Goal: Information Seeking & Learning: Check status

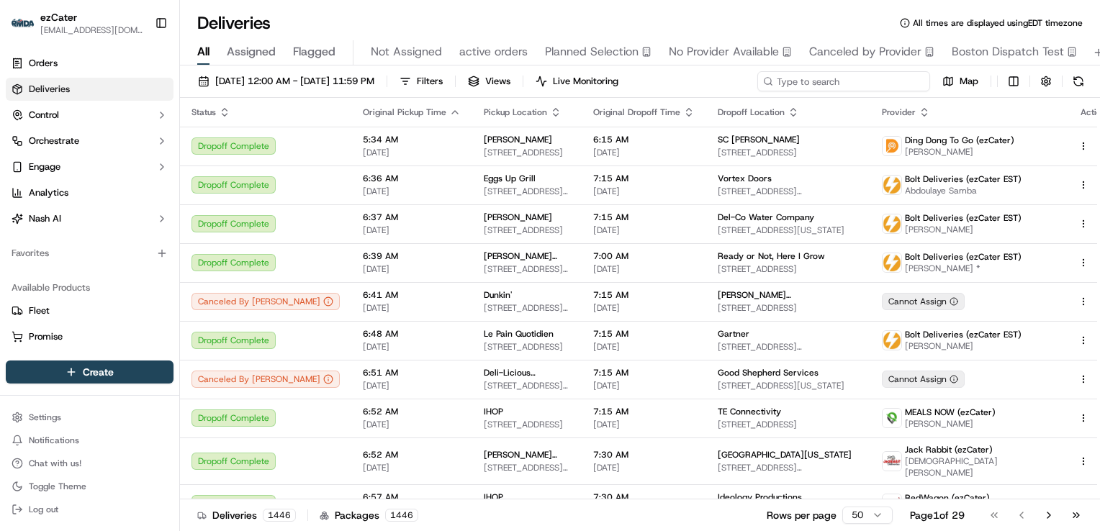
click at [835, 80] on input at bounding box center [843, 81] width 173 height 20
paste input "XK6RWH"
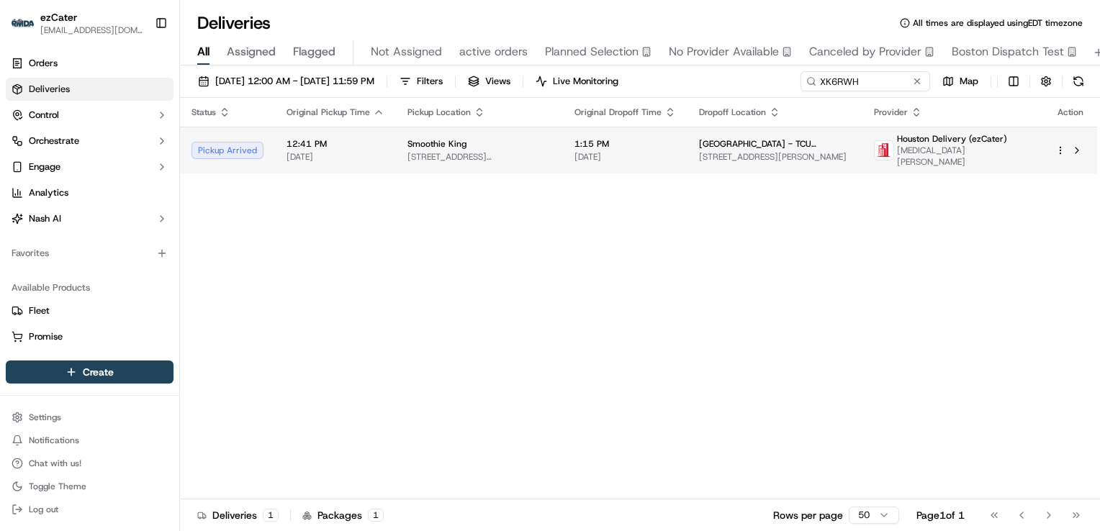
click at [551, 153] on span "[STREET_ADDRESS][PERSON_NAME]" at bounding box center [479, 157] width 144 height 12
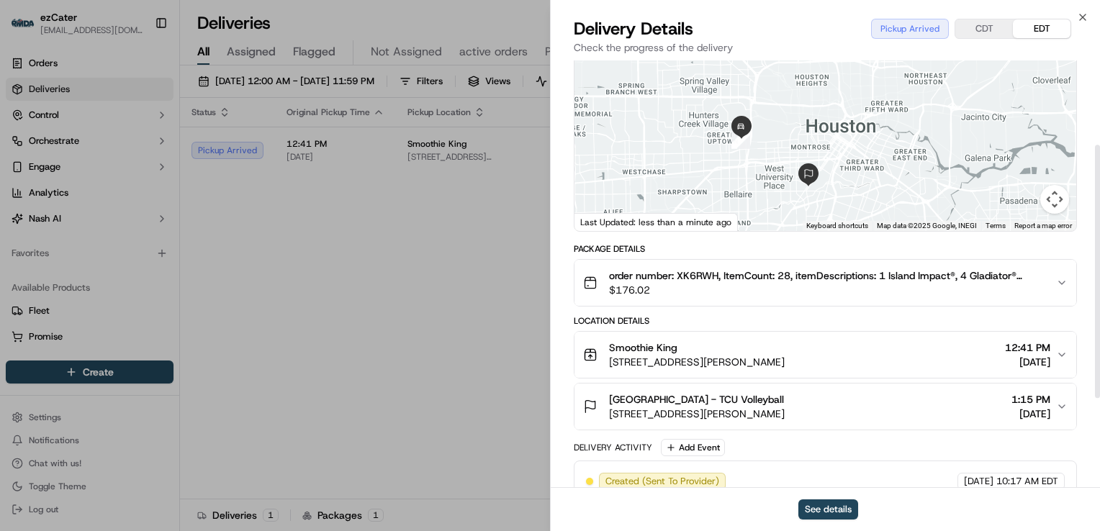
scroll to position [144, 0]
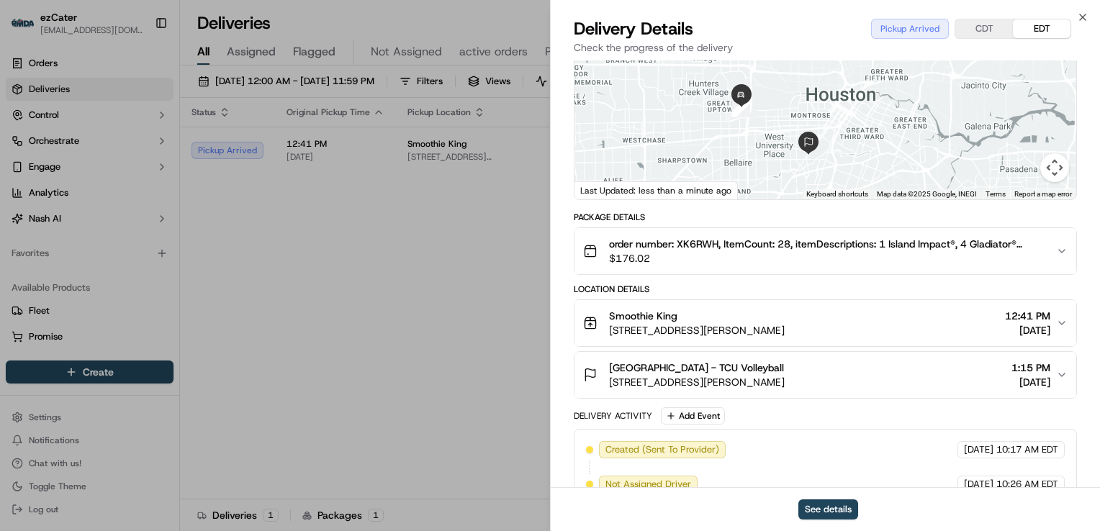
click at [784, 309] on div "Smoothie King" at bounding box center [697, 316] width 176 height 14
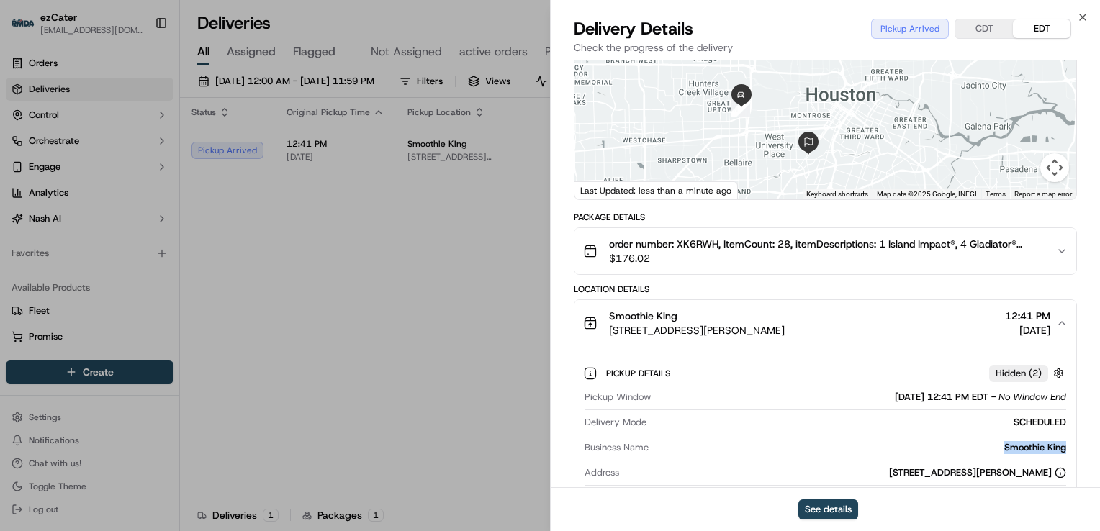
drag, startPoint x: 1072, startPoint y: 438, endPoint x: 987, endPoint y: 439, distance: 85.7
click at [987, 439] on div "Pickup Details Hidden ( 2 ) Pickup Window [DATE] 12:41 PM EDT - No Window End D…" at bounding box center [825, 465] width 502 height 239
copy div "Smoothie King"
click at [563, 289] on div "Provider Houston Delivery (ezCater) [MEDICAL_DATA][PERSON_NAME] Provider Id d1b…" at bounding box center [825, 410] width 549 height 986
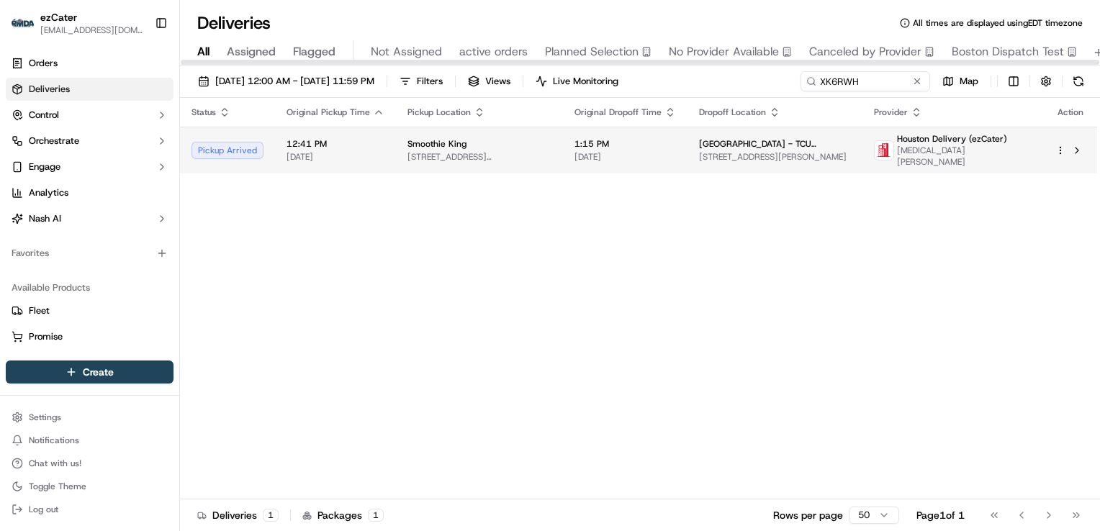
click at [425, 142] on span "Smoothie King" at bounding box center [436, 144] width 59 height 12
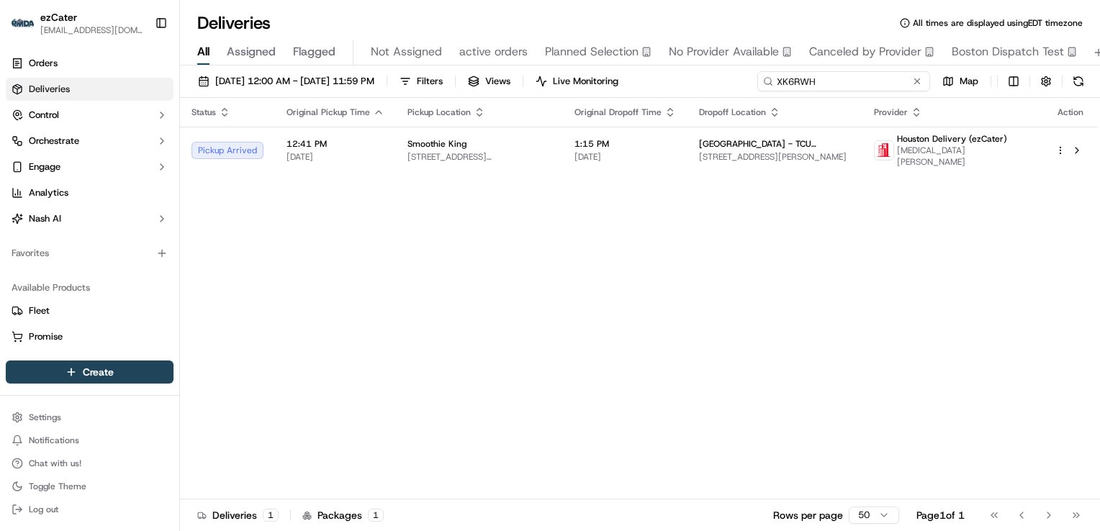
click at [615, 58] on div "Deliveries All times are displayed using EDT timezone All Assigned Flagged Not …" at bounding box center [640, 265] width 920 height 531
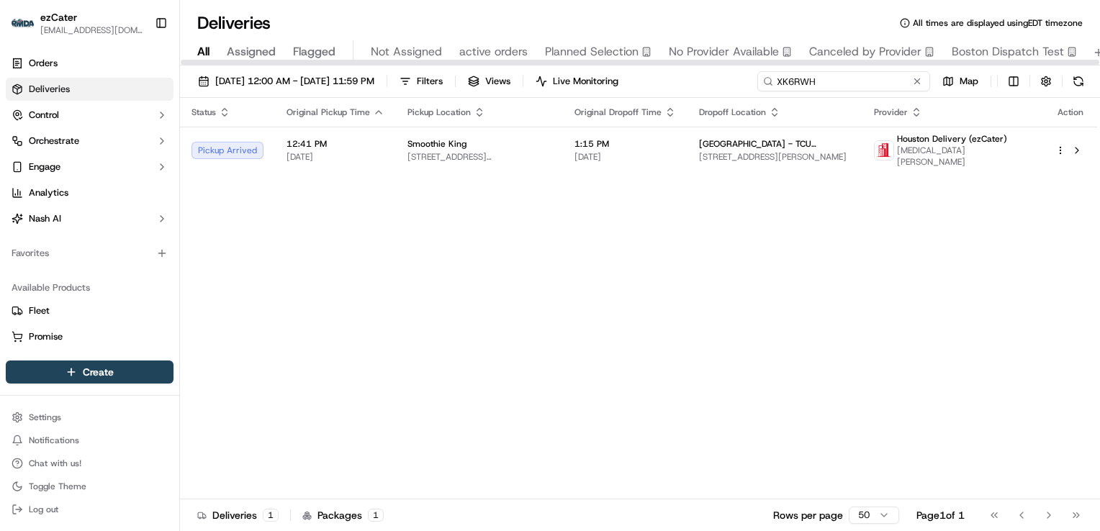
paste input "JWV-W8W"
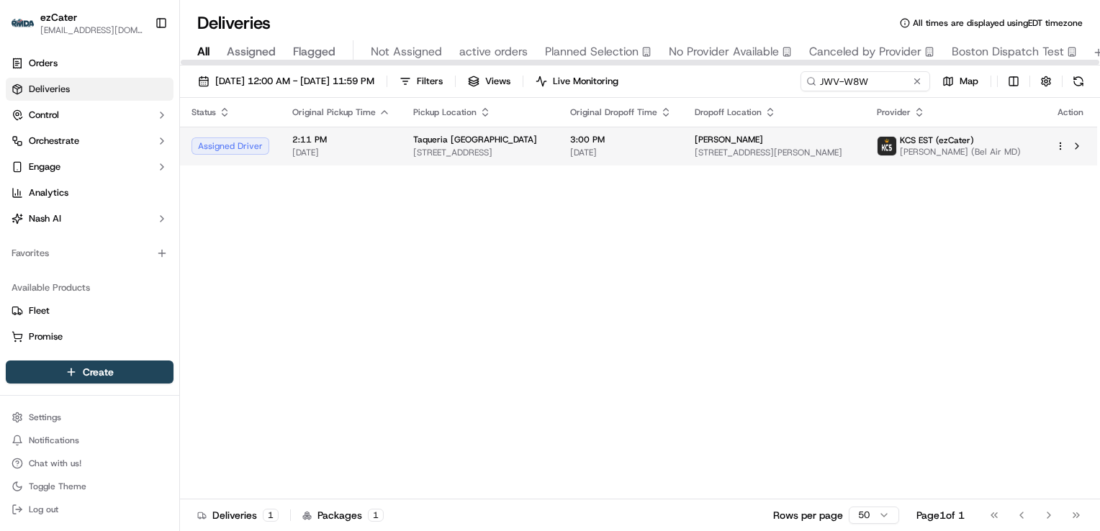
click at [651, 158] on span "[DATE]" at bounding box center [620, 153] width 101 height 12
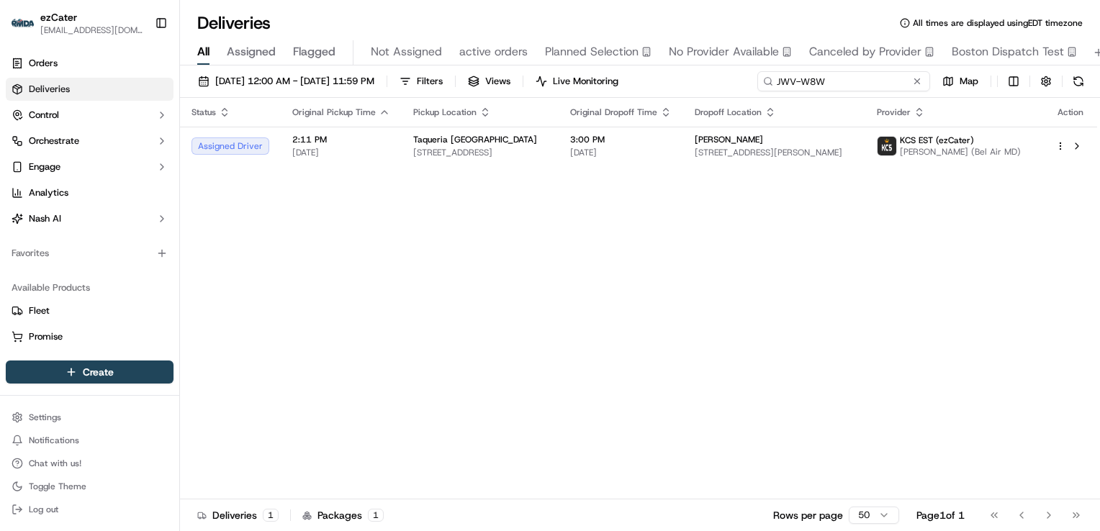
click at [556, 64] on div "Deliveries All times are displayed using EDT timezone All Assigned Flagged Not …" at bounding box center [640, 265] width 920 height 531
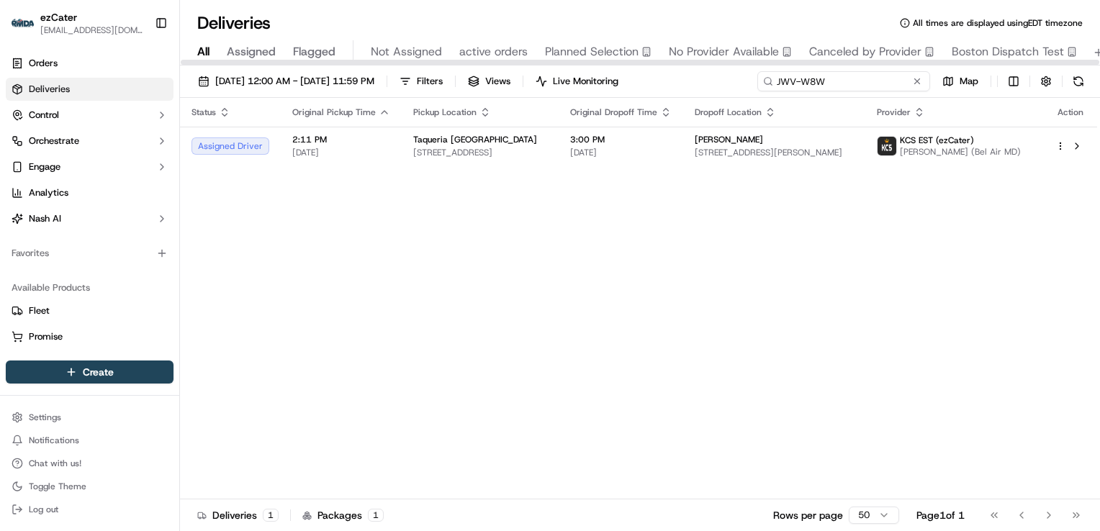
paste input "XK6RWH"
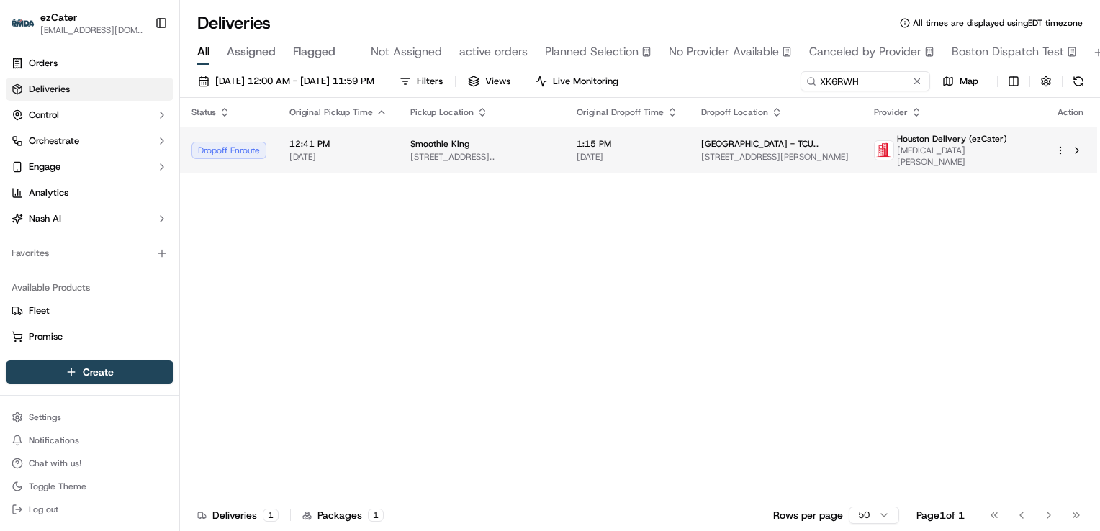
click at [551, 151] on span "[STREET_ADDRESS][PERSON_NAME]" at bounding box center [481, 157] width 143 height 12
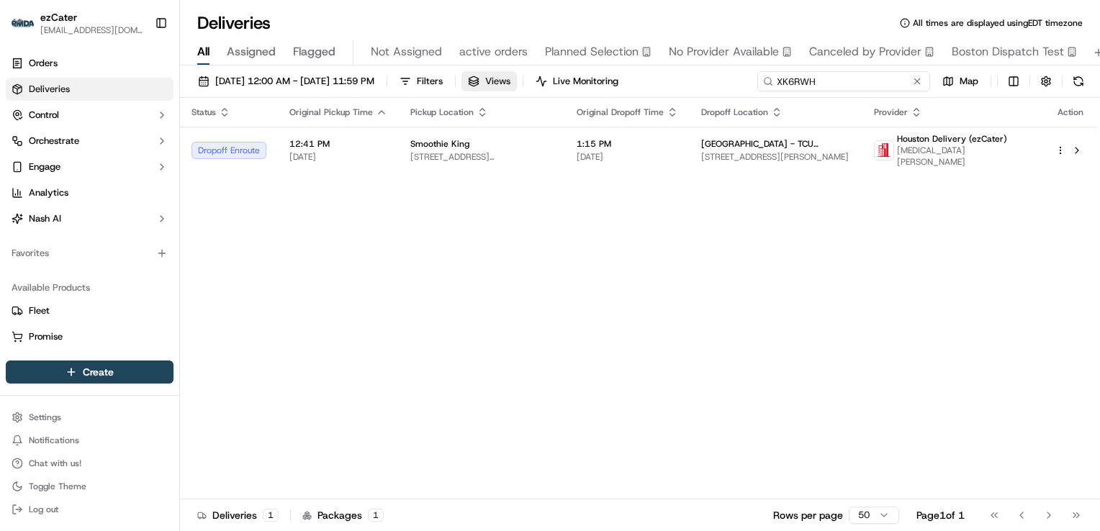
drag, startPoint x: 866, startPoint y: 81, endPoint x: 559, endPoint y: 77, distance: 307.3
click at [560, 78] on div "[DATE] 12:00 AM - [DATE] 11:59 PM Filters Views Live Monitoring XK6RWH Map" at bounding box center [640, 84] width 920 height 27
paste input "A1GV61"
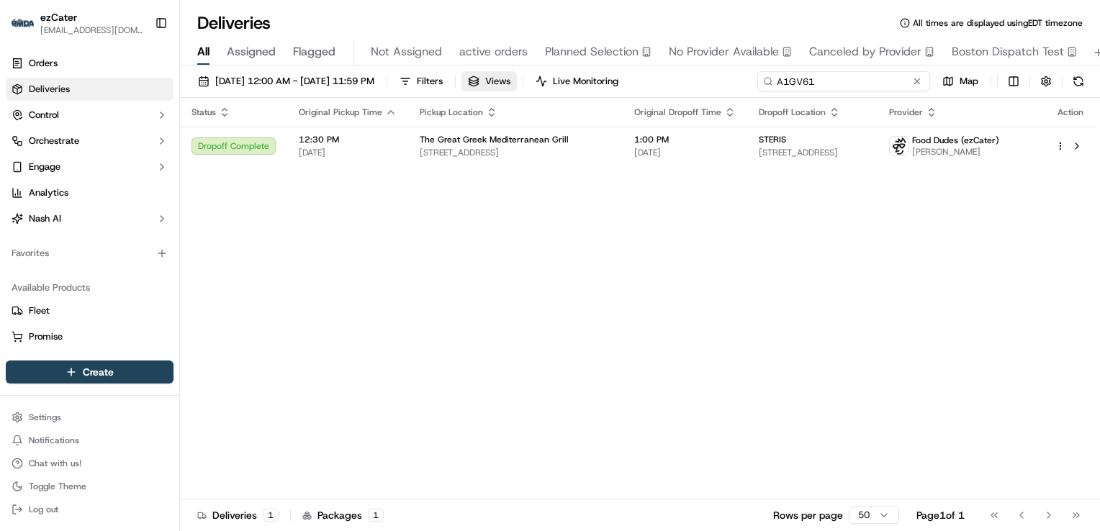
drag, startPoint x: 825, startPoint y: 81, endPoint x: 551, endPoint y: 78, distance: 274.2
click at [555, 78] on div "[DATE] 12:00 AM - [DATE] 11:59 PM Filters Views Live Monitoring A1GV61 Map" at bounding box center [640, 84] width 920 height 27
paste input "JWV-W8W"
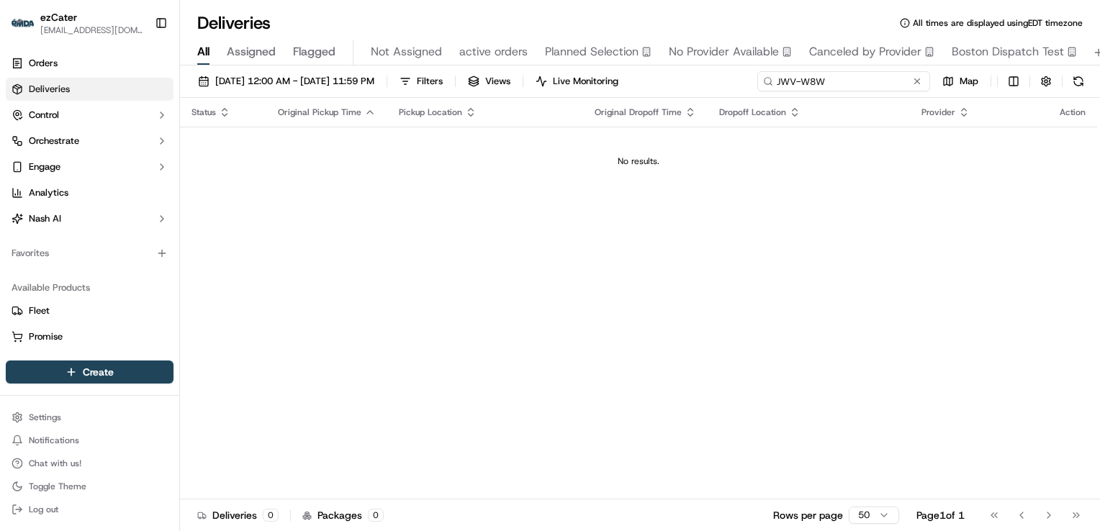
click at [777, 85] on input "JWV-W8W" at bounding box center [843, 81] width 173 height 20
click at [780, 81] on input "JWV-W8W" at bounding box center [843, 81] width 173 height 20
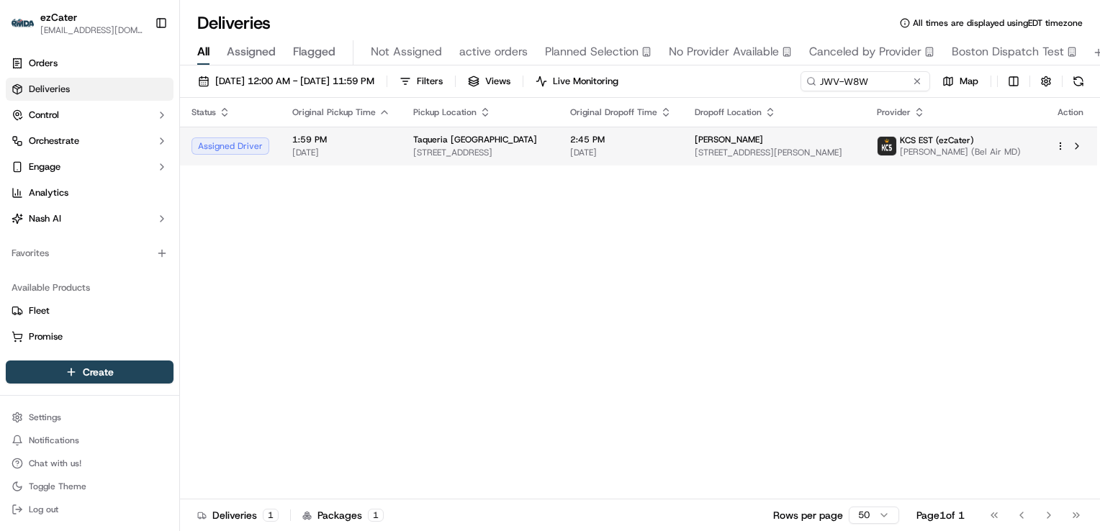
click at [534, 145] on div "Taqueria [GEOGRAPHIC_DATA]" at bounding box center [480, 140] width 134 height 12
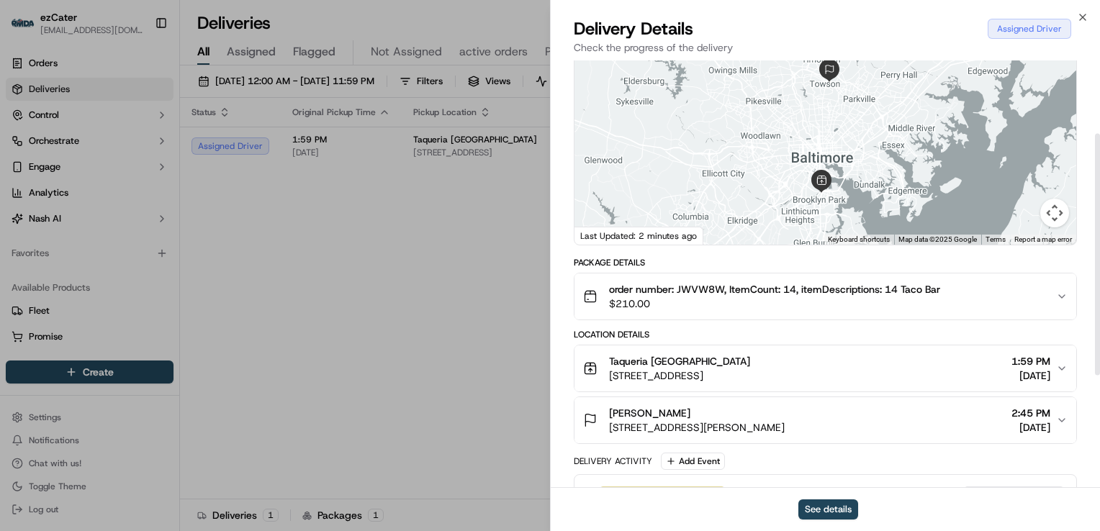
scroll to position [144, 0]
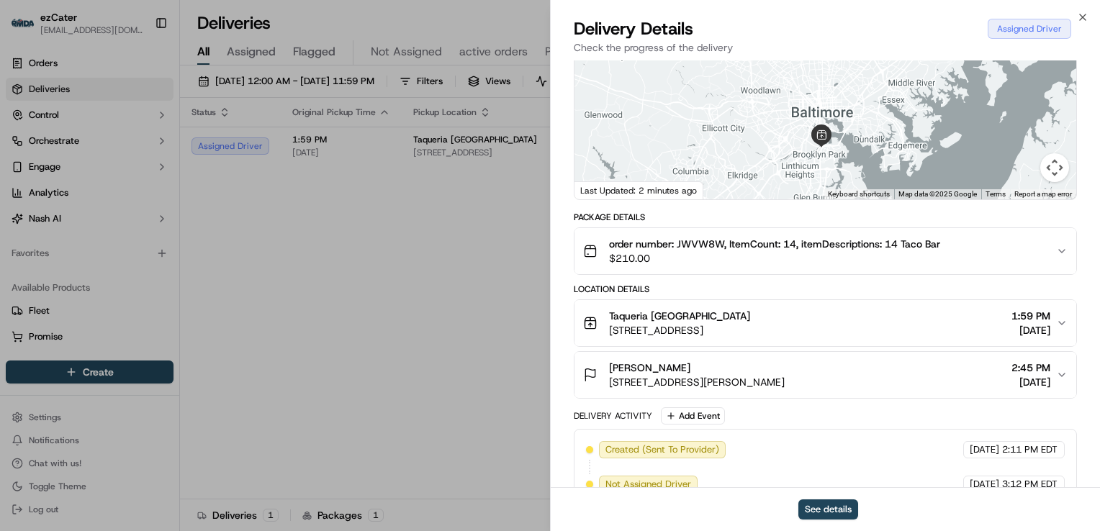
click at [826, 251] on span "$210.00" at bounding box center [774, 258] width 331 height 14
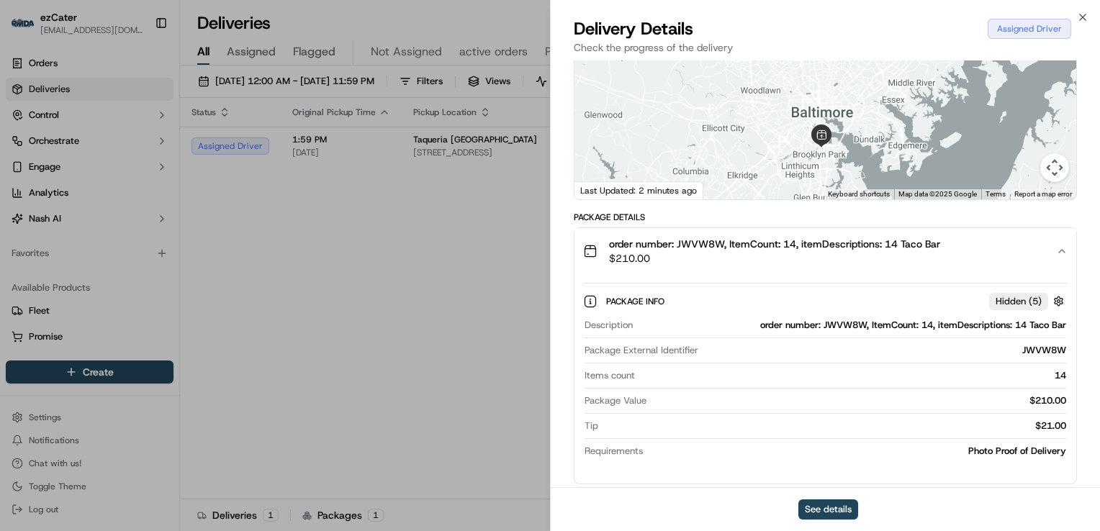
click at [826, 251] on span "$210.00" at bounding box center [774, 258] width 331 height 14
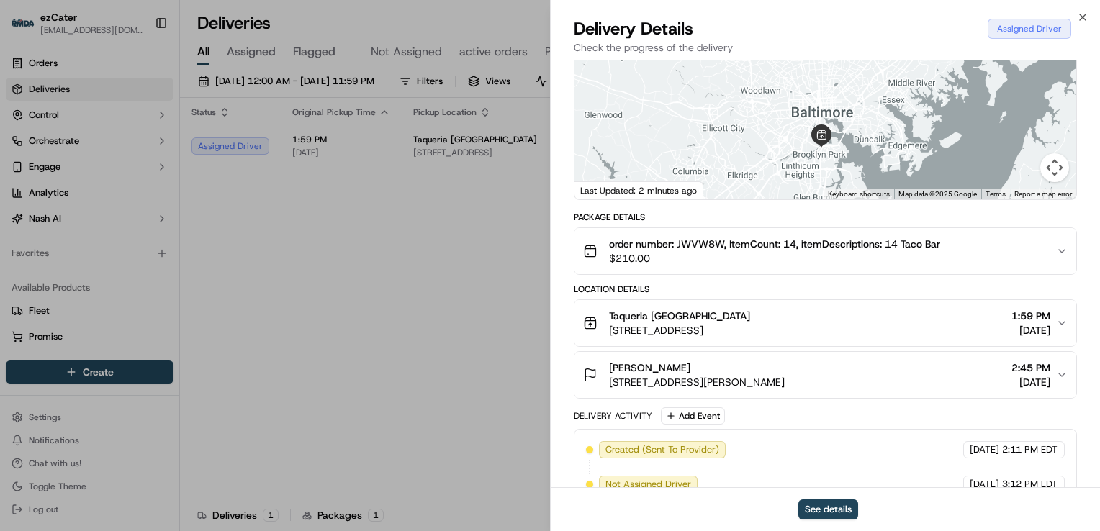
click at [839, 319] on div "Taqueria La Patrona [STREET_ADDRESS] 1:59 PM [DATE]" at bounding box center [819, 323] width 473 height 29
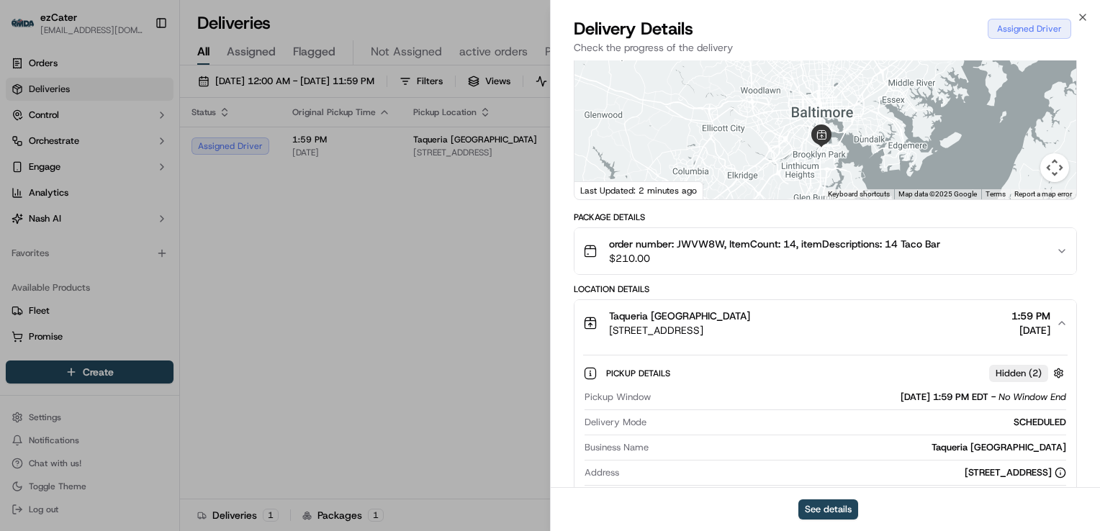
drag, startPoint x: 987, startPoint y: 382, endPoint x: 933, endPoint y: 386, distance: 53.4
click at [933, 391] on span "[DATE] 1:59 PM EDT" at bounding box center [944, 397] width 88 height 13
copy span "1:59 PM EDT"
click at [1056, 317] on icon "button" at bounding box center [1062, 323] width 12 height 12
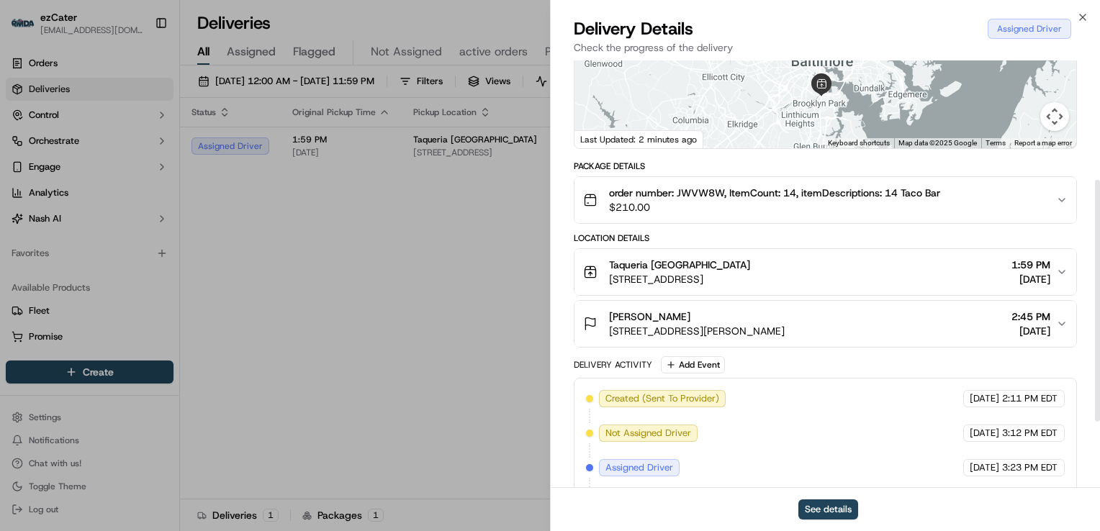
scroll to position [216, 0]
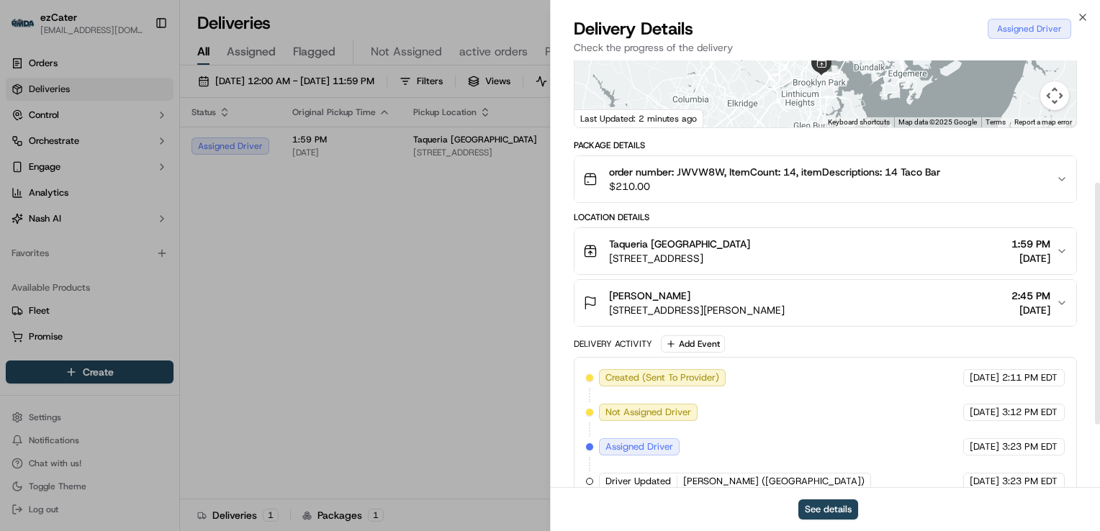
click at [784, 289] on div "[PERSON_NAME]" at bounding box center [697, 296] width 176 height 14
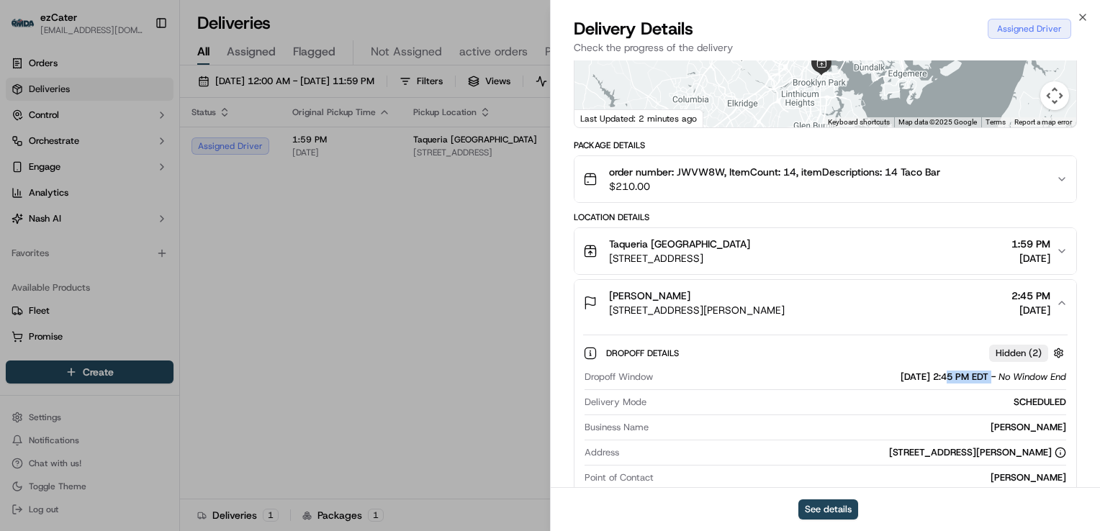
drag, startPoint x: 990, startPoint y: 360, endPoint x: 929, endPoint y: 366, distance: 60.8
click at [929, 371] on div "[DATE] 2:45 PM EDT - No Window End" at bounding box center [983, 377] width 166 height 13
copy span "2:45 PM EDT"
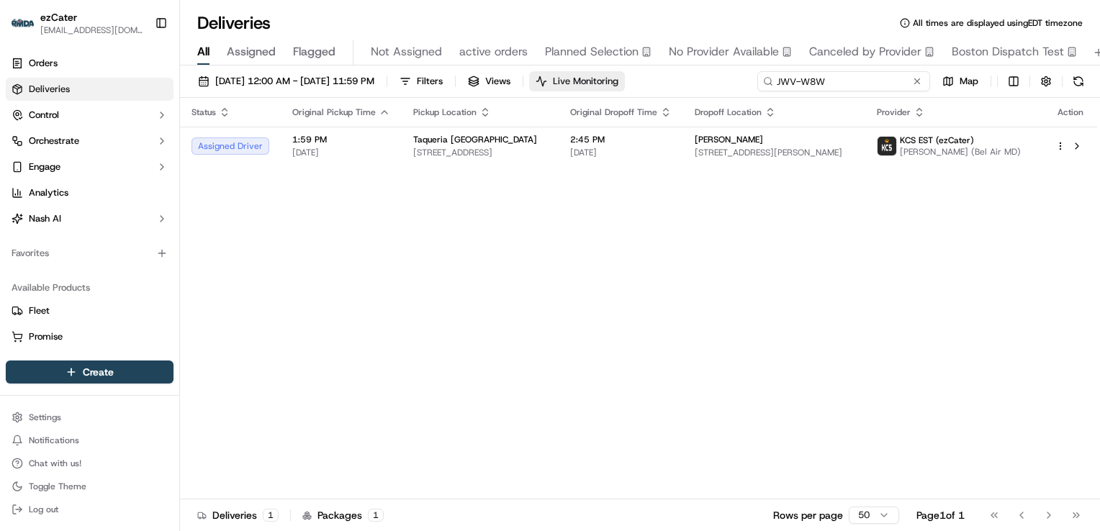
drag, startPoint x: 872, startPoint y: 79, endPoint x: 612, endPoint y: 71, distance: 259.9
click at [622, 71] on div "[DATE] 12:00 AM - [DATE] 11:59 PM Filters Views Live Monitoring JWV-W8W Map" at bounding box center [640, 84] width 920 height 27
paste input "Z7-52H"
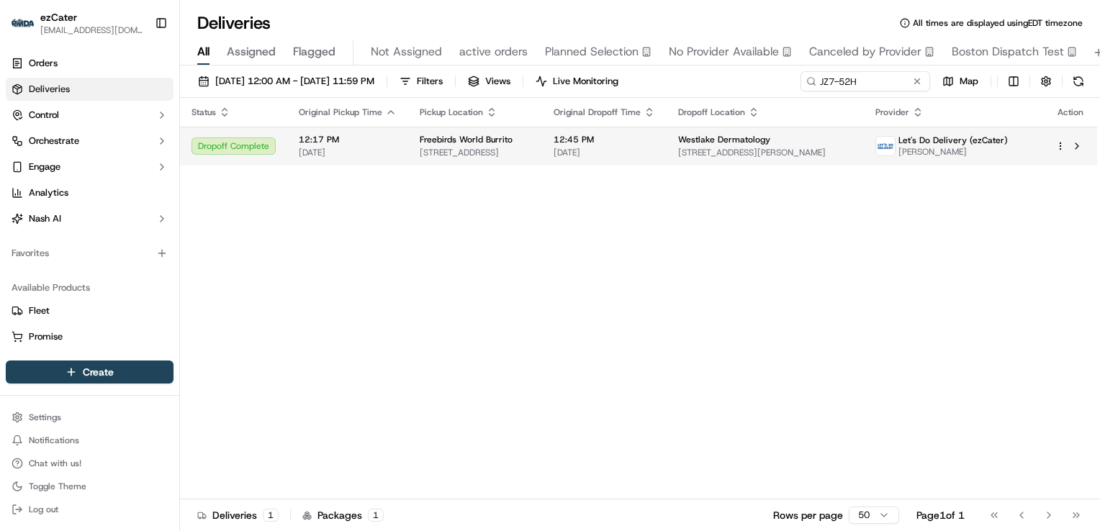
click at [542, 142] on td "Freebirds World [GEOGRAPHIC_DATA][STREET_ADDRESS][GEOGRAPHIC_DATA]" at bounding box center [475, 146] width 134 height 39
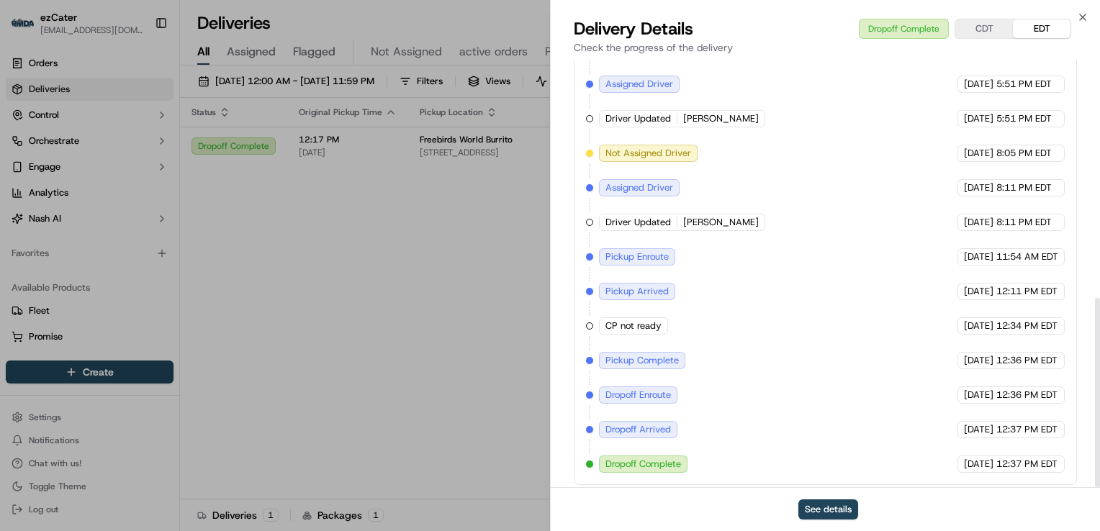
scroll to position [533, 0]
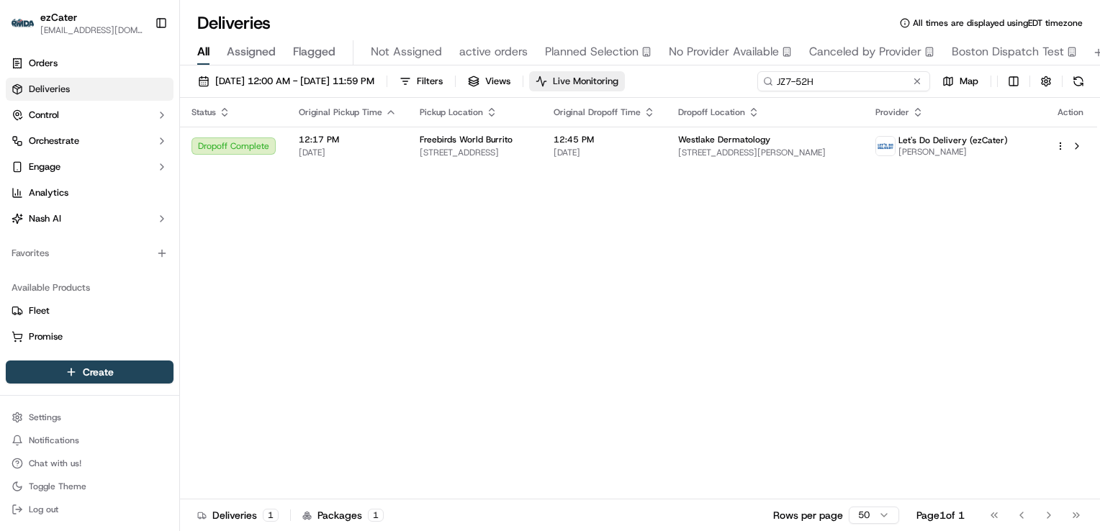
drag, startPoint x: 876, startPoint y: 82, endPoint x: 604, endPoint y: 83, distance: 272.0
click at [605, 83] on div "[DATE] 12:00 AM - [DATE] 11:59 PM Filters Views Live Monitoring JZ7-52H Map" at bounding box center [640, 84] width 920 height 27
paste input "A1GV61"
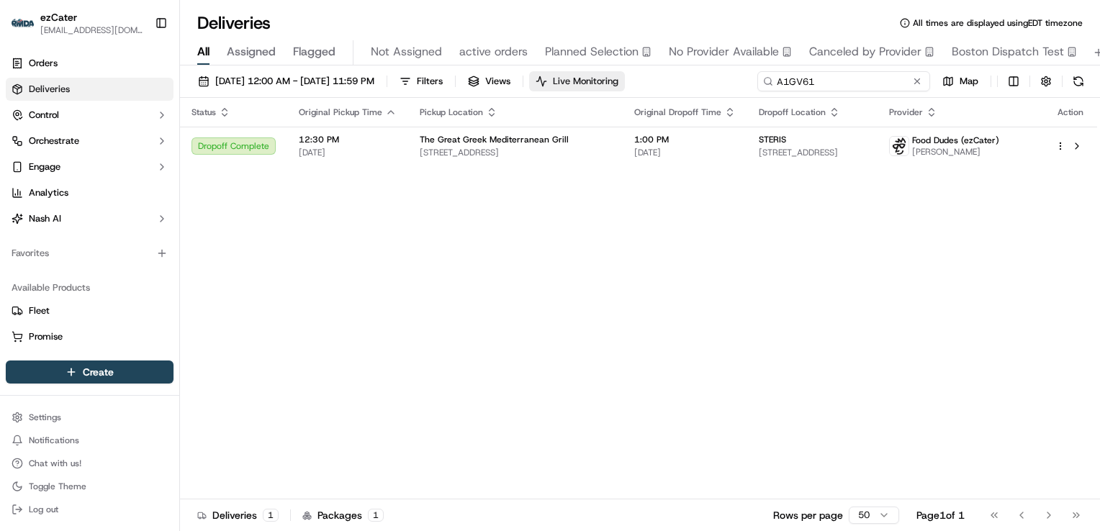
drag, startPoint x: 746, startPoint y: 85, endPoint x: 637, endPoint y: 87, distance: 108.7
click at [638, 87] on div "[DATE] 12:00 AM - [DATE] 11:59 PM Filters Views Live Monitoring A1GV61 Map" at bounding box center [640, 84] width 920 height 27
paste input "JZ752H"
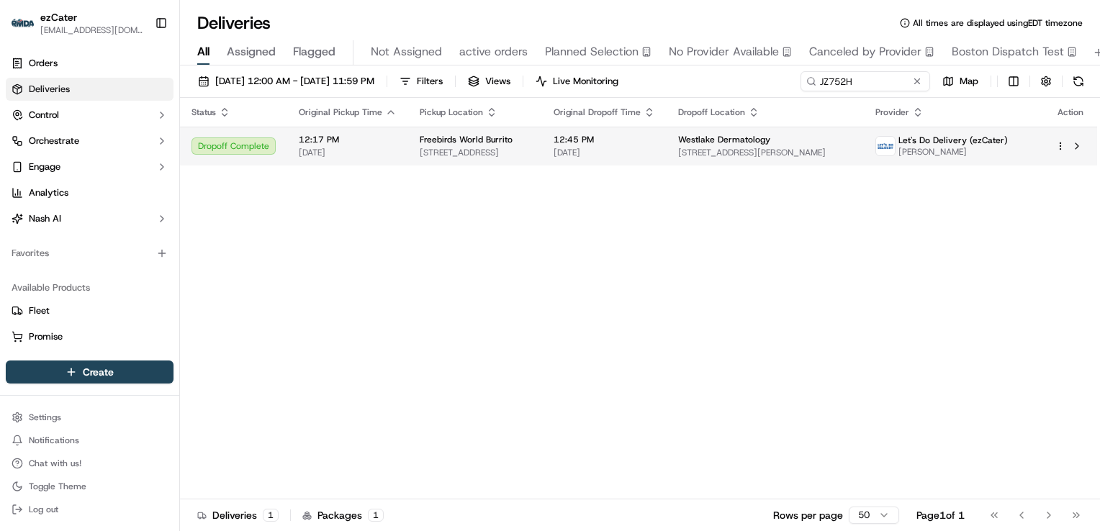
click at [650, 137] on span "12:45 PM" at bounding box center [603, 140] width 101 height 12
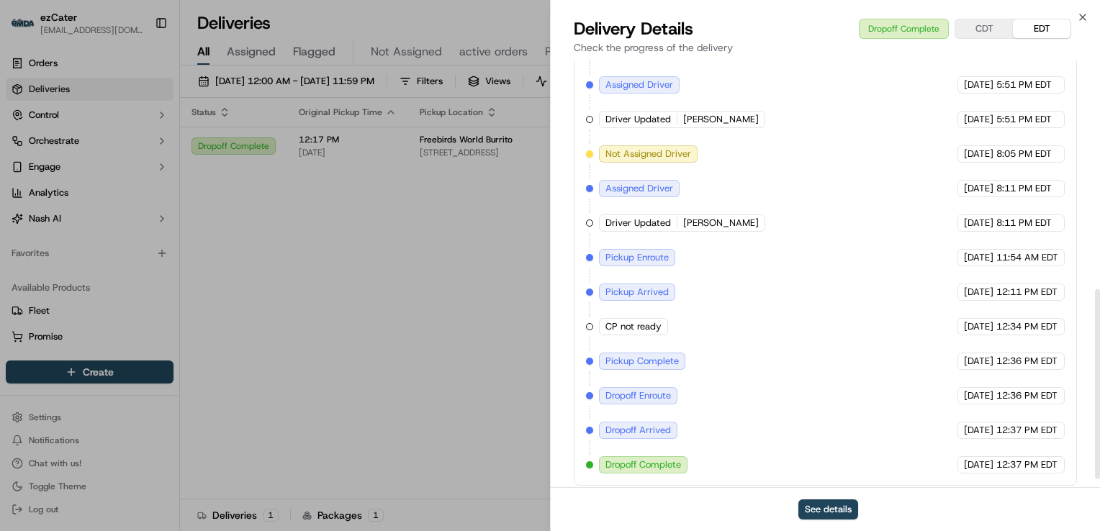
scroll to position [533, 0]
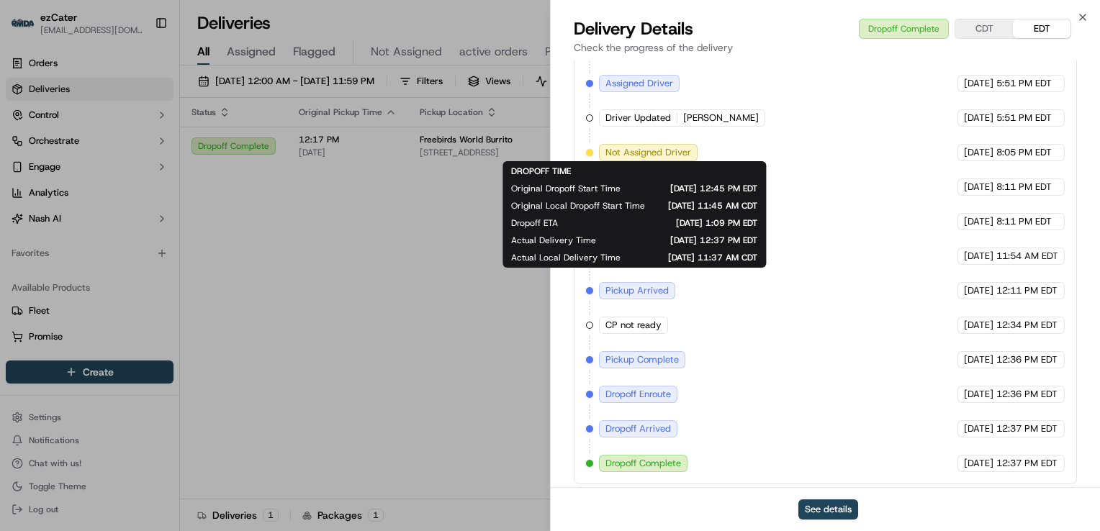
click at [849, 416] on div "Created (Sent To Provider) Let's Do Delivery (ezCater) [DATE] 5:51 PM EDT Assig…" at bounding box center [825, 256] width 479 height 432
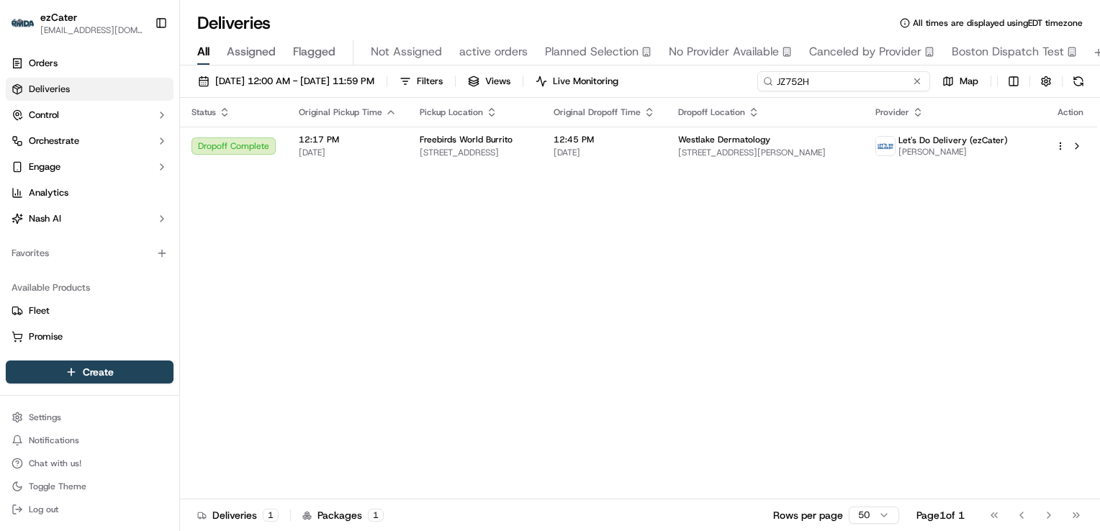
drag, startPoint x: 866, startPoint y: 82, endPoint x: 684, endPoint y: 90, distance: 183.0
click at [687, 89] on div "[DATE] 12:00 AM - [DATE] 11:59 PM Filters Views Live Monitoring JZ752H Map" at bounding box center [640, 84] width 920 height 27
paste input "8K3CA5"
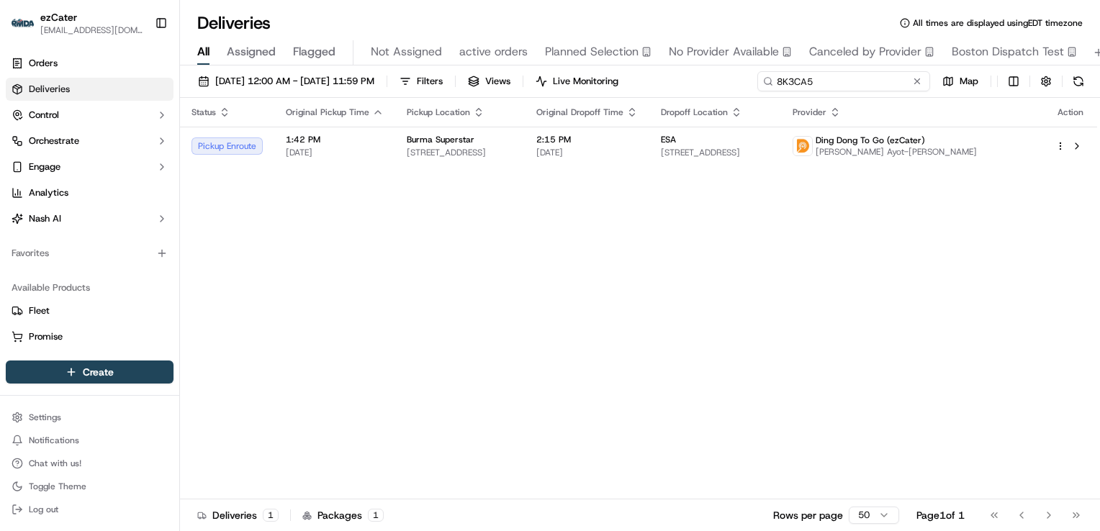
drag, startPoint x: 818, startPoint y: 82, endPoint x: 583, endPoint y: 68, distance: 235.7
click at [584, 68] on div "[DATE] 12:00 AM - [DATE] 11:59 PM Filters Views Live Monitoring 8K3CA5 Map Stat…" at bounding box center [640, 299] width 920 height 469
paste input "WYX8Y0"
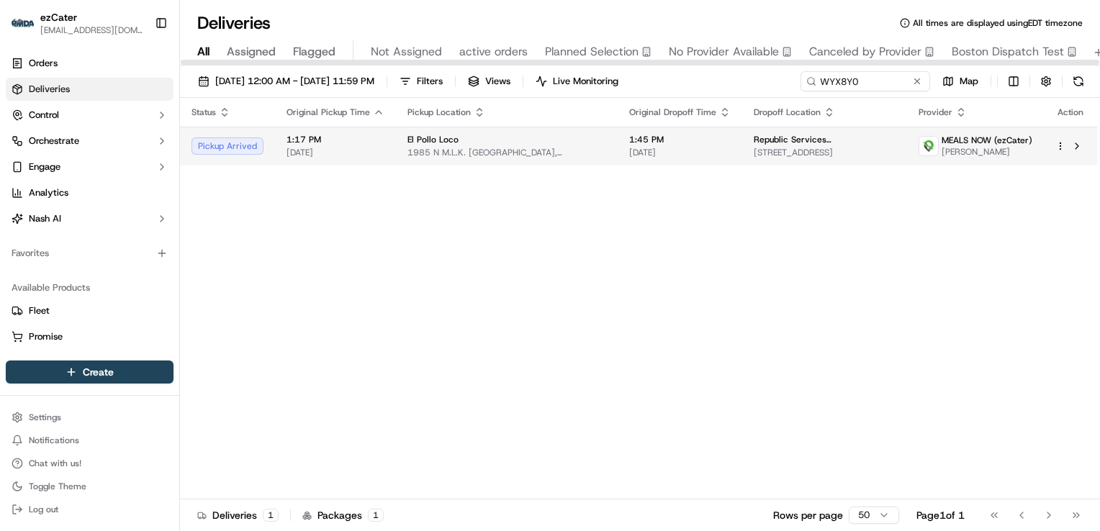
click at [518, 134] on div "El Pollo Loco" at bounding box center [506, 140] width 199 height 12
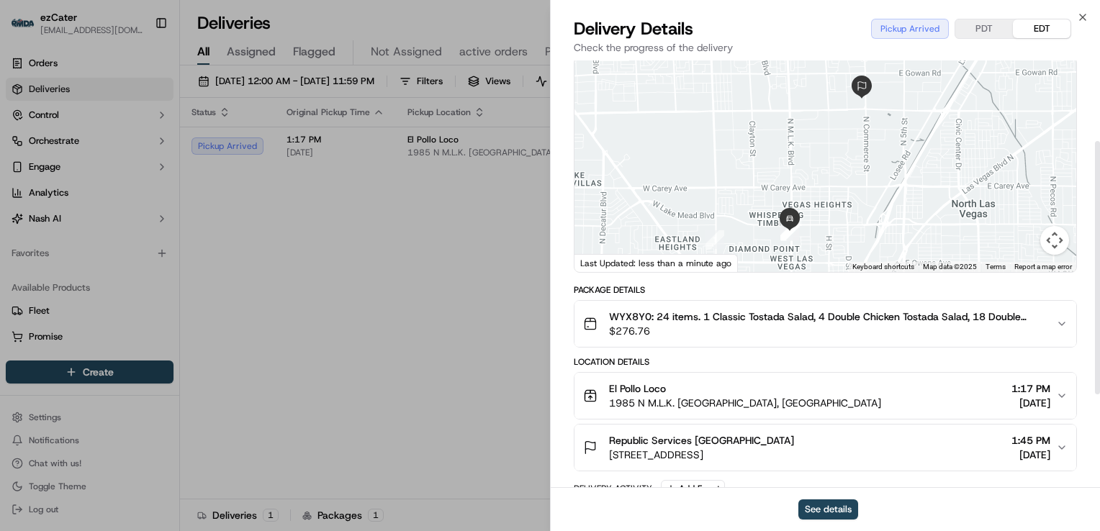
scroll to position [144, 0]
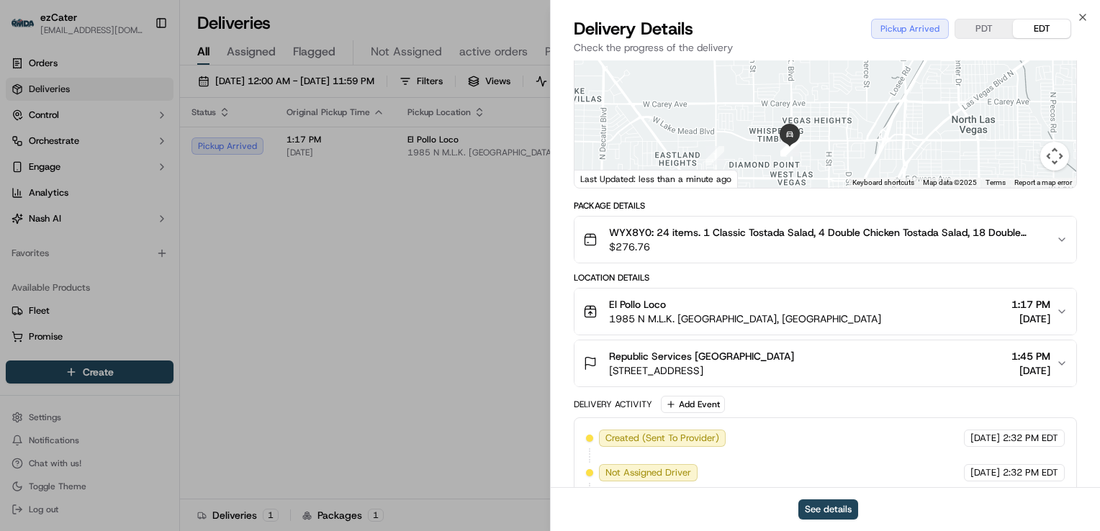
click at [775, 314] on span "1985 N M.L.K. [GEOGRAPHIC_DATA], [GEOGRAPHIC_DATA]" at bounding box center [745, 319] width 272 height 14
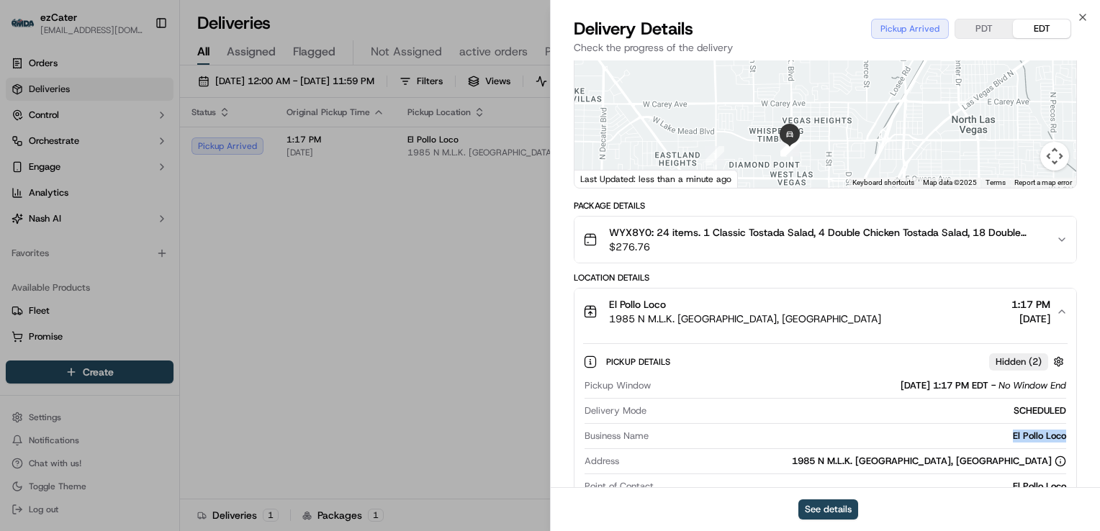
drag, startPoint x: 1068, startPoint y: 435, endPoint x: 1002, endPoint y: 434, distance: 66.2
click at [1002, 434] on div "Pickup Details Hidden ( 2 ) Pickup Window [DATE] 1:17 PM EDT - No Window End De…" at bounding box center [825, 448] width 502 height 226
copy div "El Pollo Loco"
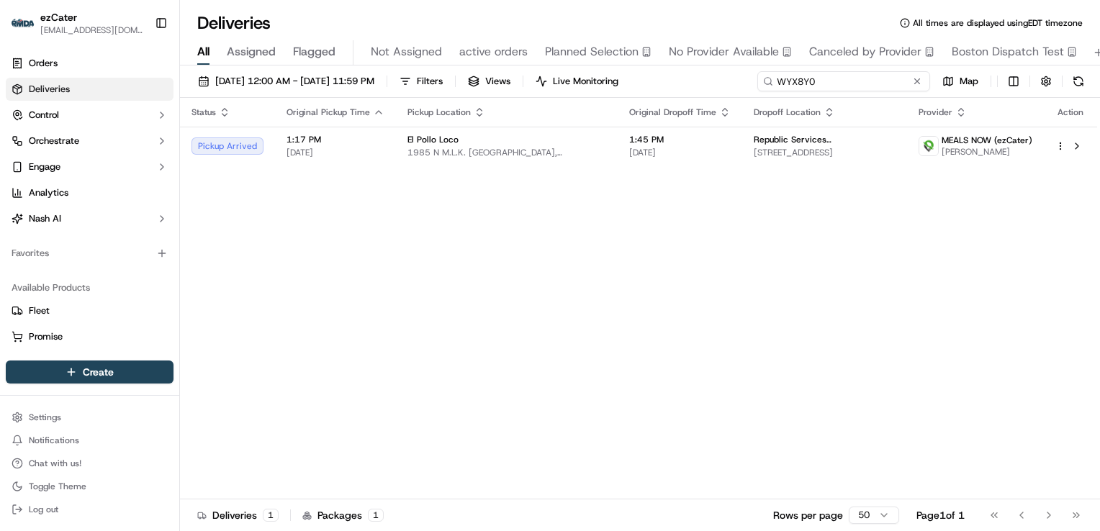
drag, startPoint x: 868, startPoint y: 85, endPoint x: 579, endPoint y: 73, distance: 289.5
click at [580, 73] on div "[DATE] 12:00 AM - [DATE] 11:59 PM Filters Views Live Monitoring WYX8Y0 Map" at bounding box center [640, 84] width 920 height 27
paste input "TH4-PZX"
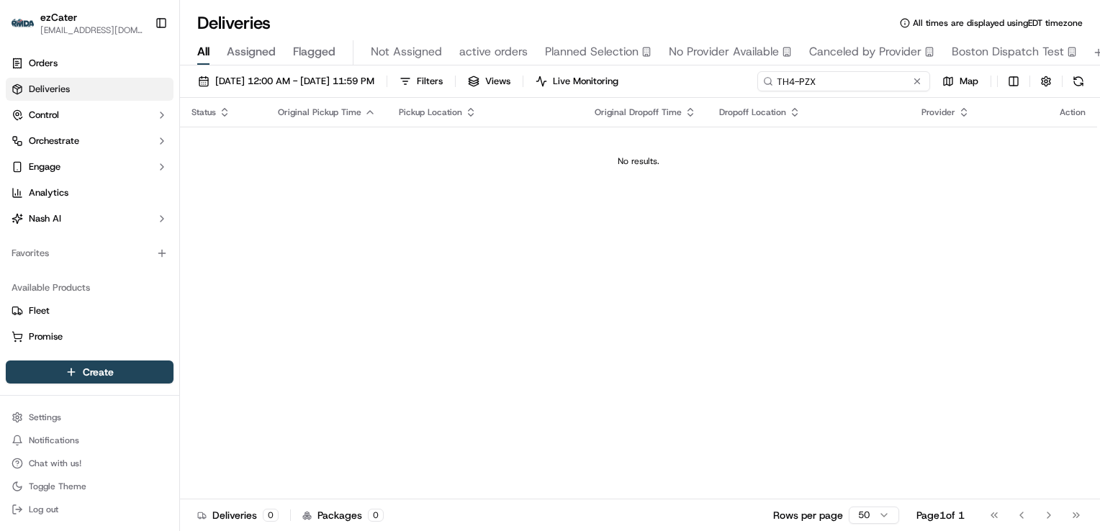
click at [782, 85] on input "TH4-PZX" at bounding box center [843, 81] width 173 height 20
type input "TH4-PZX"
click at [338, 85] on span "[DATE] 12:00 AM - [DATE] 11:59 PM" at bounding box center [294, 81] width 159 height 13
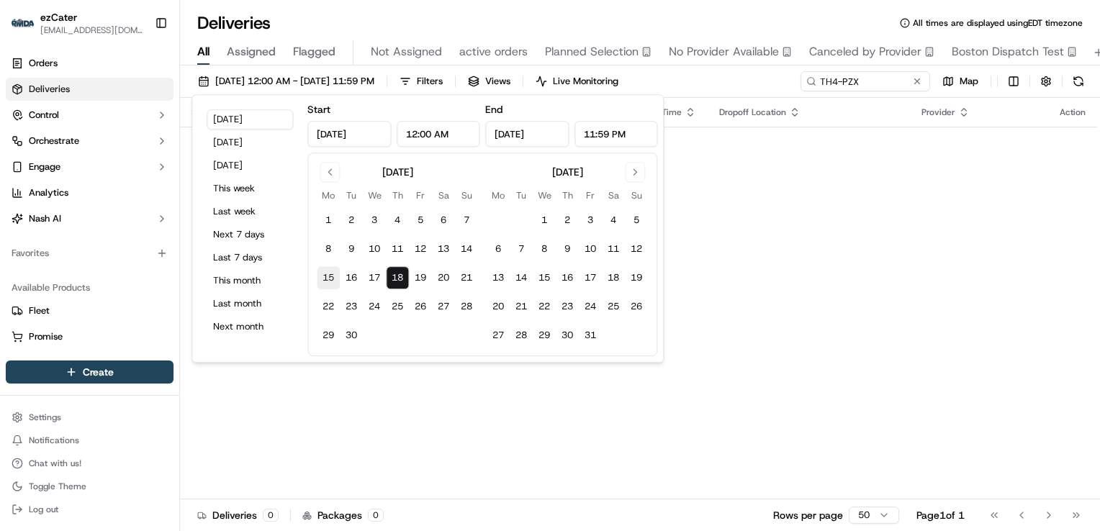
click at [333, 279] on button "15" at bounding box center [328, 277] width 23 height 23
type input "[DATE]"
click at [462, 279] on button "21" at bounding box center [466, 277] width 23 height 23
type input "[DATE]"
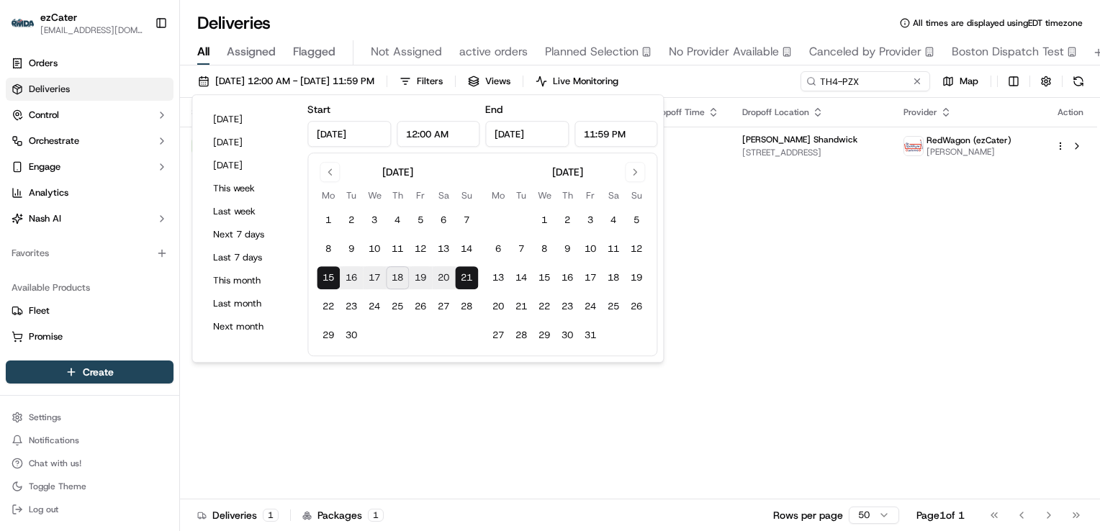
click at [781, 273] on div "Status Original Pickup Time Pickup Location Original Dropoff Time Dropoff Locat…" at bounding box center [638, 299] width 917 height 402
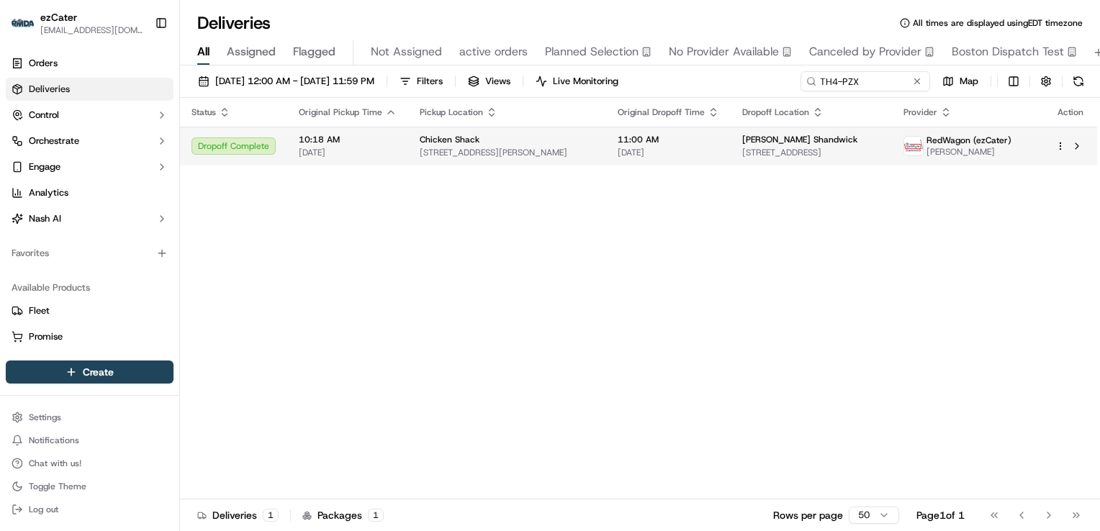
click at [440, 145] on span "Chicken Shack" at bounding box center [450, 140] width 60 height 12
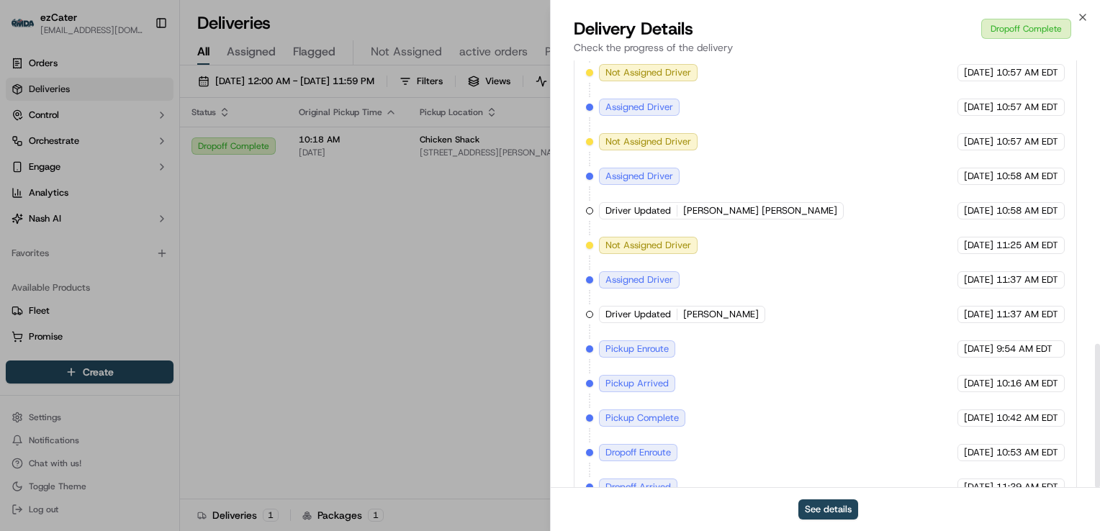
scroll to position [842, 0]
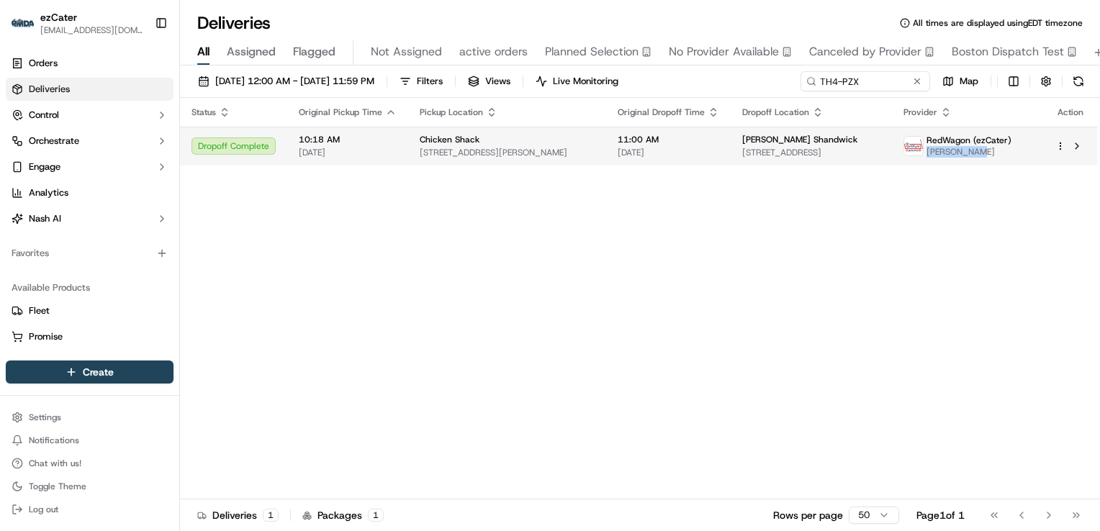
drag, startPoint x: 996, startPoint y: 153, endPoint x: 950, endPoint y: 155, distance: 46.1
click at [950, 155] on span "[PERSON_NAME]" at bounding box center [968, 152] width 85 height 12
copy span "[PERSON_NAME]"
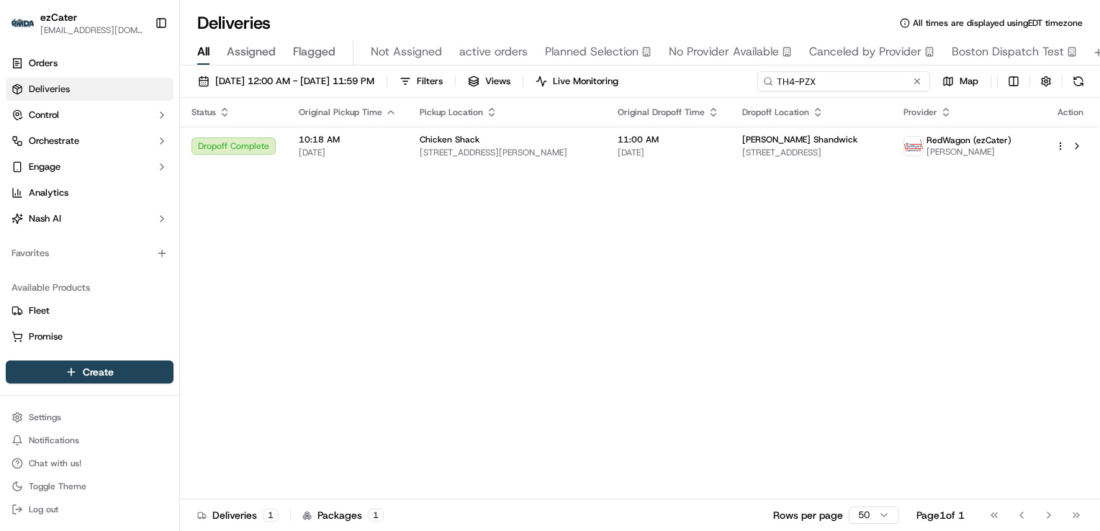
drag, startPoint x: 864, startPoint y: 83, endPoint x: 576, endPoint y: 90, distance: 288.0
click at [576, 90] on div "[DATE] 12:00 AM - [DATE] 11:59 PM Filters Views Live Monitoring TH4-PZX Map" at bounding box center [640, 84] width 920 height 27
paste input "1GG9E0"
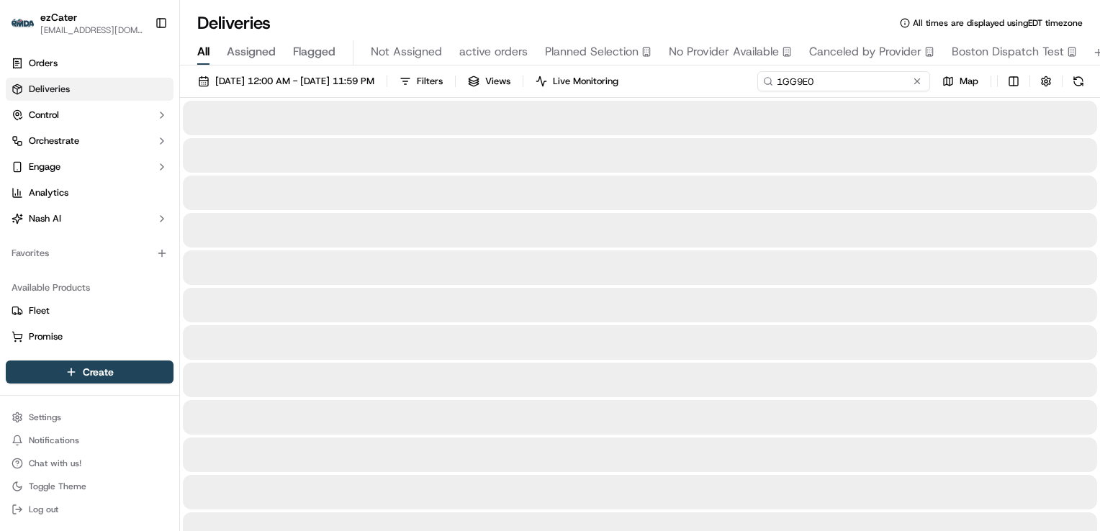
click at [777, 84] on input "1GG9E0" at bounding box center [843, 81] width 173 height 20
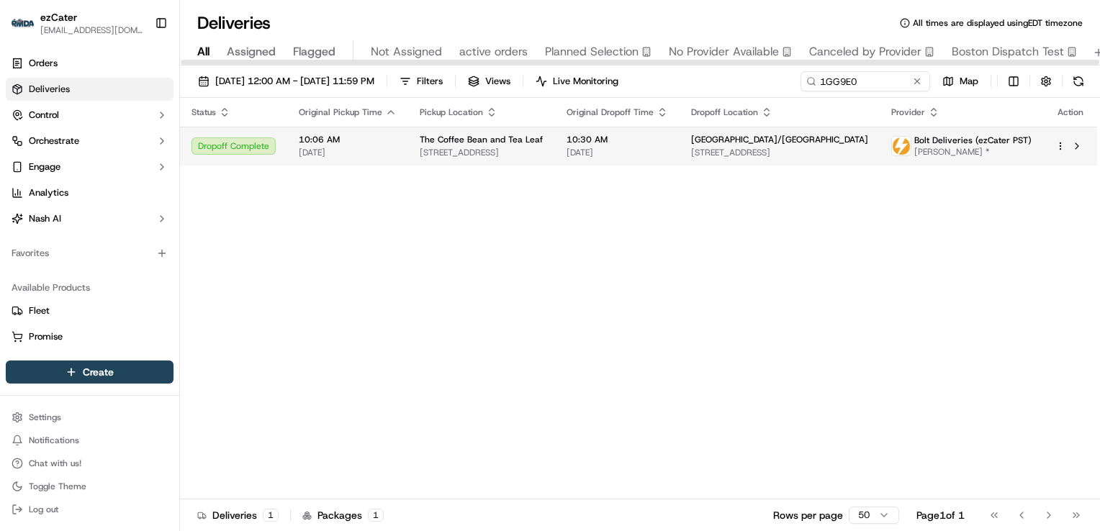
click at [481, 134] on span "The Coffee Bean and Tea Leaf" at bounding box center [481, 140] width 123 height 12
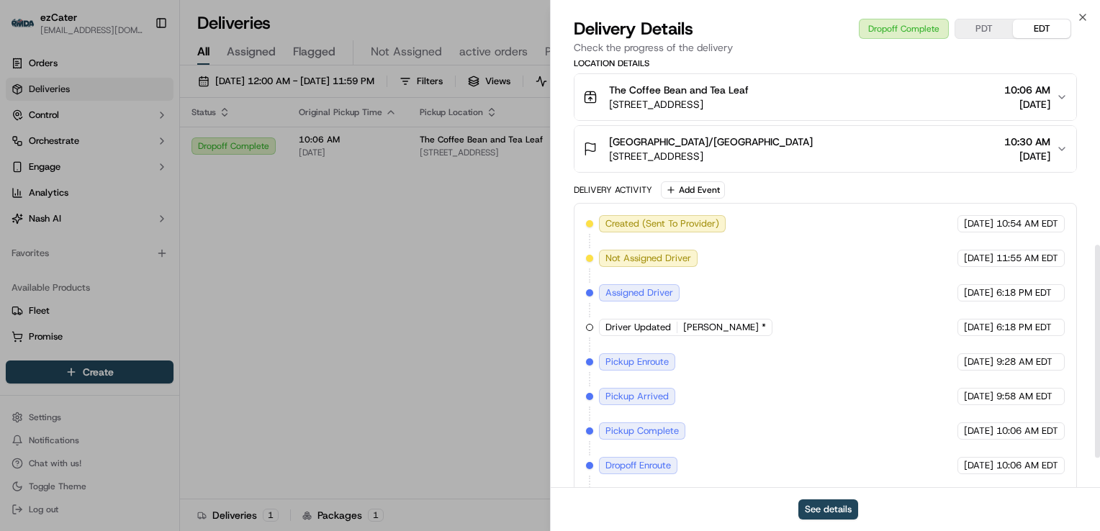
scroll to position [431, 0]
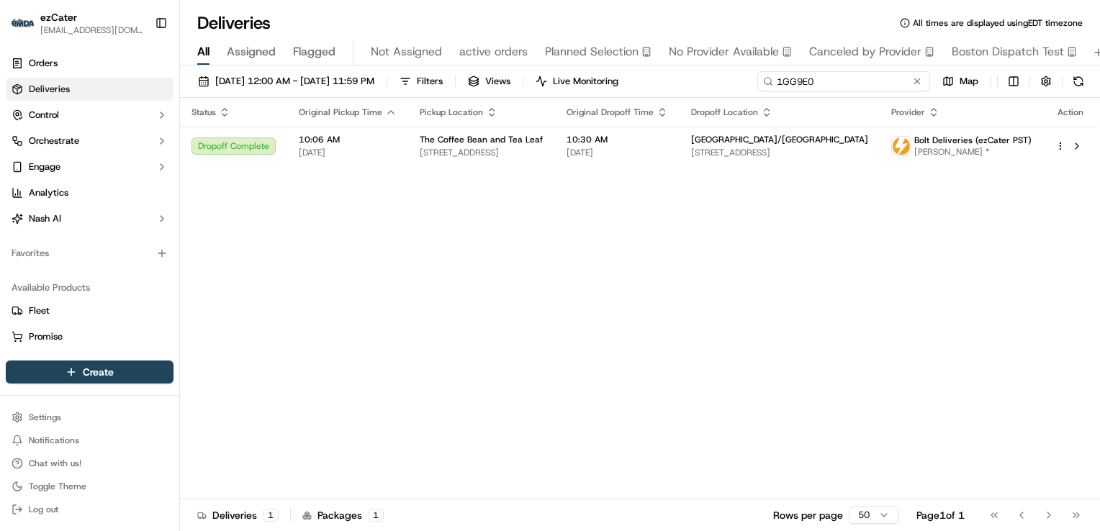
drag, startPoint x: 867, startPoint y: 81, endPoint x: 581, endPoint y: 79, distance: 285.7
click at [583, 79] on div "[DATE] 12:00 AM - [DATE] 11:59 PM Filters Views Live Monitoring 1GG9E0 Map" at bounding box center [640, 84] width 920 height 27
paste input "PWYAZH"
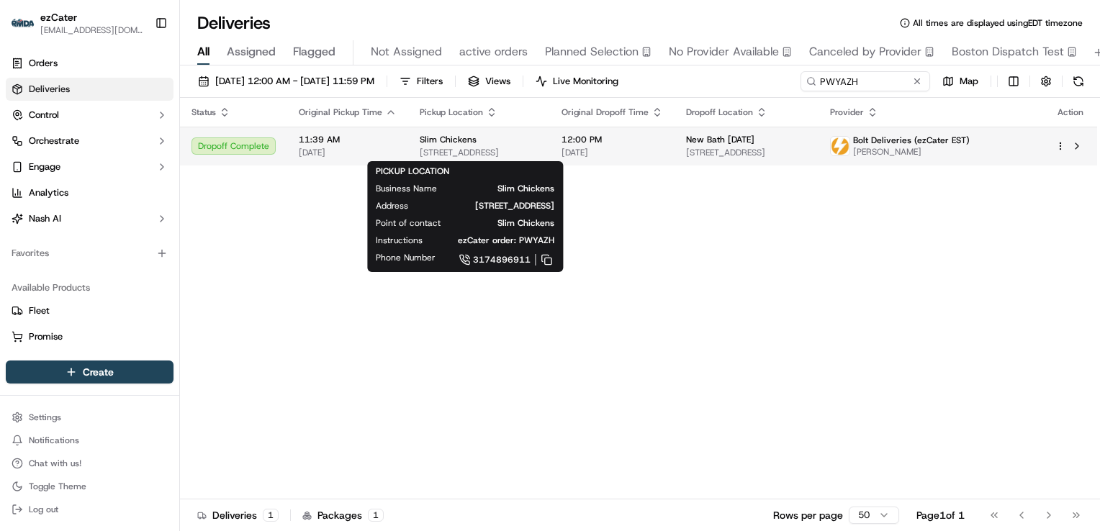
click at [507, 148] on span "[STREET_ADDRESS]" at bounding box center [479, 153] width 119 height 12
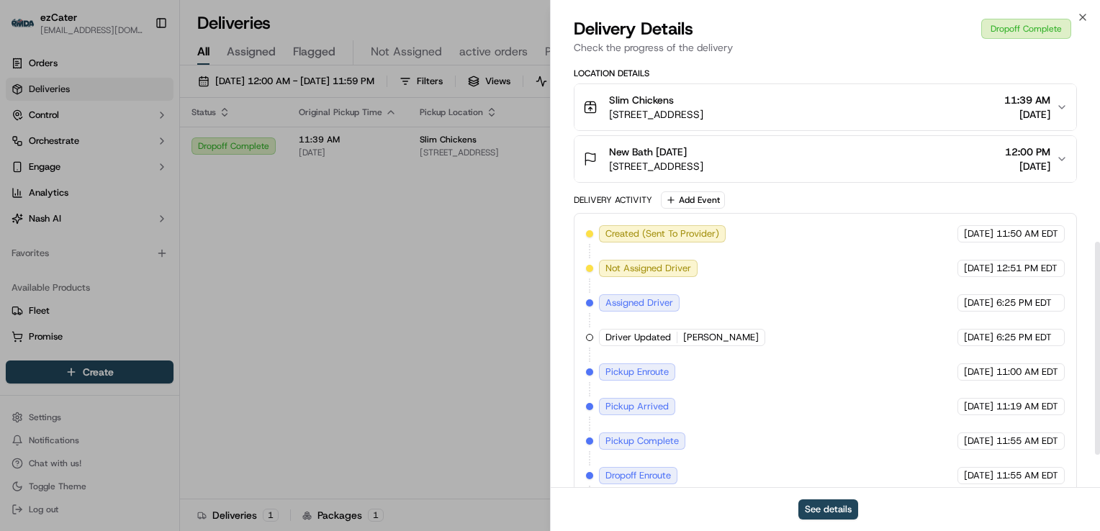
scroll to position [431, 0]
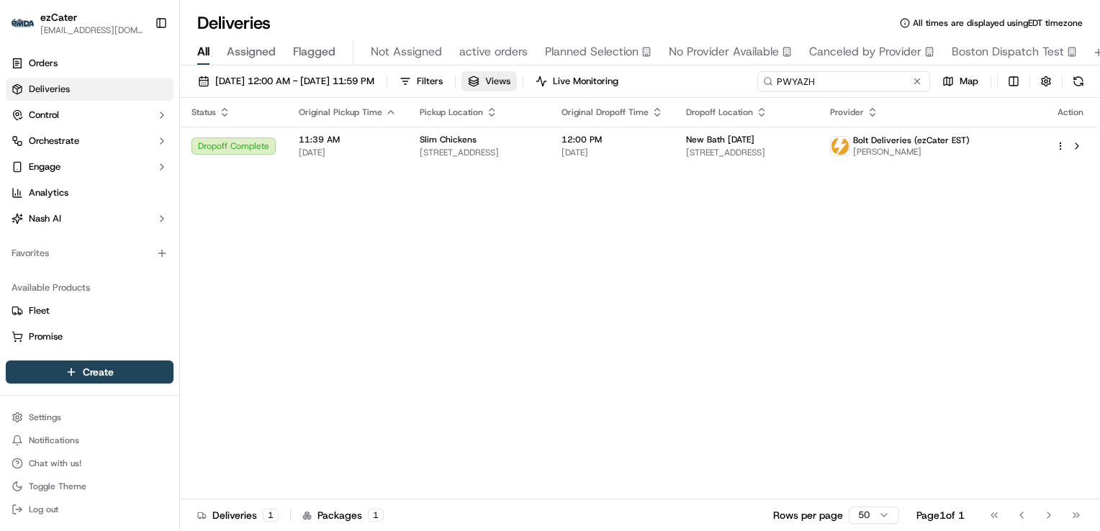
drag, startPoint x: 864, startPoint y: 81, endPoint x: 567, endPoint y: 86, distance: 297.3
click at [569, 86] on div "[DATE] 12:00 AM - [DATE] 11:59 PM Filters Views Live Monitoring PWYAZH Map" at bounding box center [640, 84] width 920 height 27
paste input "HJY8UA"
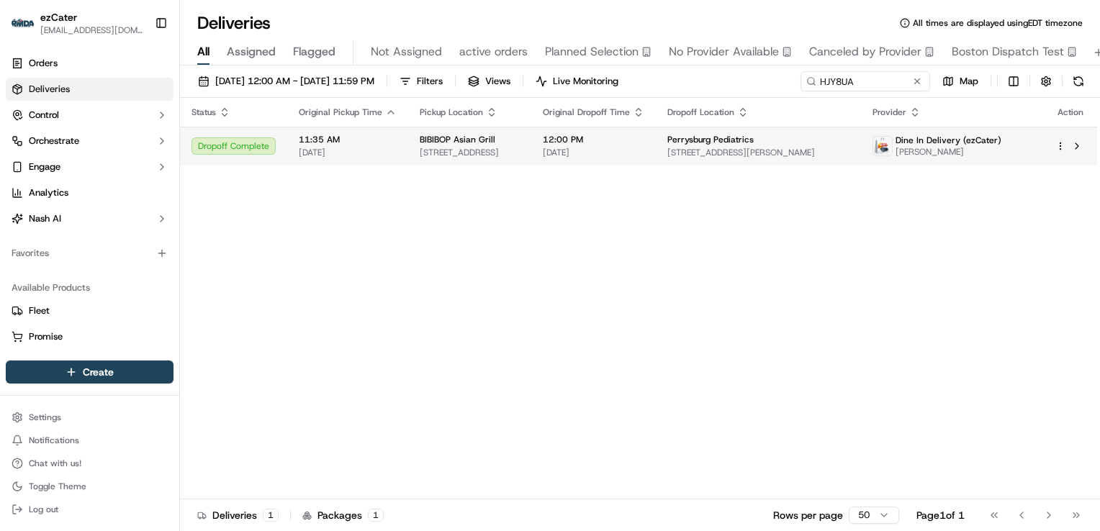
click at [517, 136] on div "BIBIBOP Asian Grill" at bounding box center [470, 140] width 100 height 12
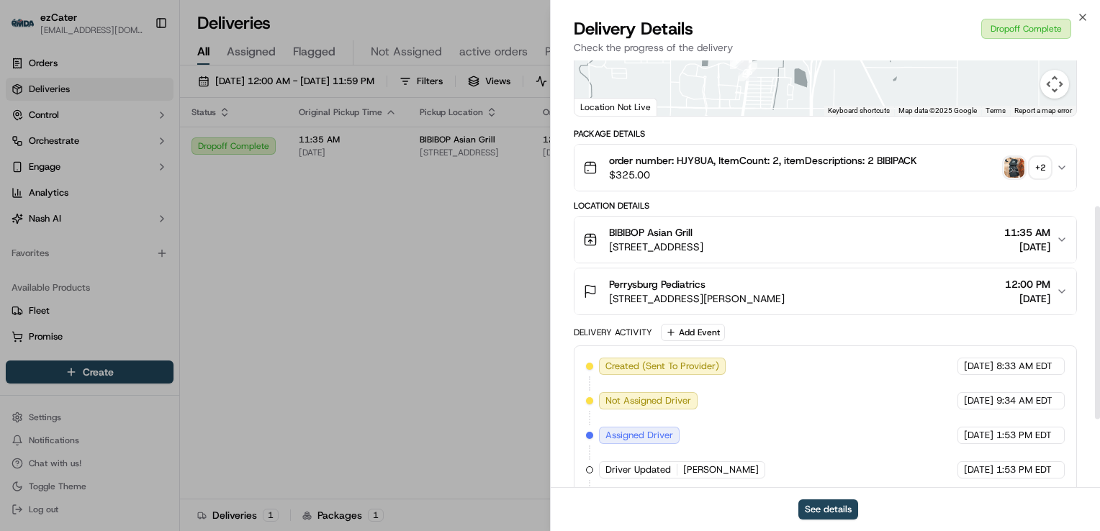
scroll to position [431, 0]
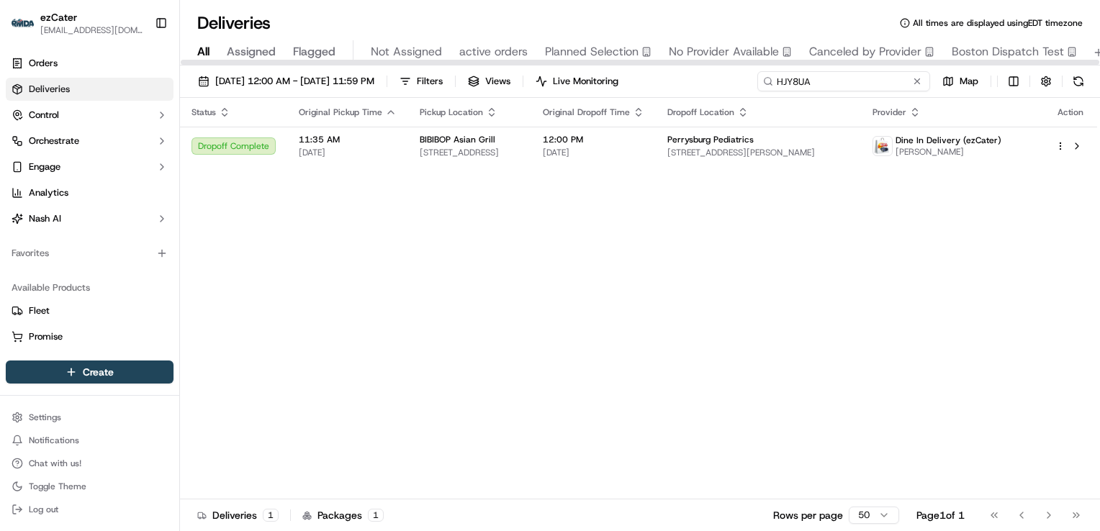
drag, startPoint x: 866, startPoint y: 78, endPoint x: 507, endPoint y: 71, distance: 359.9
click at [507, 71] on div "[DATE] 12:00 AM - [DATE] 11:59 PM Filters Views Live Monitoring HJY8UA Map" at bounding box center [640, 84] width 920 height 27
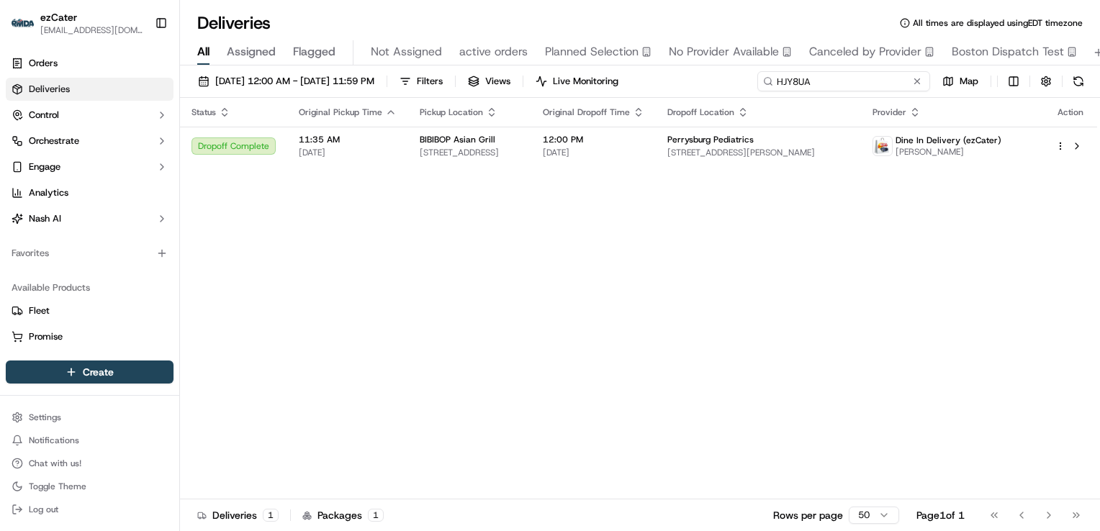
paste input "50K2QA"
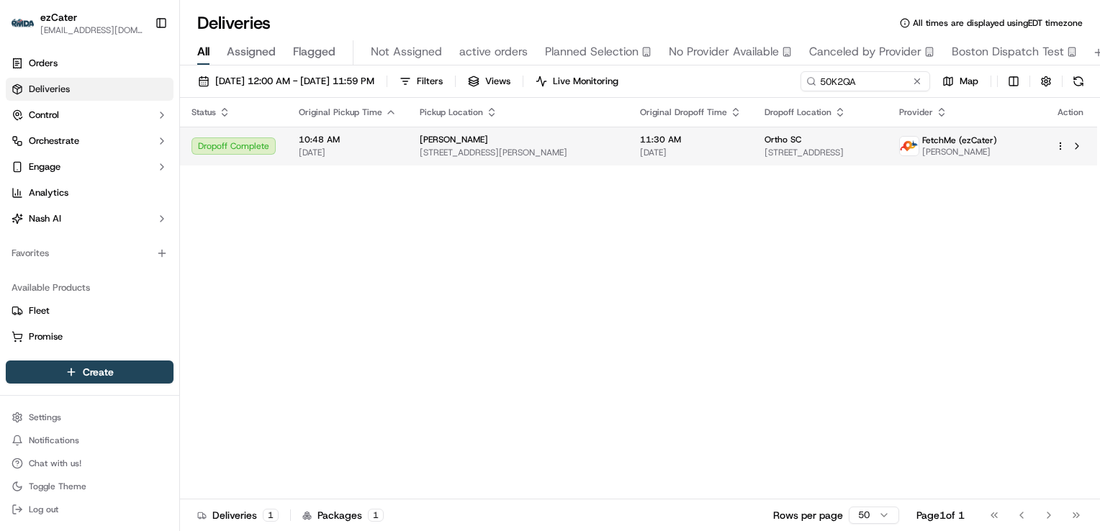
click at [461, 142] on div "[PERSON_NAME]" at bounding box center [518, 140] width 197 height 12
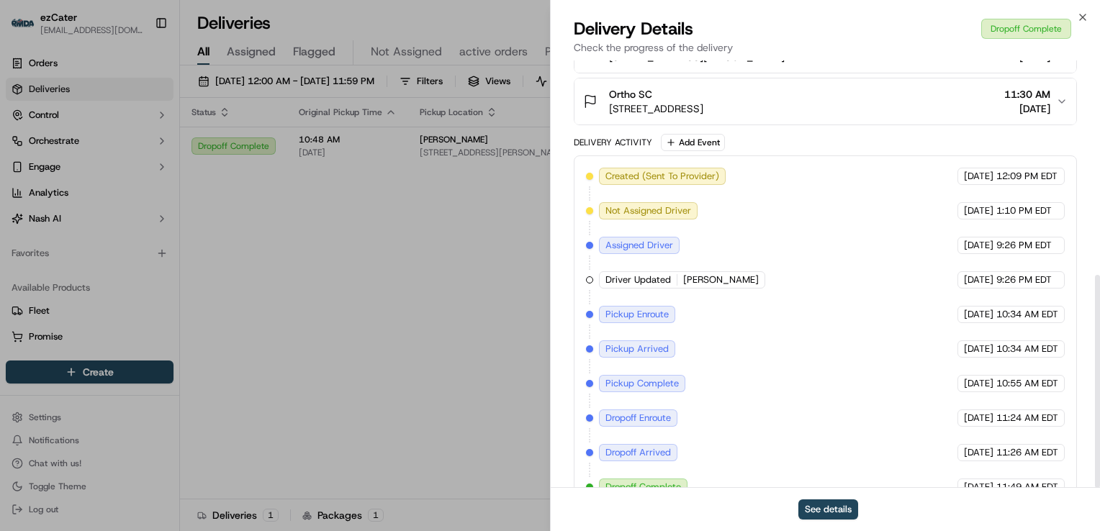
scroll to position [431, 0]
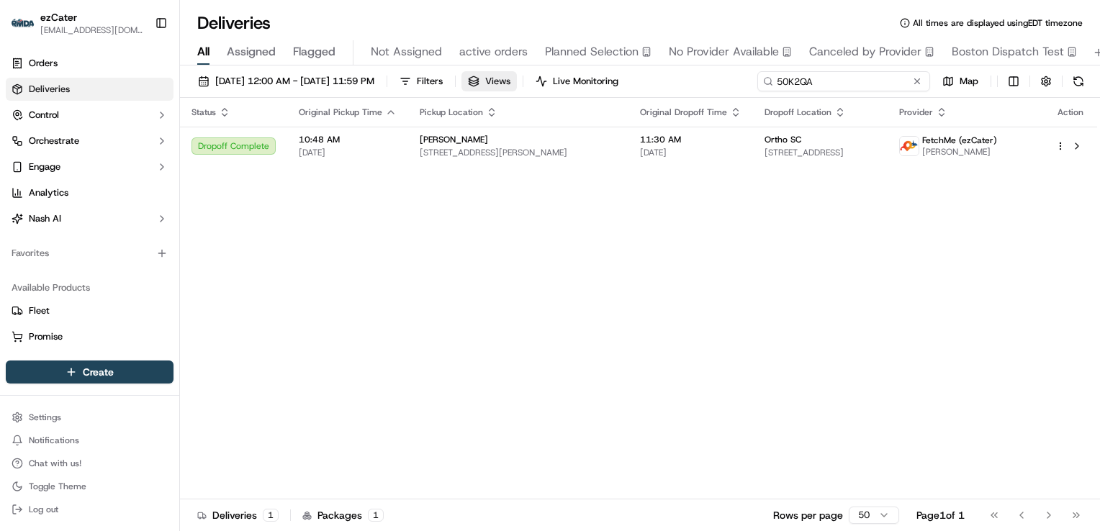
drag, startPoint x: 865, startPoint y: 79, endPoint x: 537, endPoint y: 77, distance: 328.2
click at [538, 78] on div "[DATE] 12:00 AM - [DATE] 11:59 PM Filters Views Live Monitoring 50K2QA Map" at bounding box center [640, 84] width 920 height 27
paste input "P1X3P3"
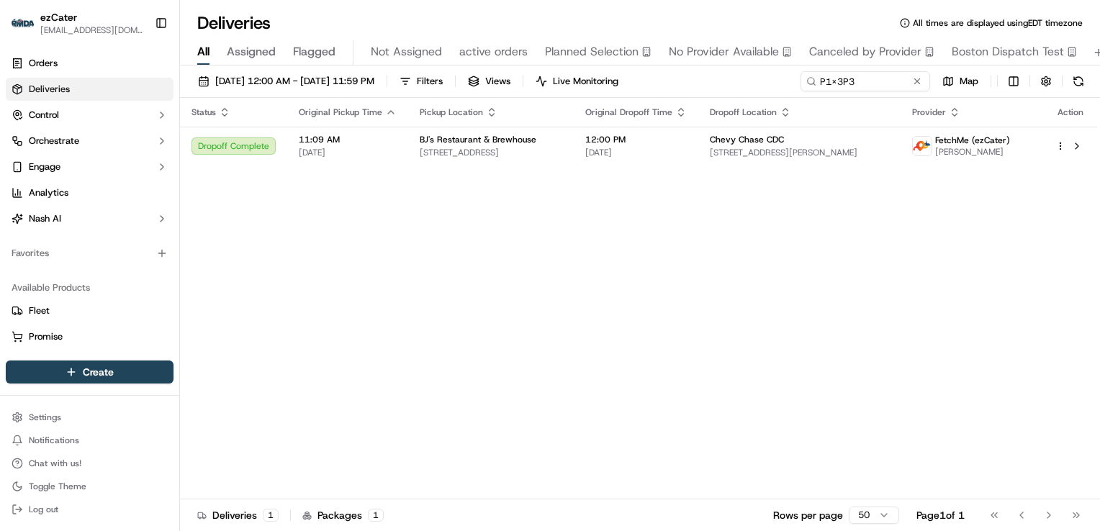
click at [473, 151] on span "[STREET_ADDRESS]" at bounding box center [491, 153] width 142 height 12
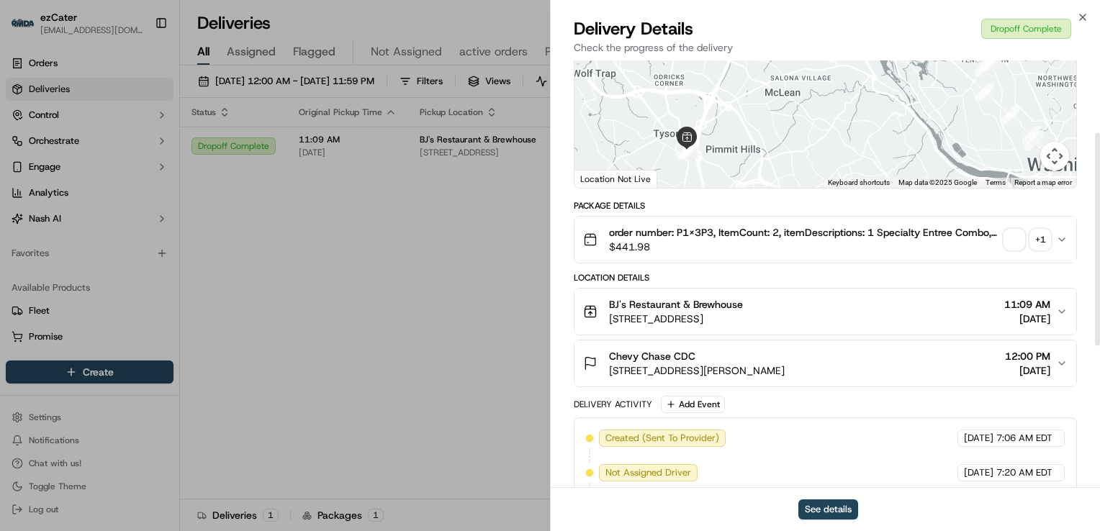
scroll to position [431, 0]
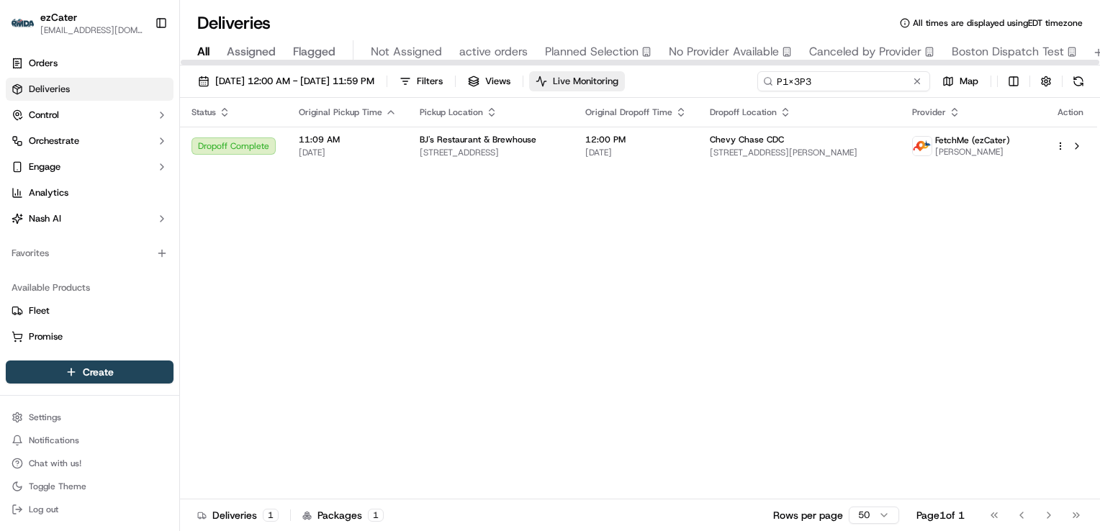
drag, startPoint x: 866, startPoint y: 83, endPoint x: 597, endPoint y: 82, distance: 268.4
click at [597, 82] on div "[DATE] 12:00 AM - [DATE] 11:59 PM Filters Views Live Monitoring P1X3P3 Map" at bounding box center [640, 84] width 920 height 27
paste input "827KK7"
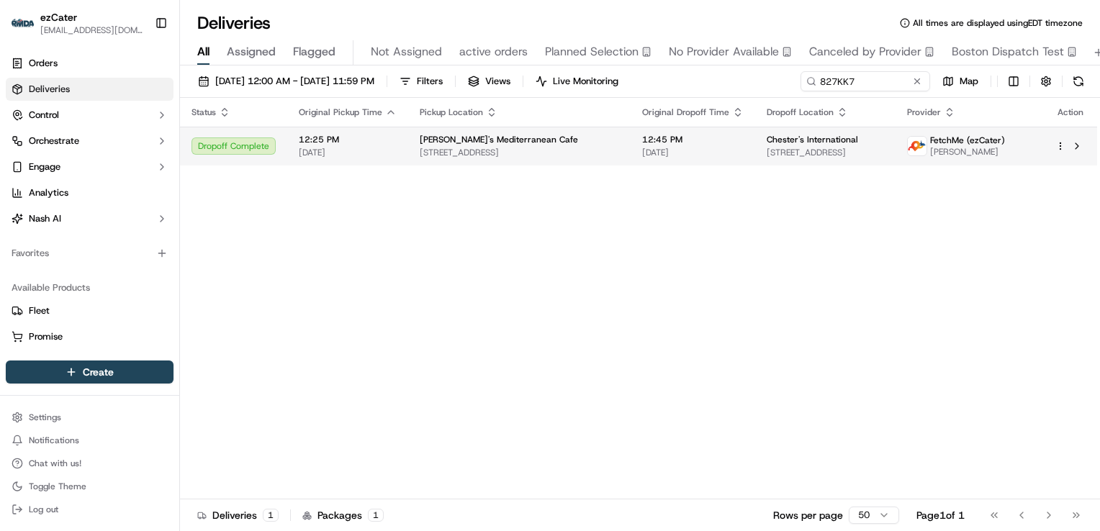
click at [446, 158] on td "Taziki's Mediterranean Cafe [STREET_ADDRESS]" at bounding box center [519, 146] width 222 height 39
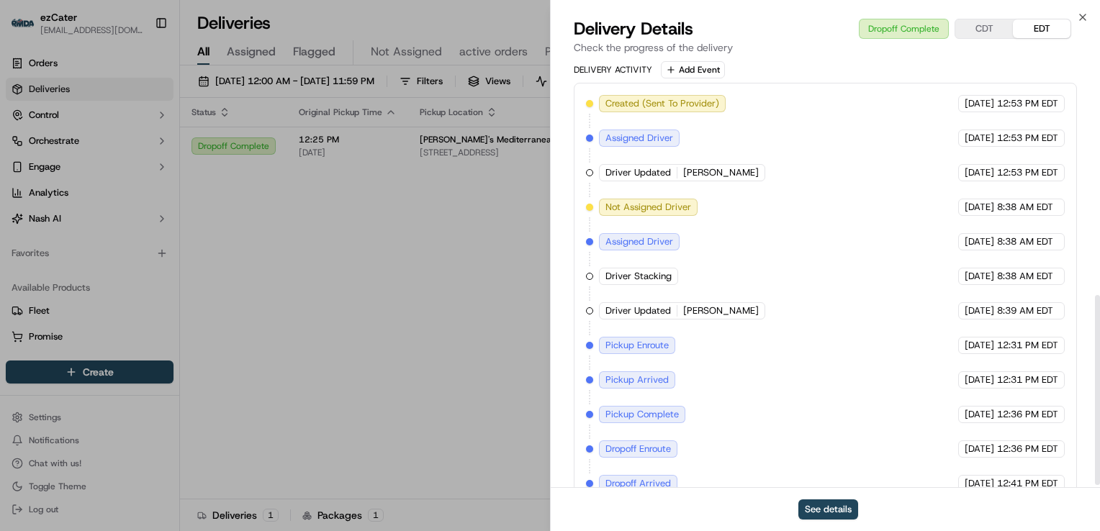
scroll to position [533, 0]
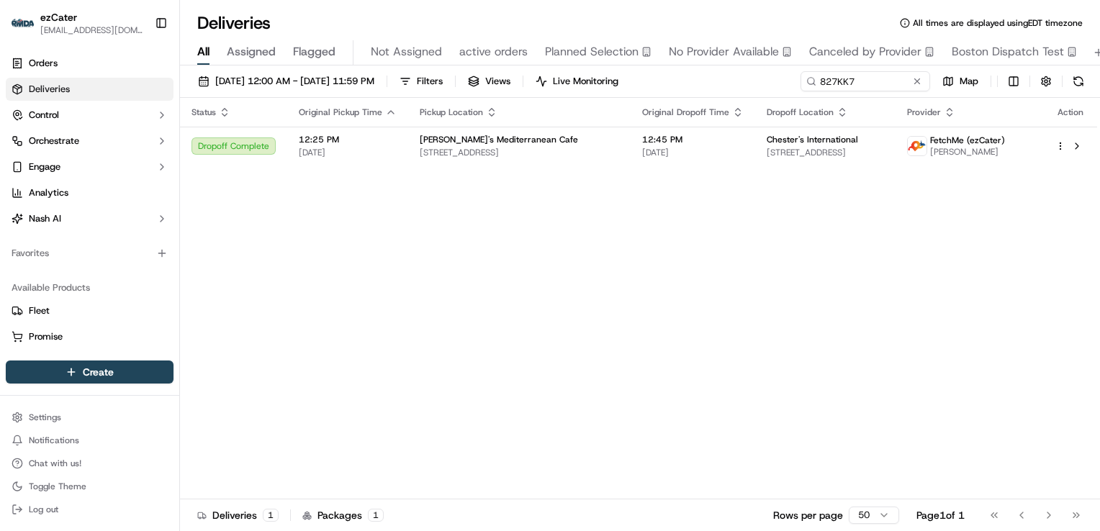
drag, startPoint x: 411, startPoint y: 335, endPoint x: 412, endPoint y: 327, distance: 7.9
drag, startPoint x: 876, startPoint y: 86, endPoint x: 496, endPoint y: 73, distance: 380.2
click at [496, 73] on div "[DATE] 12:00 AM - [DATE] 11:59 PM Filters Views Live Monitoring 827KK7 Map" at bounding box center [640, 84] width 920 height 27
paste input "7YW81Z"
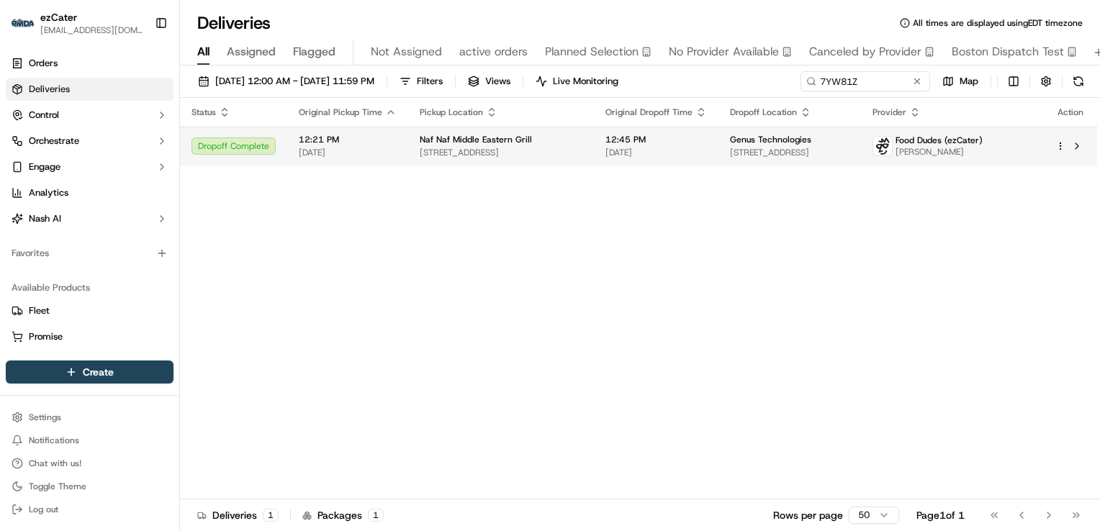
click at [482, 157] on span "[STREET_ADDRESS]" at bounding box center [501, 153] width 163 height 12
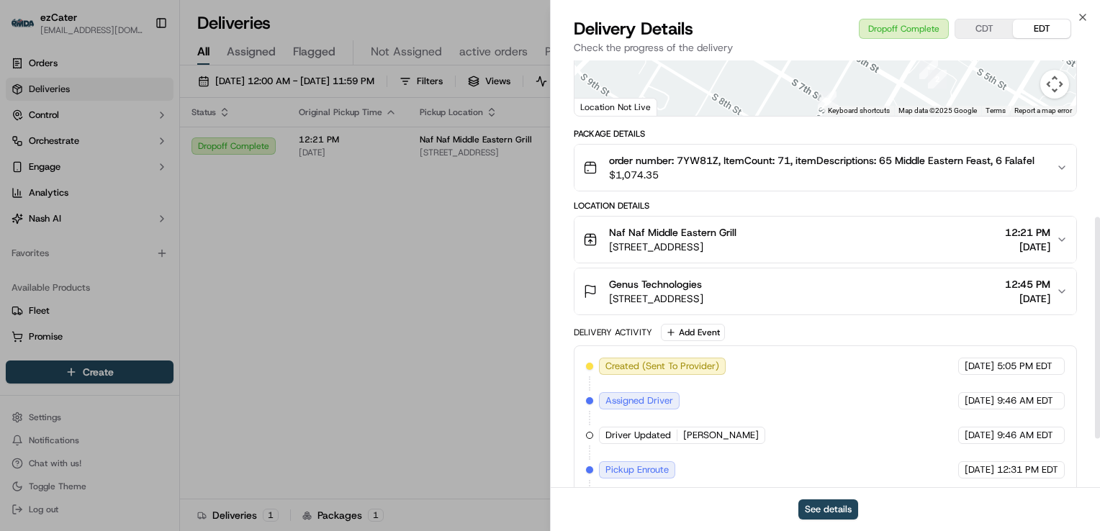
scroll to position [397, 0]
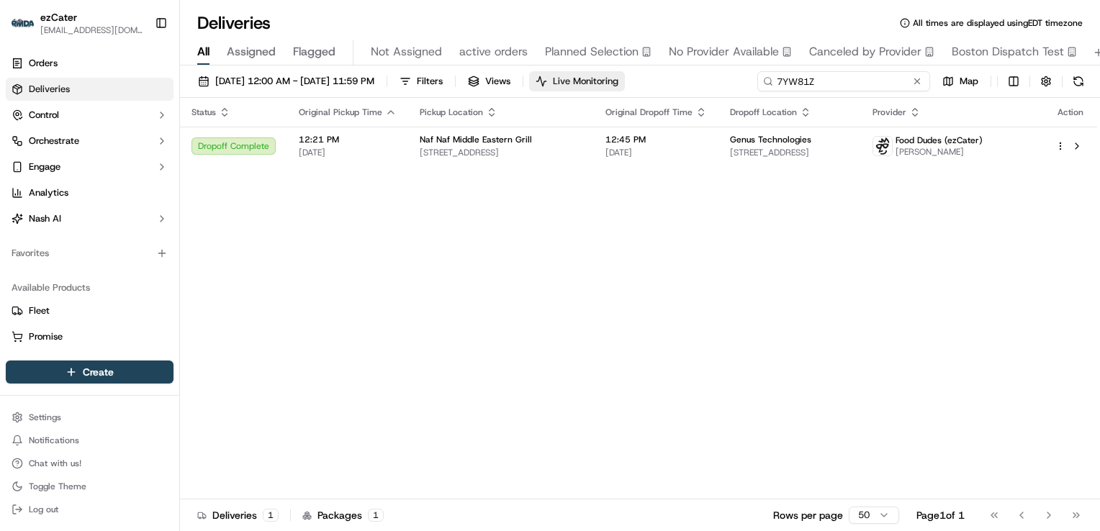
drag, startPoint x: 866, startPoint y: 79, endPoint x: 596, endPoint y: 79, distance: 270.6
click at [597, 80] on div "[DATE] 12:00 AM - [DATE] 11:59 PM Filters Views Live Monitoring 7YW81Z Map" at bounding box center [640, 84] width 920 height 27
paste input "W6VRE8"
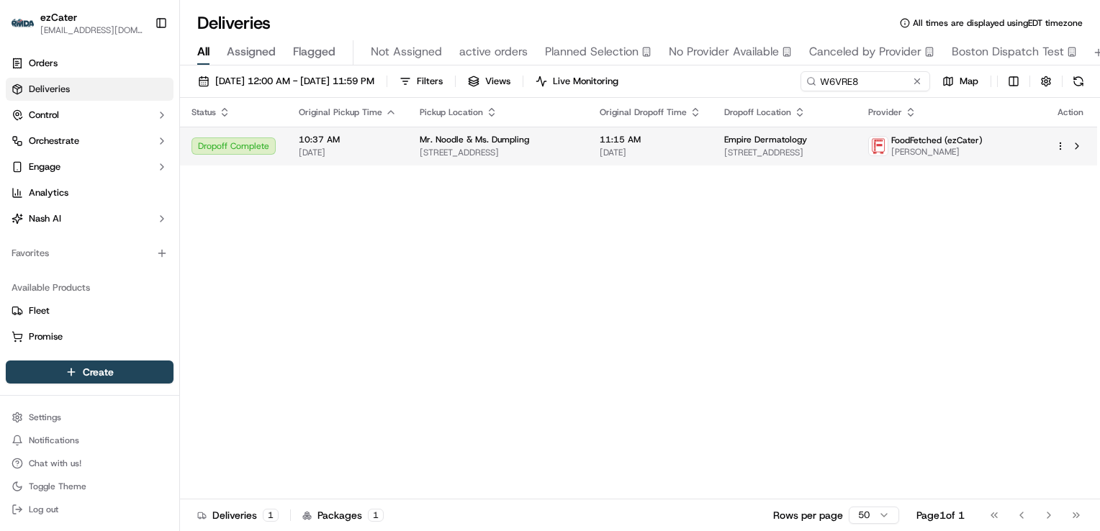
click at [476, 152] on span "[STREET_ADDRESS]" at bounding box center [498, 153] width 157 height 12
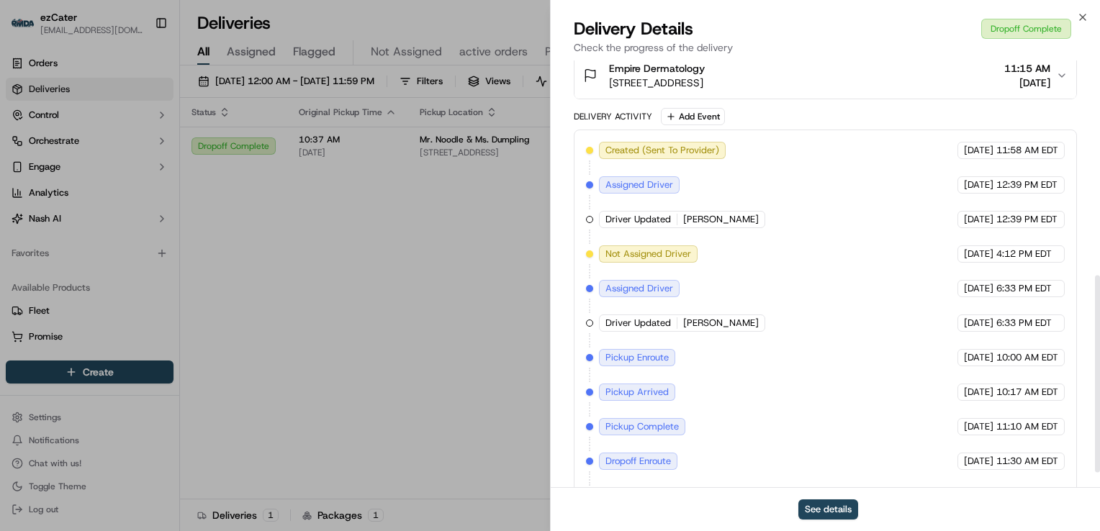
scroll to position [499, 0]
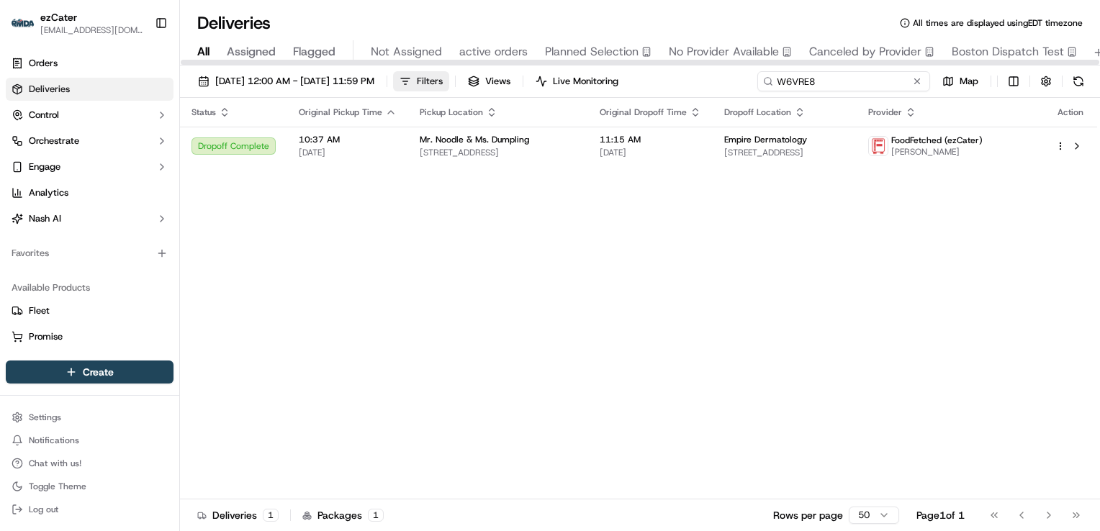
drag, startPoint x: 872, startPoint y: 81, endPoint x: 456, endPoint y: 91, distance: 415.4
click at [458, 91] on div "[DATE] 12:00 AM - [DATE] 11:59 PM Filters Views Live Monitoring W6VRE8 Map" at bounding box center [640, 84] width 920 height 27
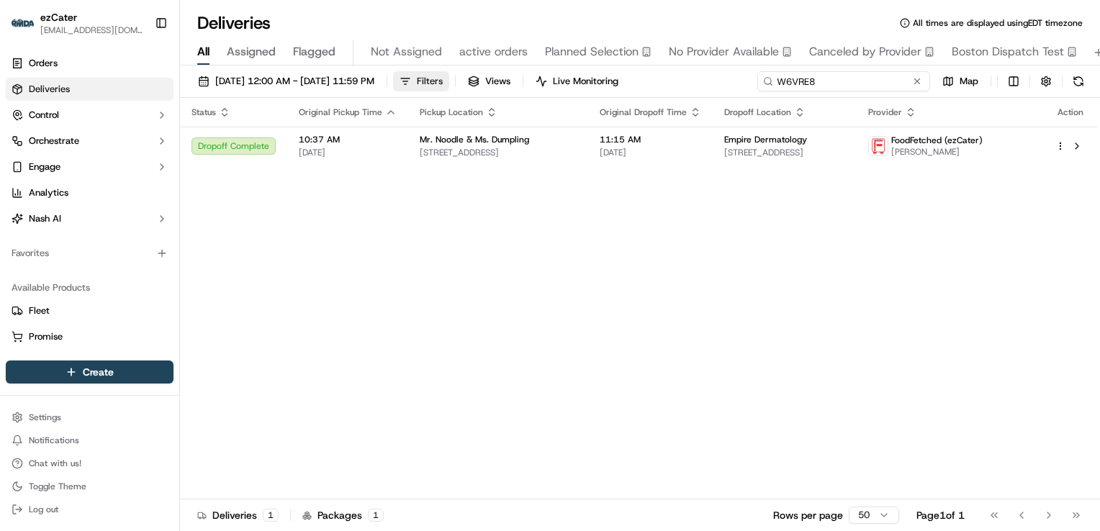
paste input "XK6RWH"
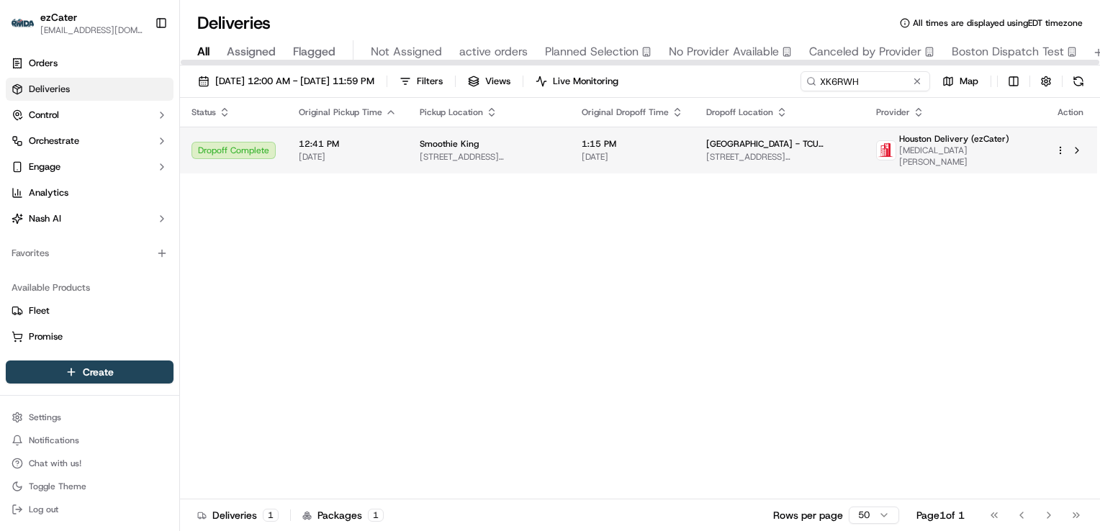
click at [440, 140] on span "Smoothie King" at bounding box center [449, 144] width 59 height 12
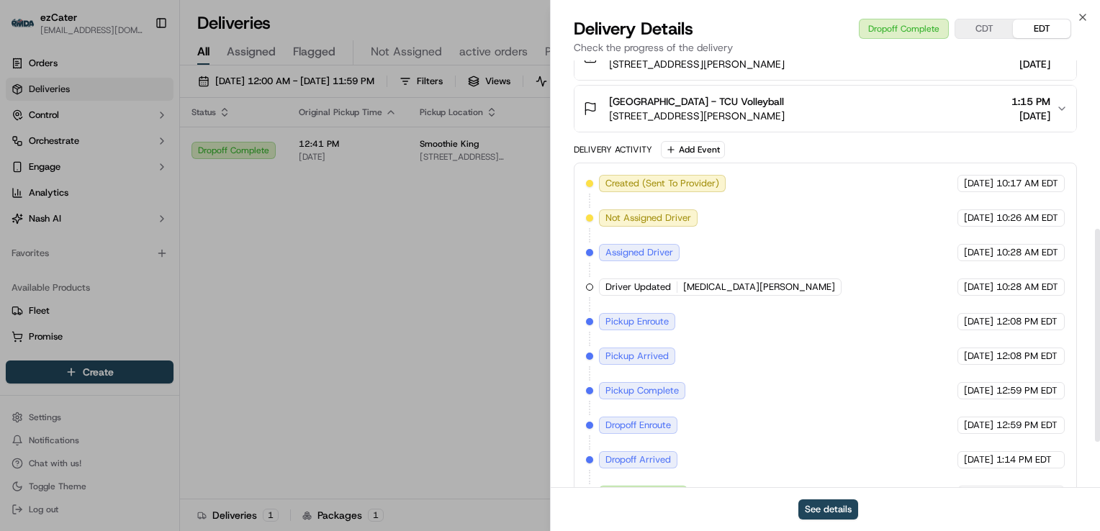
scroll to position [431, 0]
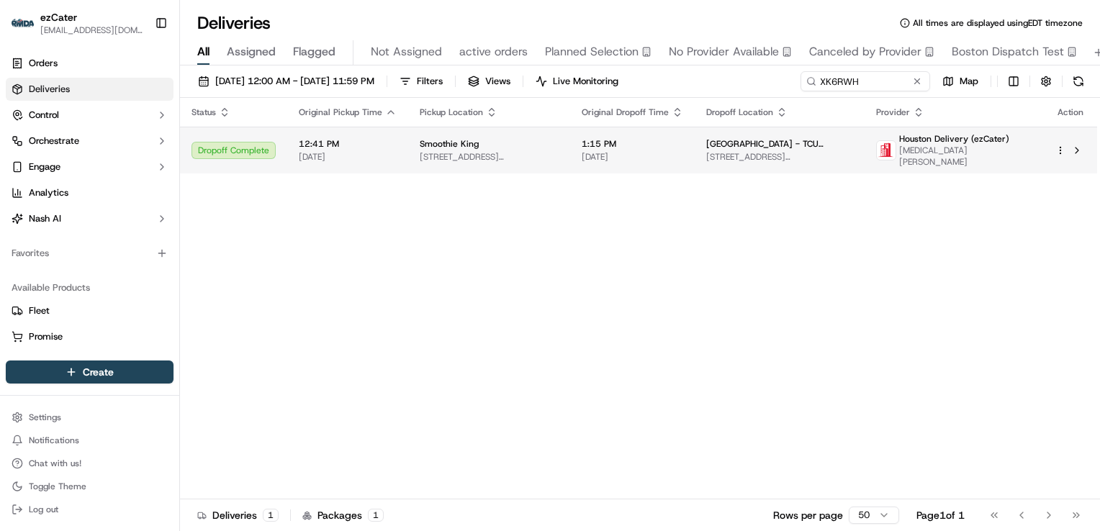
click at [570, 142] on td "Smoothie King [STREET_ADDRESS][PERSON_NAME]" at bounding box center [489, 150] width 162 height 47
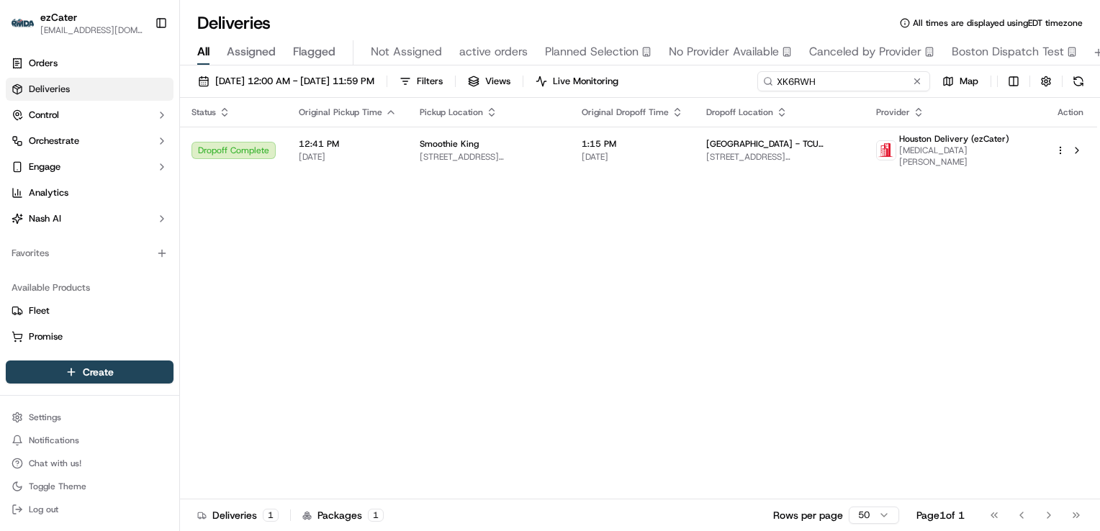
drag, startPoint x: 855, startPoint y: 83, endPoint x: 582, endPoint y: 99, distance: 273.3
click at [586, 99] on div "[DATE] 12:00 AM - [DATE] 11:59 PM Filters Views Live Monitoring XK6RWH Map Stat…" at bounding box center [640, 299] width 920 height 469
paste input "2ZCTU7"
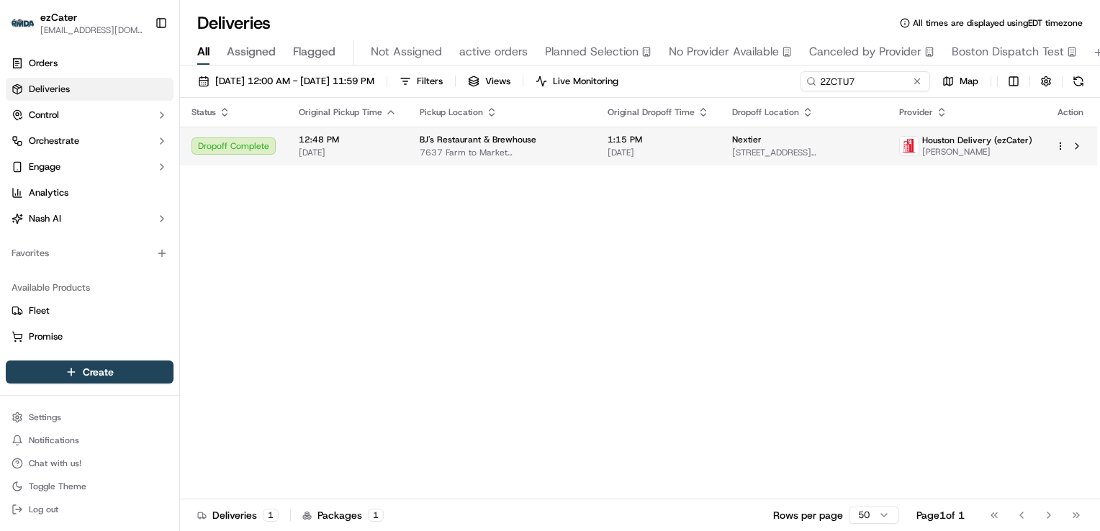
click at [454, 145] on div "BJ's Restaurant & Brewhouse [STREET_ADDRESS]" at bounding box center [502, 146] width 165 height 24
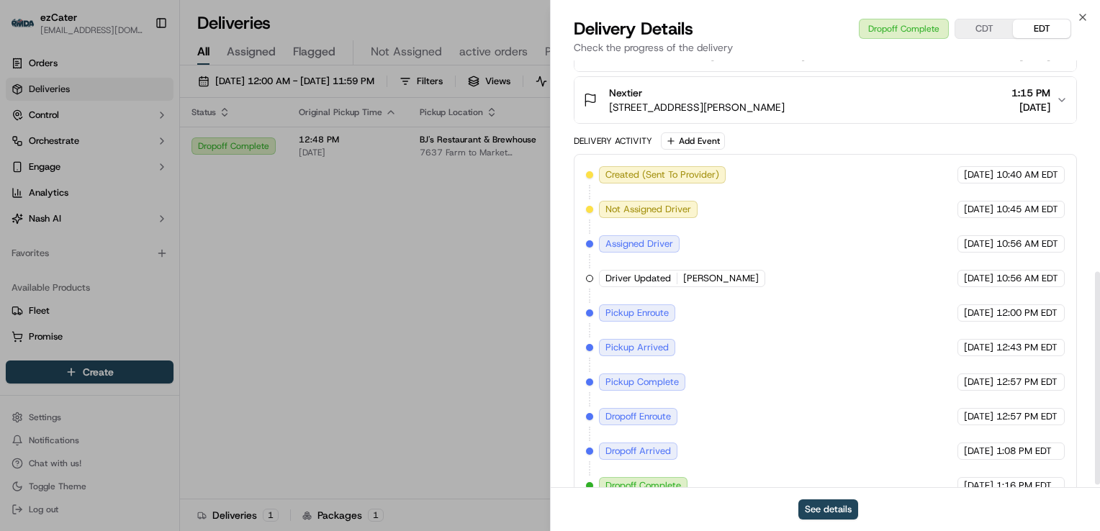
scroll to position [431, 0]
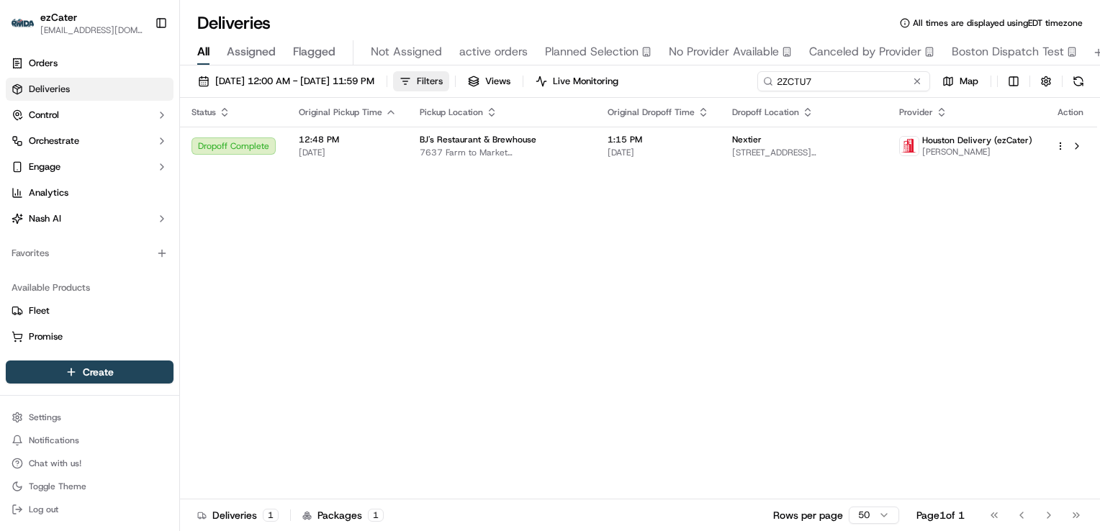
drag, startPoint x: 859, startPoint y: 85, endPoint x: 466, endPoint y: 73, distance: 392.4
click at [466, 73] on div "[DATE] 12:00 AM - [DATE] 11:59 PM Filters Views Live Monitoring 2ZCTU7 Map" at bounding box center [640, 84] width 920 height 27
paste input "9WGV0M"
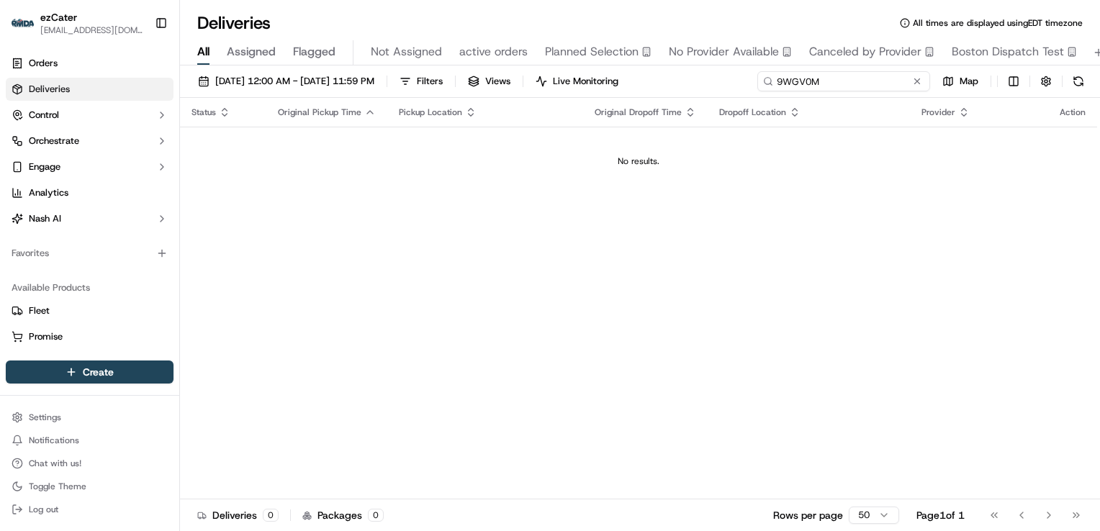
click at [780, 85] on input "9WGV0M" at bounding box center [843, 81] width 173 height 20
click at [778, 83] on input "9WGV0M" at bounding box center [843, 81] width 173 height 20
drag, startPoint x: 829, startPoint y: 82, endPoint x: 423, endPoint y: 90, distance: 406.0
click at [424, 90] on div "[DATE] 12:00 AM - [DATE] 11:59 PM Filters Views Live Monitoring 9WGV0M Map" at bounding box center [640, 84] width 920 height 27
paste input
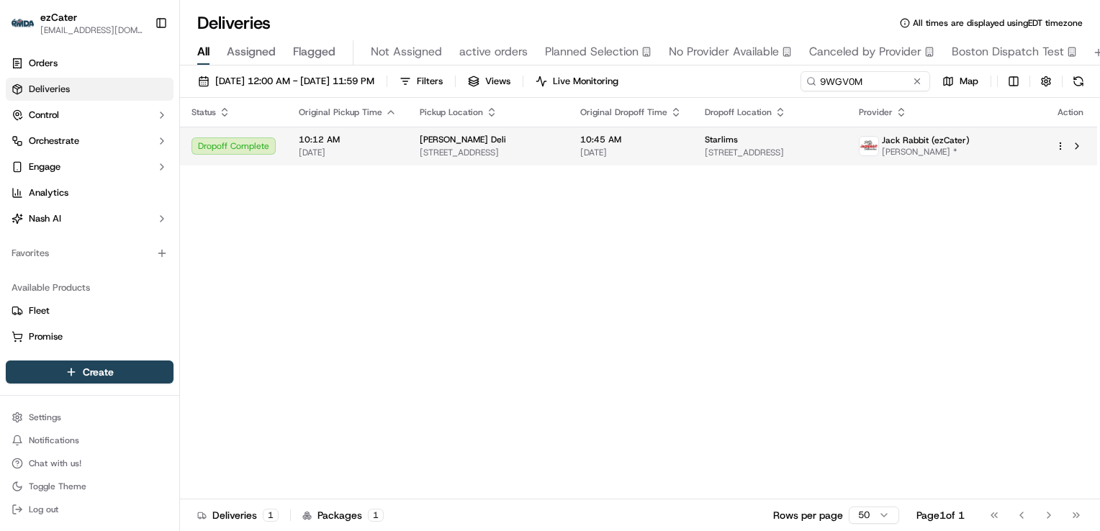
click at [456, 154] on span "[STREET_ADDRESS]" at bounding box center [488, 153] width 137 height 12
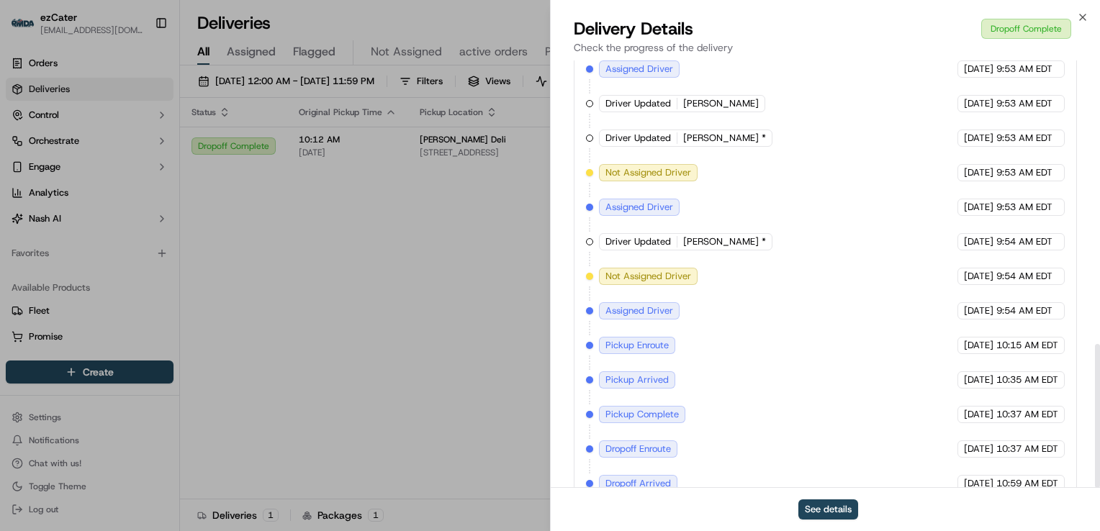
scroll to position [842, 0]
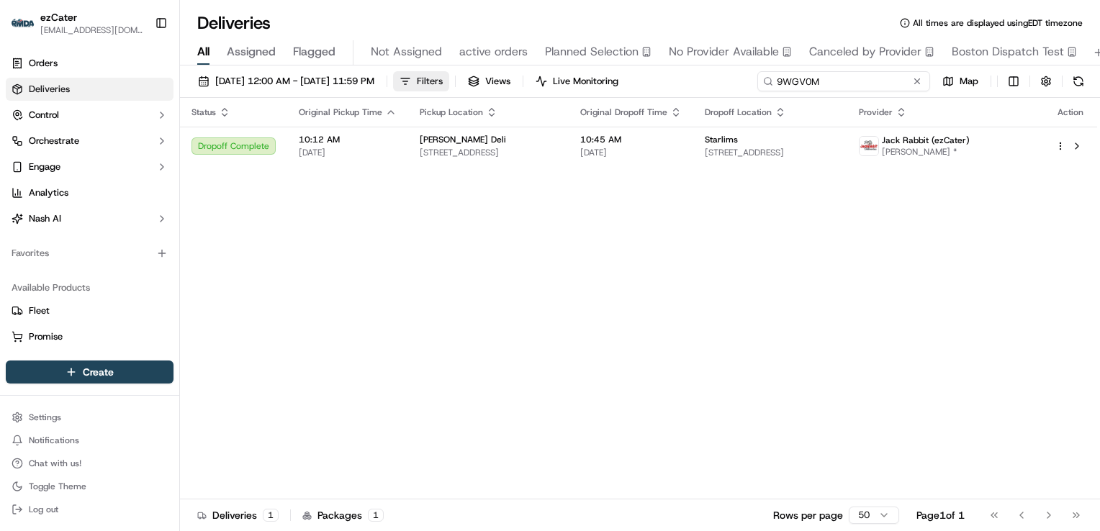
drag, startPoint x: 884, startPoint y: 76, endPoint x: 463, endPoint y: 86, distance: 420.4
click at [466, 86] on div "[DATE] 12:00 AM - [DATE] 11:59 PM Filters Views Live Monitoring 9WGV0M Map" at bounding box center [640, 84] width 920 height 27
paste input "K9FY6R"
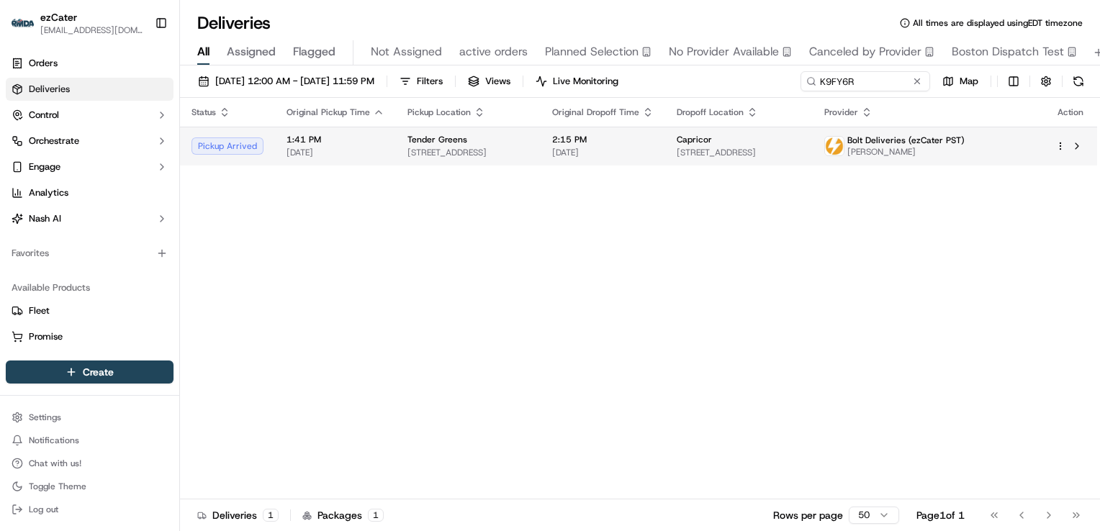
click at [467, 134] on div "Tender Greens" at bounding box center [468, 140] width 122 height 12
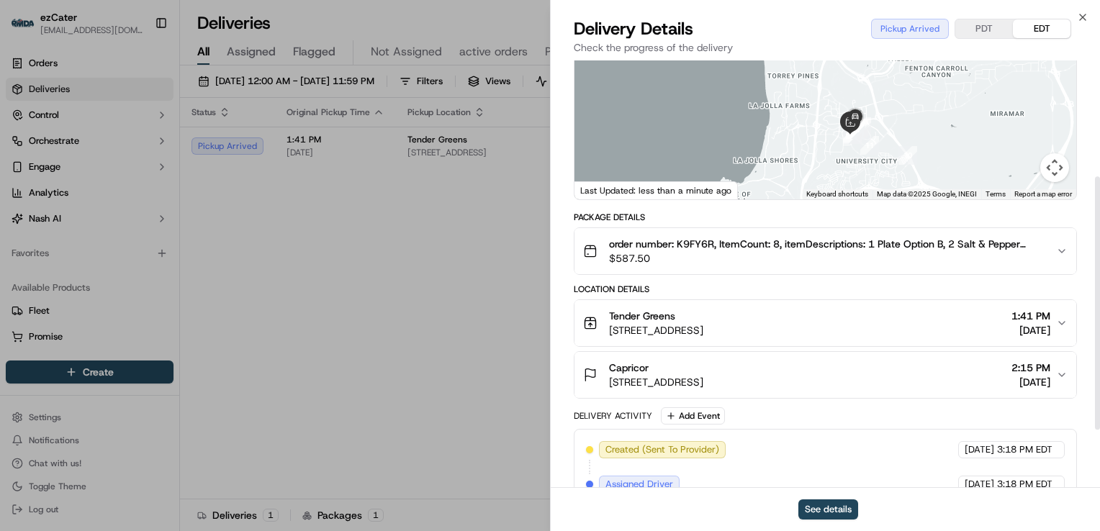
scroll to position [288, 0]
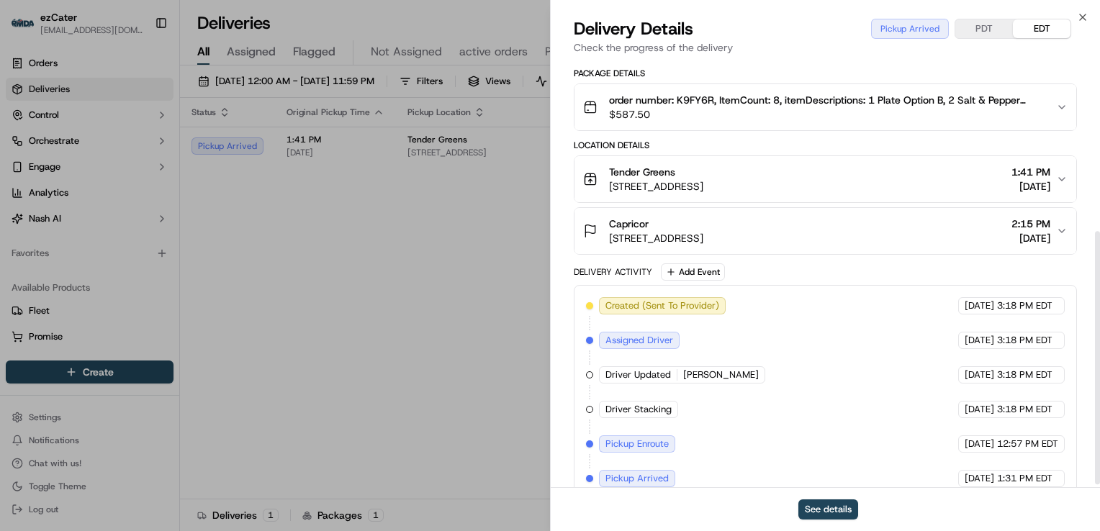
click at [703, 217] on div "Capricor" at bounding box center [656, 224] width 94 height 14
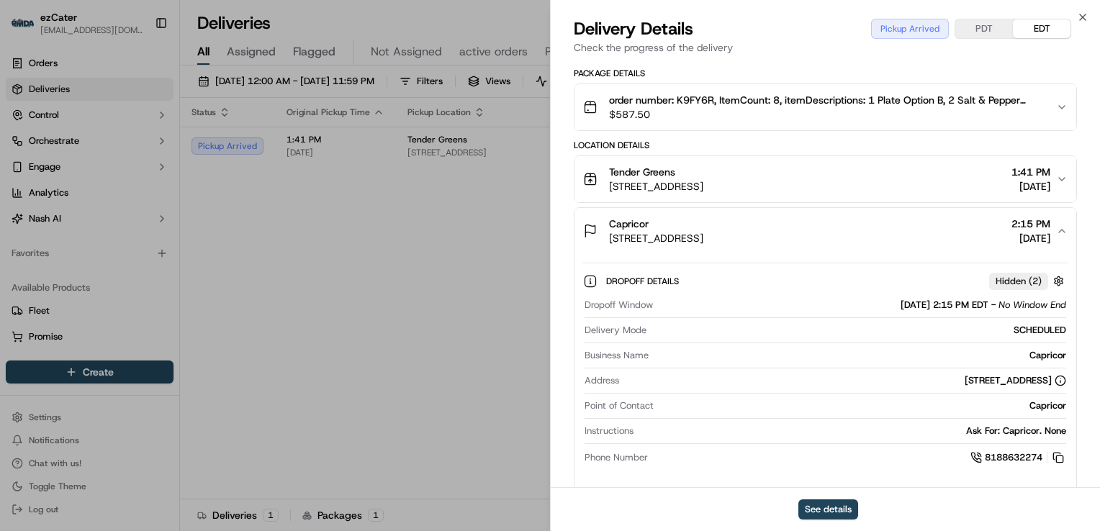
click at [703, 165] on div "Tender Greens" at bounding box center [656, 172] width 94 height 14
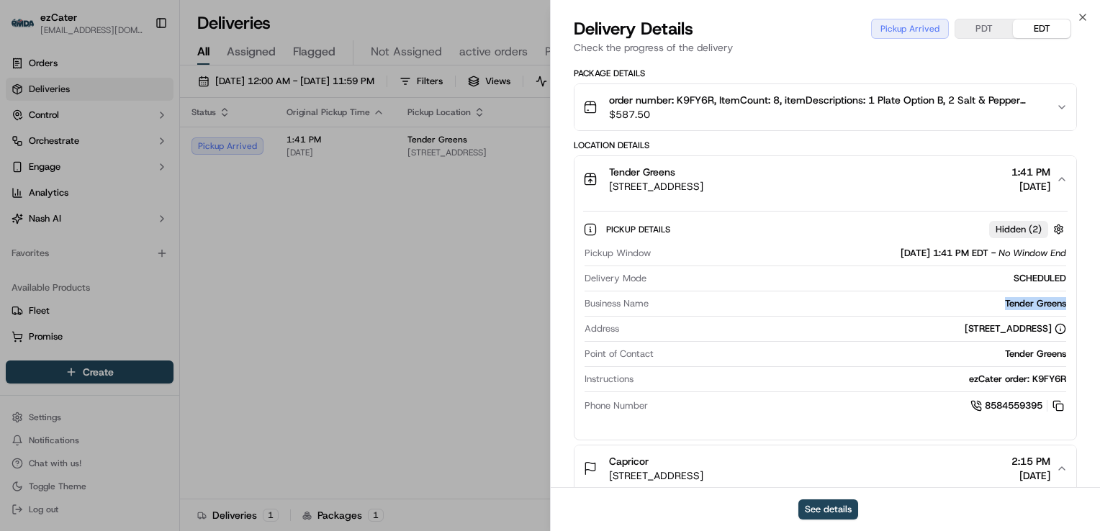
drag, startPoint x: 1065, startPoint y: 296, endPoint x: 986, endPoint y: 295, distance: 79.2
click at [986, 297] on div "Tender Greens" at bounding box center [860, 303] width 412 height 13
copy div "Tender Greens"
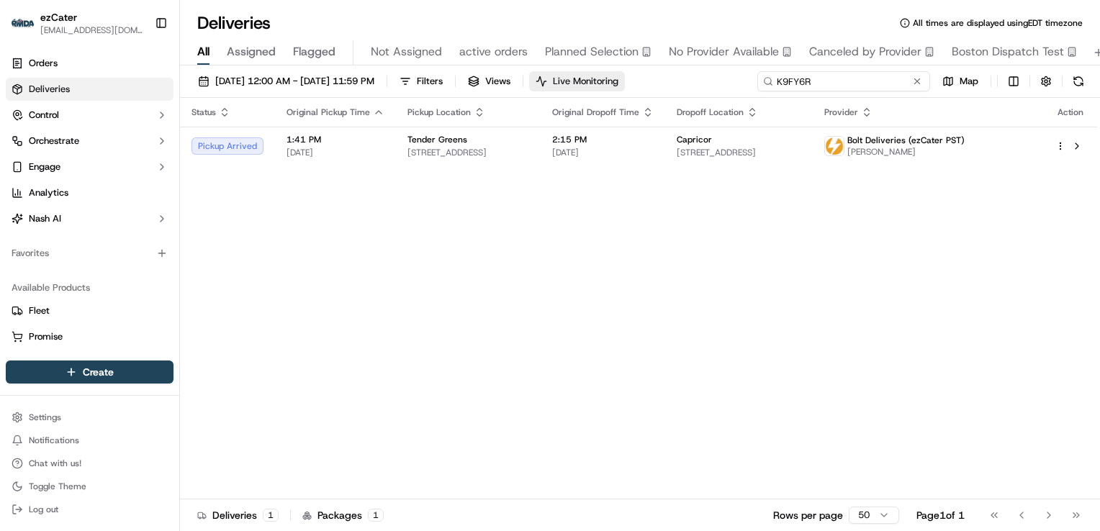
drag, startPoint x: 857, startPoint y: 79, endPoint x: 610, endPoint y: 88, distance: 247.0
click at [625, 89] on div "[DATE] 12:00 AM - [DATE] 11:59 PM Filters Views Live Monitoring K9FY6R Map" at bounding box center [640, 84] width 920 height 27
paste input "J9F5P5"
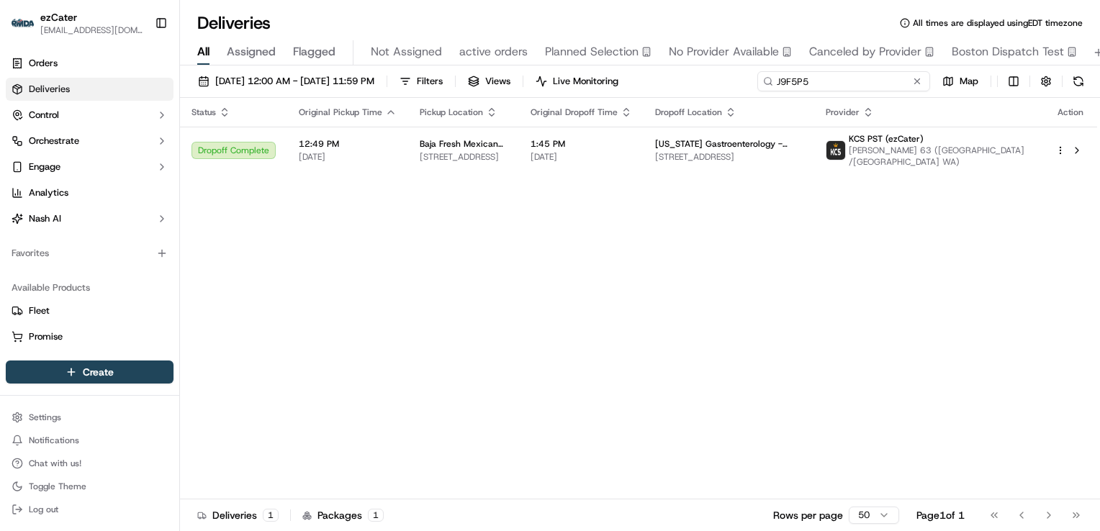
drag, startPoint x: 833, startPoint y: 85, endPoint x: 443, endPoint y: 84, distance: 390.1
click at [445, 84] on div "[DATE] 12:00 AM - [DATE] 11:59 PM Filters Views Live Monitoring J9F5P5 Map" at bounding box center [640, 84] width 920 height 27
paste input "7EGTRQ"
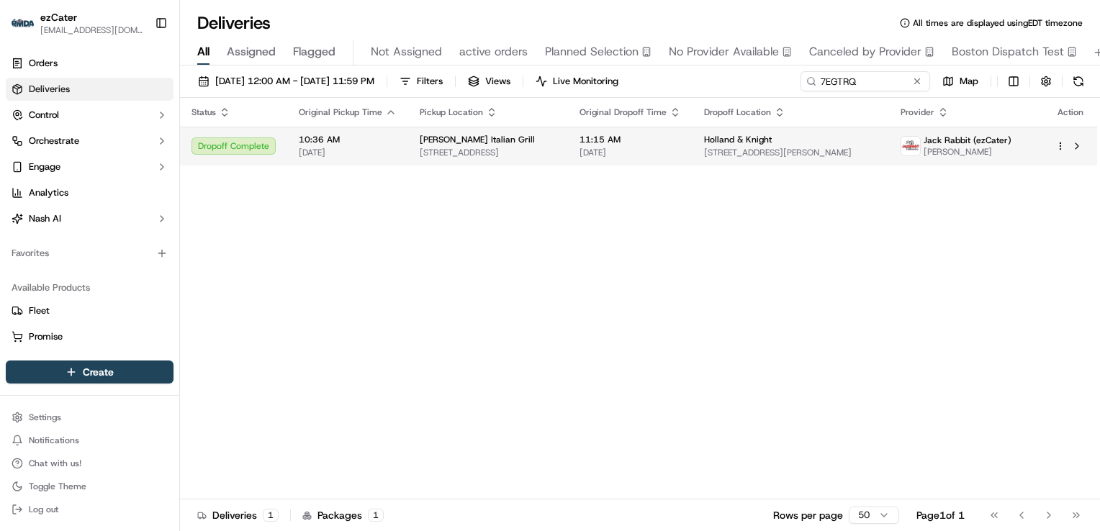
click at [432, 153] on span "[STREET_ADDRESS]" at bounding box center [488, 153] width 137 height 12
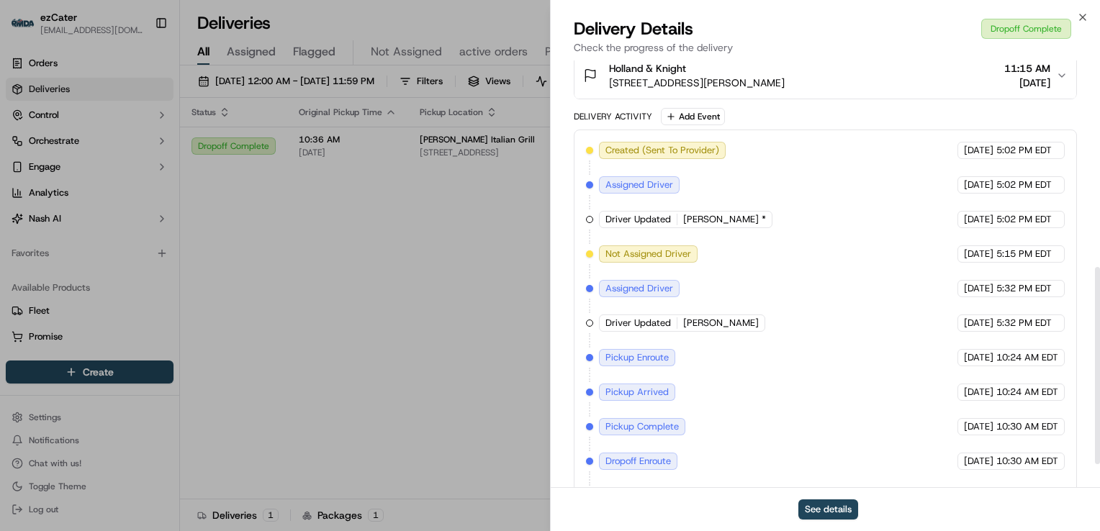
scroll to position [499, 0]
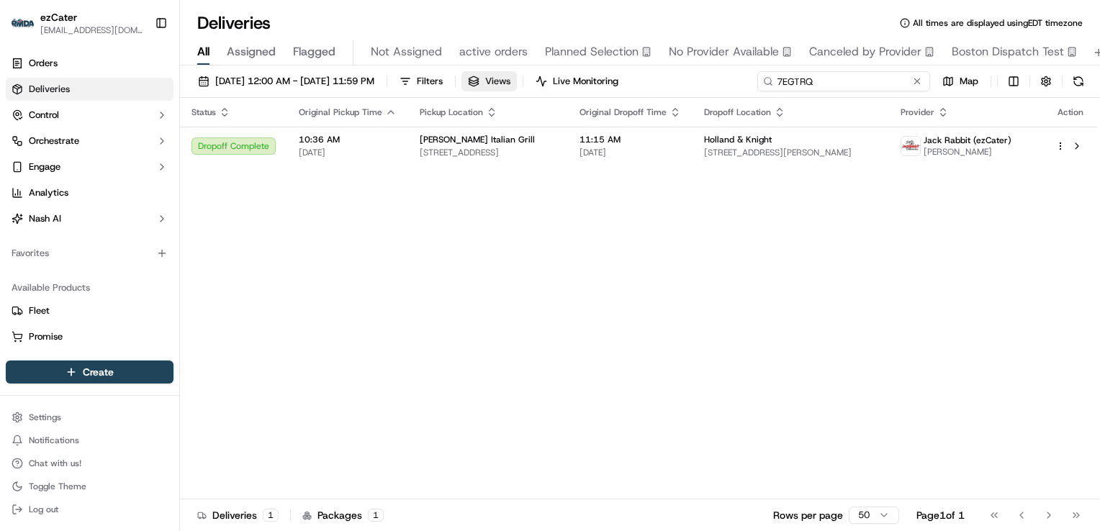
drag, startPoint x: 856, startPoint y: 83, endPoint x: 535, endPoint y: 82, distance: 321.0
click at [535, 82] on div "[DATE] 12:00 AM - [DATE] 11:59 PM Filters Views Live Monitoring 7EGTRQ Map" at bounding box center [640, 84] width 920 height 27
paste input "T7T1FZ"
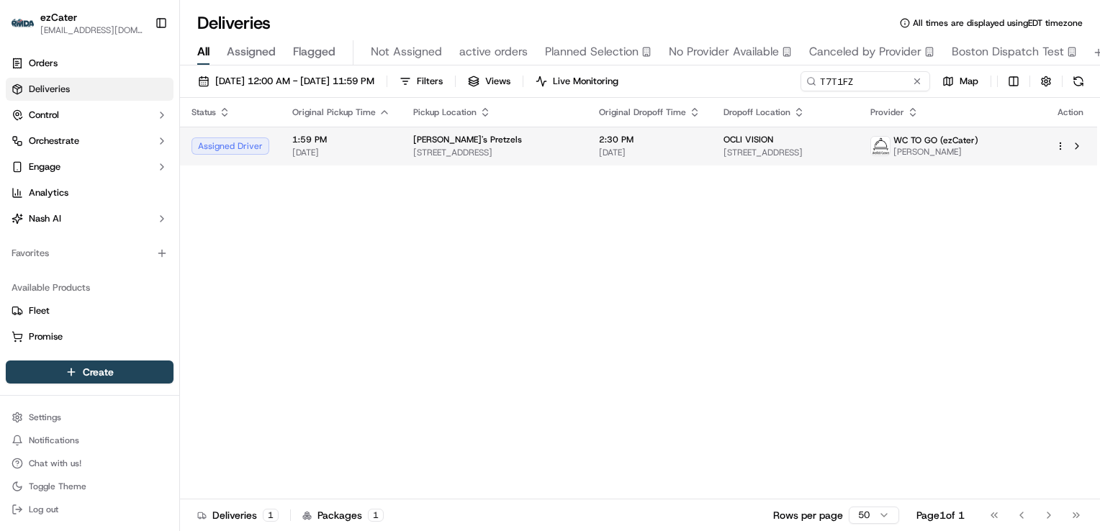
click at [512, 151] on span "[STREET_ADDRESS]" at bounding box center [494, 153] width 163 height 12
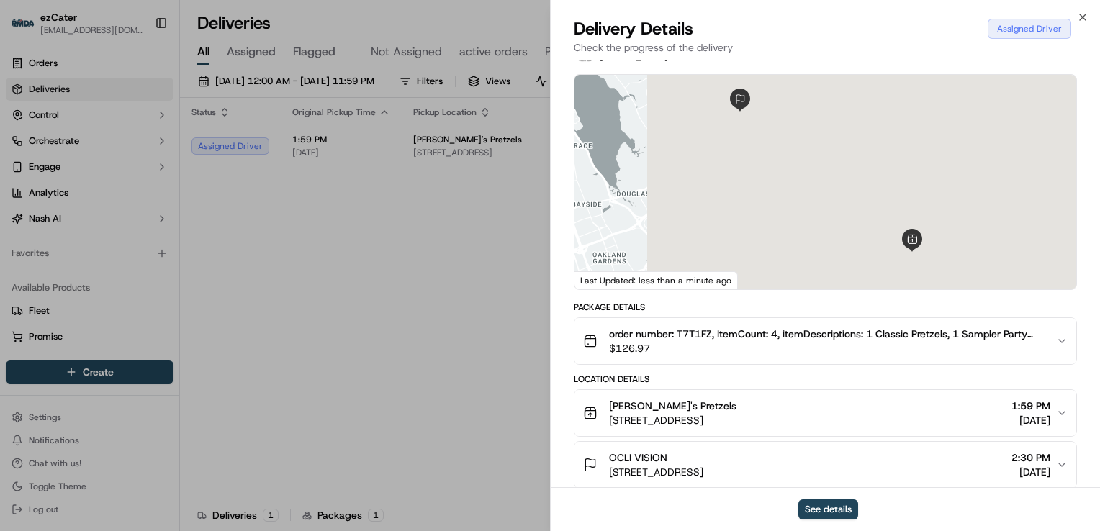
scroll to position [144, 0]
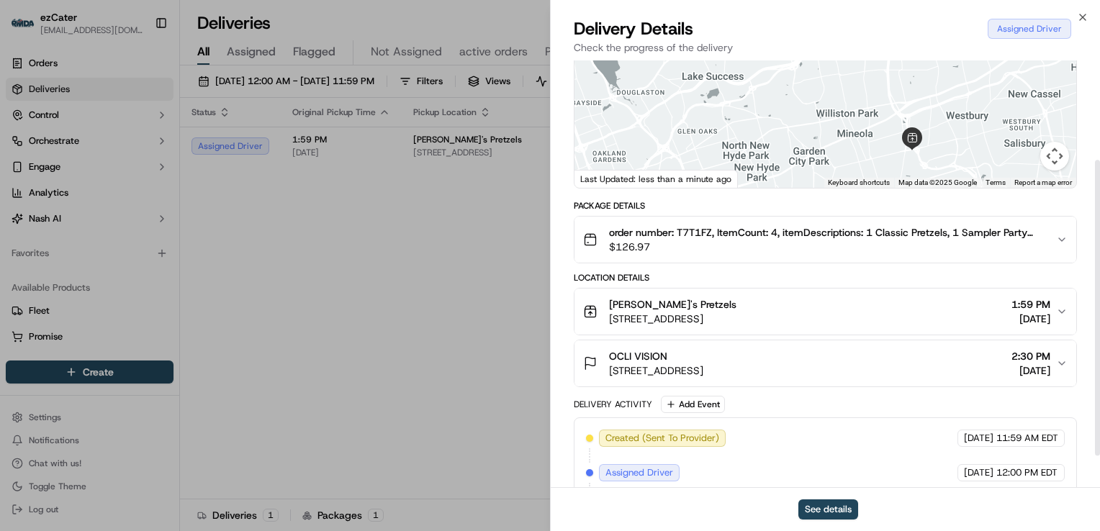
click at [736, 301] on div "[PERSON_NAME]'s Pretzels" at bounding box center [672, 304] width 127 height 14
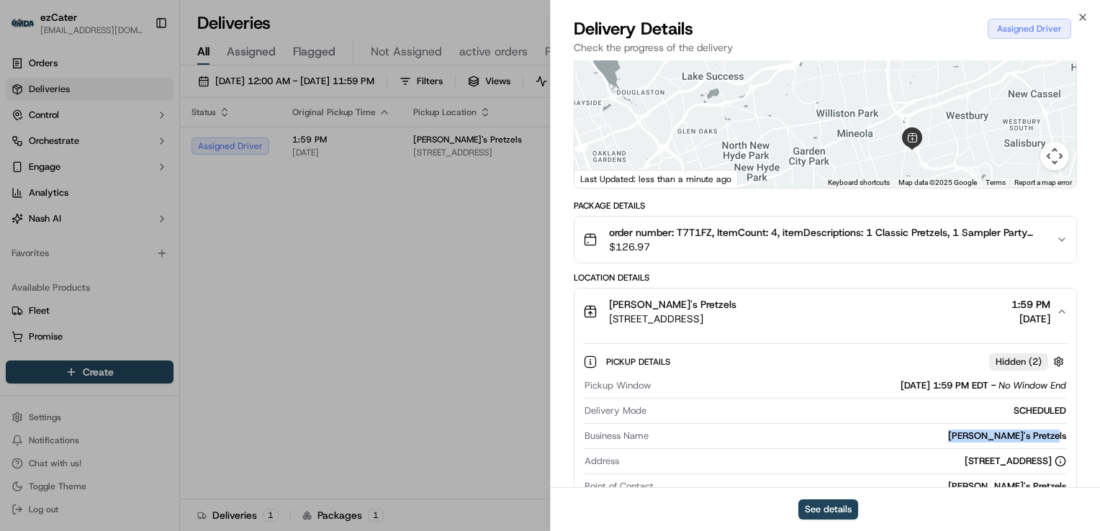
drag, startPoint x: 1075, startPoint y: 435, endPoint x: 930, endPoint y: 436, distance: 145.4
click at [930, 436] on div "Pickup Details Hidden ( 2 ) Pickup Window [DATE] 1:59 PM EDT - No Window End De…" at bounding box center [825, 448] width 502 height 226
copy div "[PERSON_NAME]'s Pretzels"
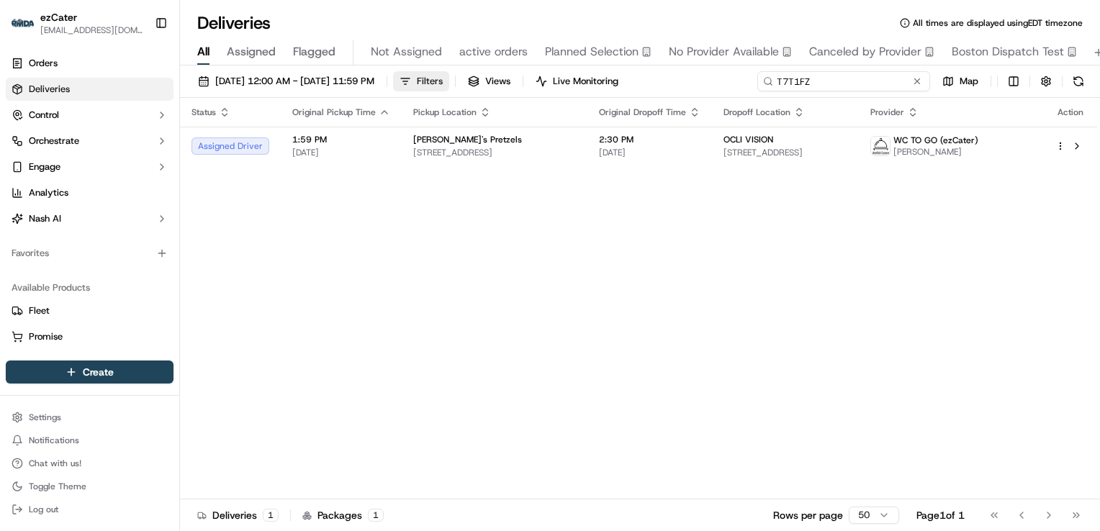
drag, startPoint x: 859, startPoint y: 79, endPoint x: 476, endPoint y: 78, distance: 382.1
click at [478, 78] on div "[DATE] 12:00 AM - [DATE] 11:59 PM Filters Views Live Monitoring T7T1FZ Map" at bounding box center [640, 84] width 920 height 27
paste input "X2Y-00C"
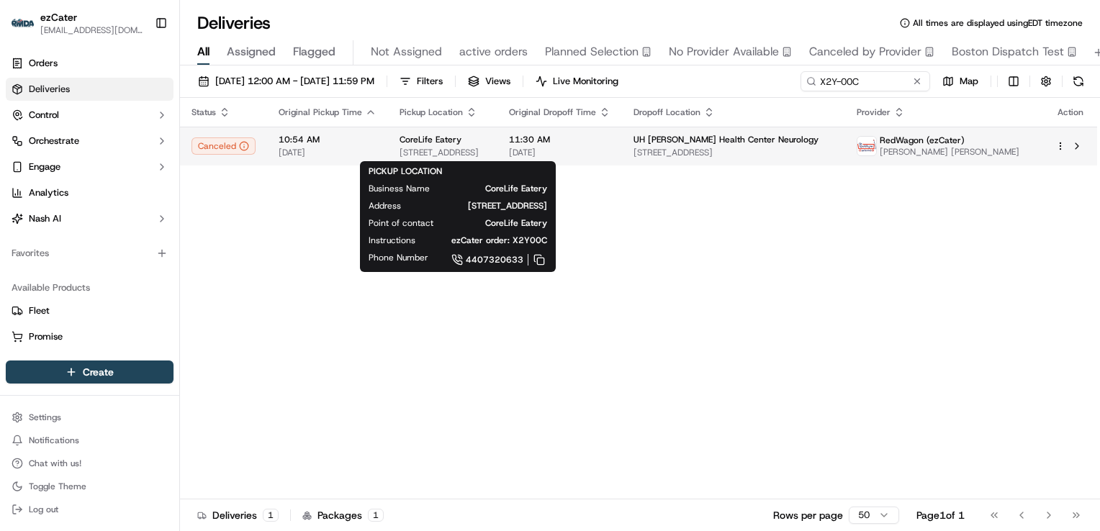
click at [486, 151] on span "[STREET_ADDRESS]" at bounding box center [442, 153] width 86 height 12
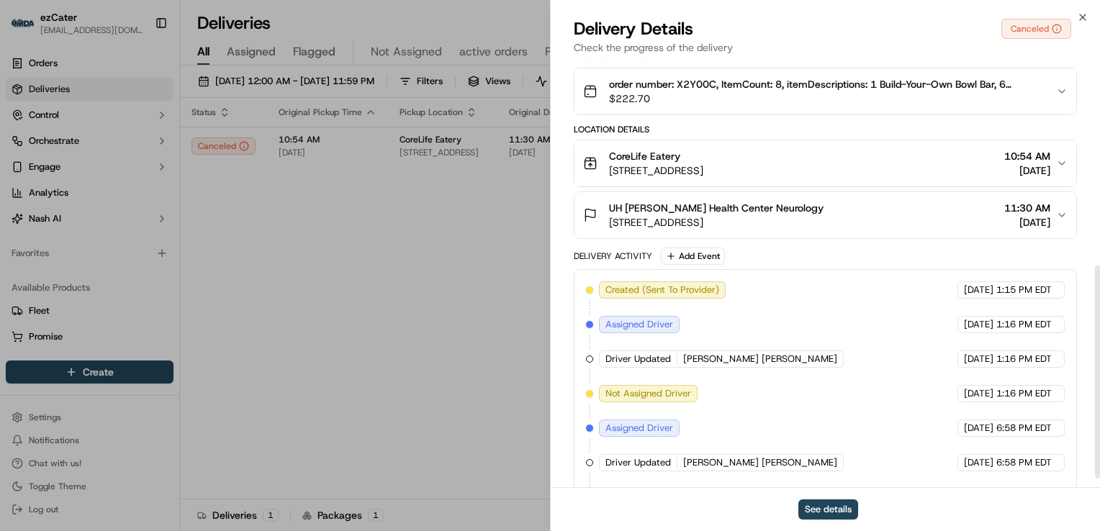
scroll to position [431, 0]
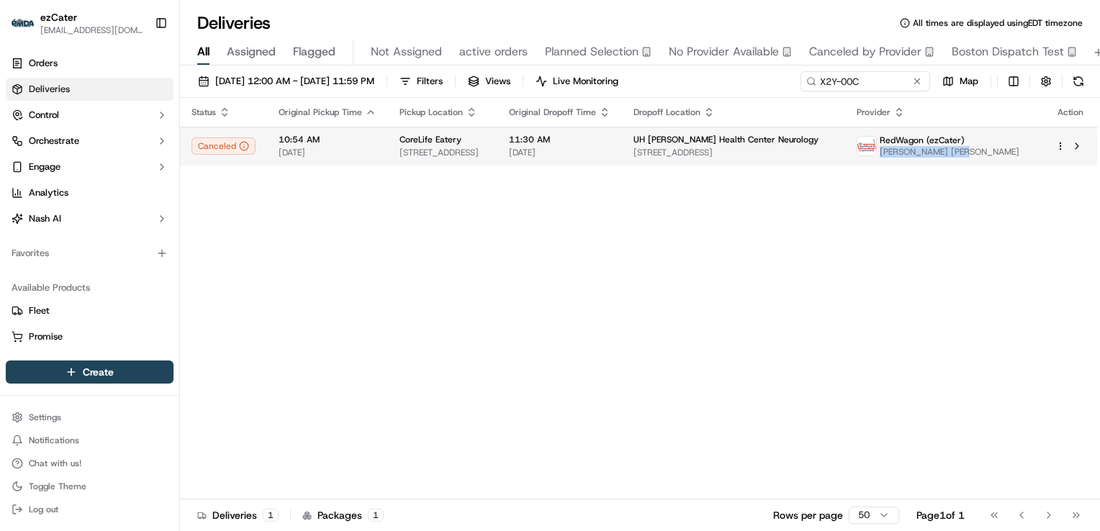
drag, startPoint x: 1022, startPoint y: 153, endPoint x: 951, endPoint y: 155, distance: 71.3
click at [951, 155] on span "[PERSON_NAME] [PERSON_NAME]" at bounding box center [949, 152] width 140 height 12
copy span "[PERSON_NAME] [PERSON_NAME]"
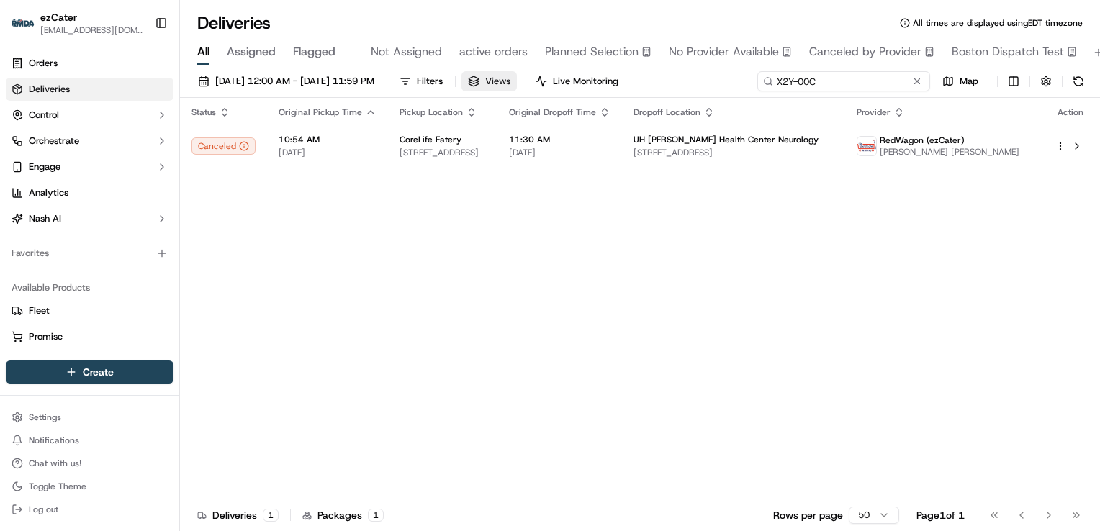
drag, startPoint x: 869, startPoint y: 82, endPoint x: 555, endPoint y: 85, distance: 314.5
click at [555, 85] on div "[DATE] 12:00 AM - [DATE] 11:59 PM Filters Views Live Monitoring X2Y-00C Map" at bounding box center [640, 84] width 920 height 27
paste input "WCTV83"
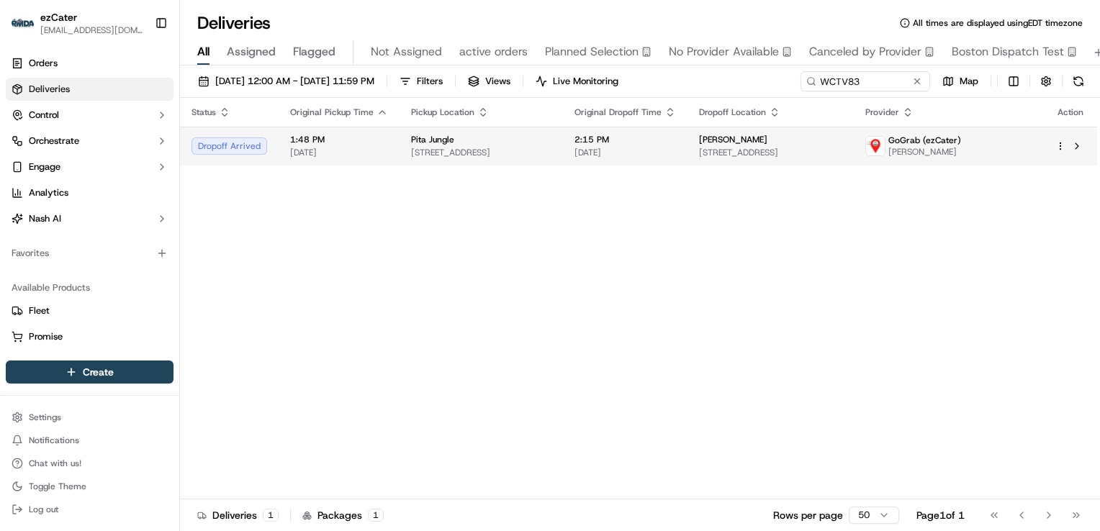
click at [469, 151] on span "[STREET_ADDRESS]" at bounding box center [481, 153] width 140 height 12
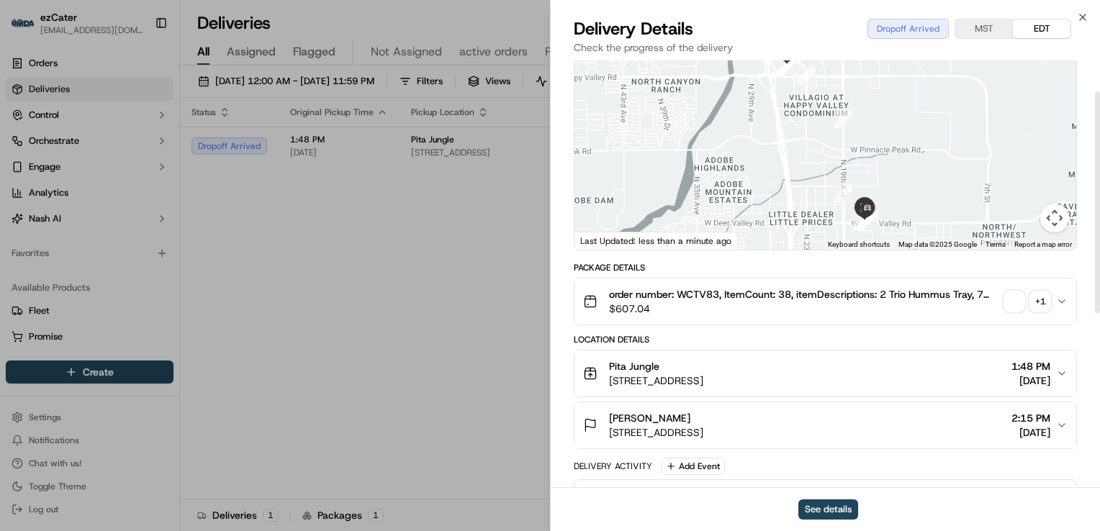
scroll to position [216, 0]
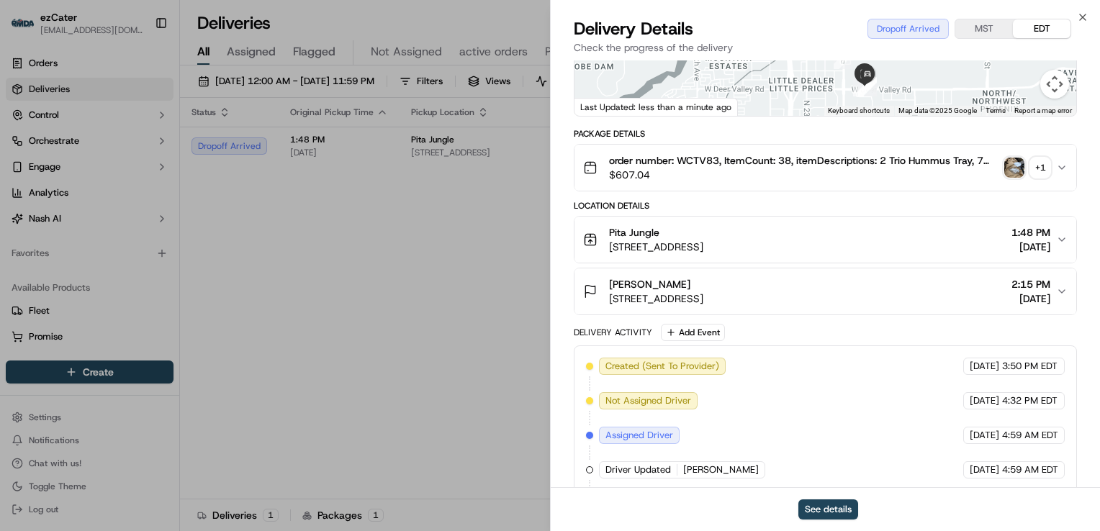
click at [703, 283] on div "[PERSON_NAME]" at bounding box center [656, 284] width 94 height 14
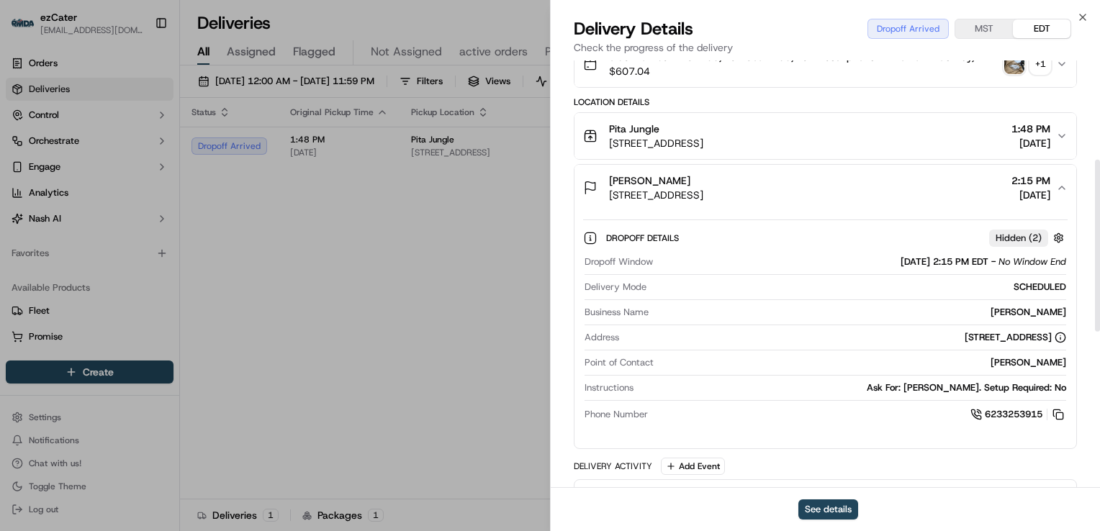
scroll to position [360, 0]
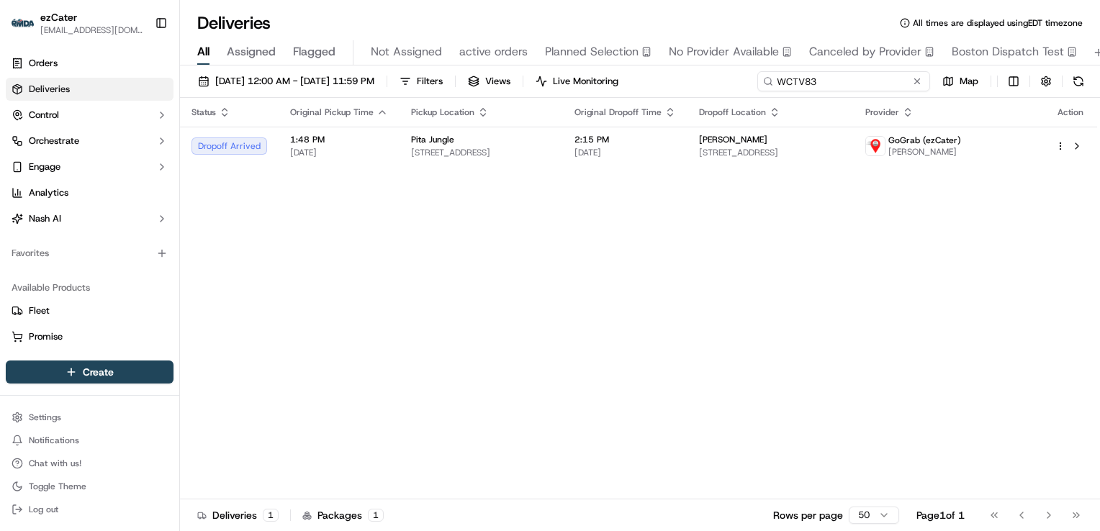
drag, startPoint x: 864, startPoint y: 78, endPoint x: 420, endPoint y: 63, distance: 443.6
click at [421, 63] on div "Deliveries All times are displayed using EDT timezone All Assigned Flagged Not …" at bounding box center [640, 265] width 920 height 531
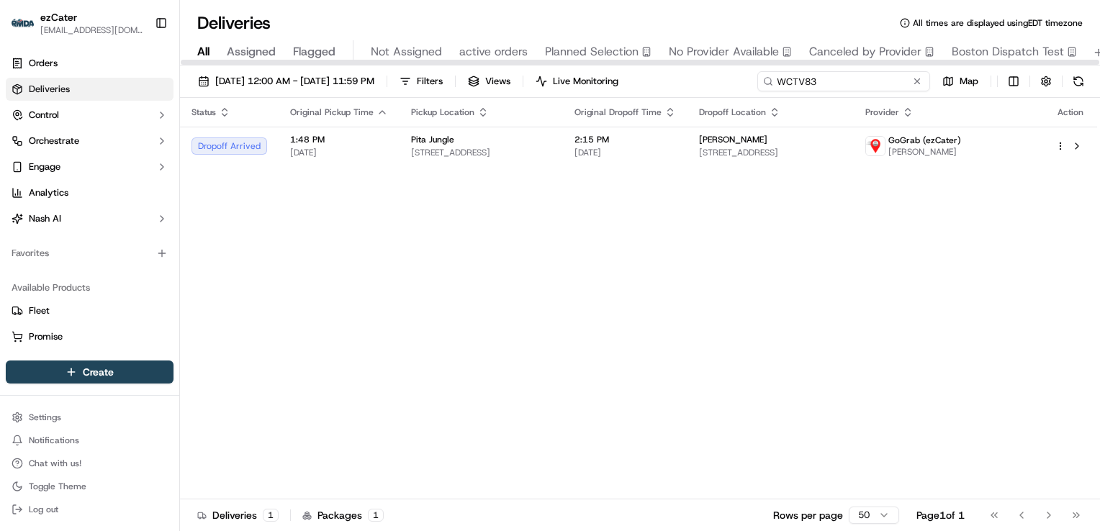
paste input "CZY-A6K"
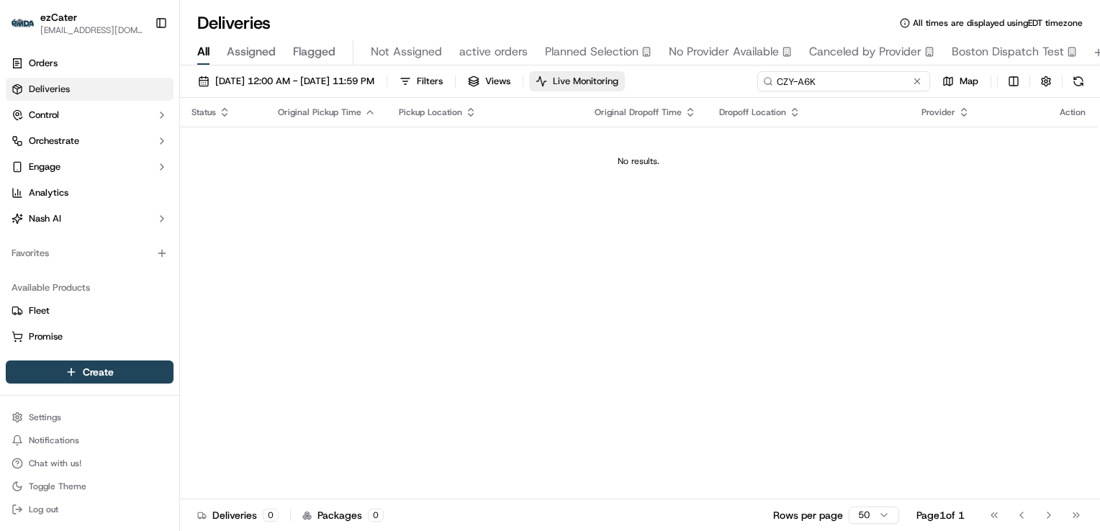
drag, startPoint x: 835, startPoint y: 81, endPoint x: 617, endPoint y: 82, distance: 218.1
click at [617, 82] on div "[DATE] 12:00 AM - [DATE] 11:59 PM Filters Views Live Monitoring CZY-A6K Map" at bounding box center [640, 84] width 920 height 27
paste input "WCTV83"
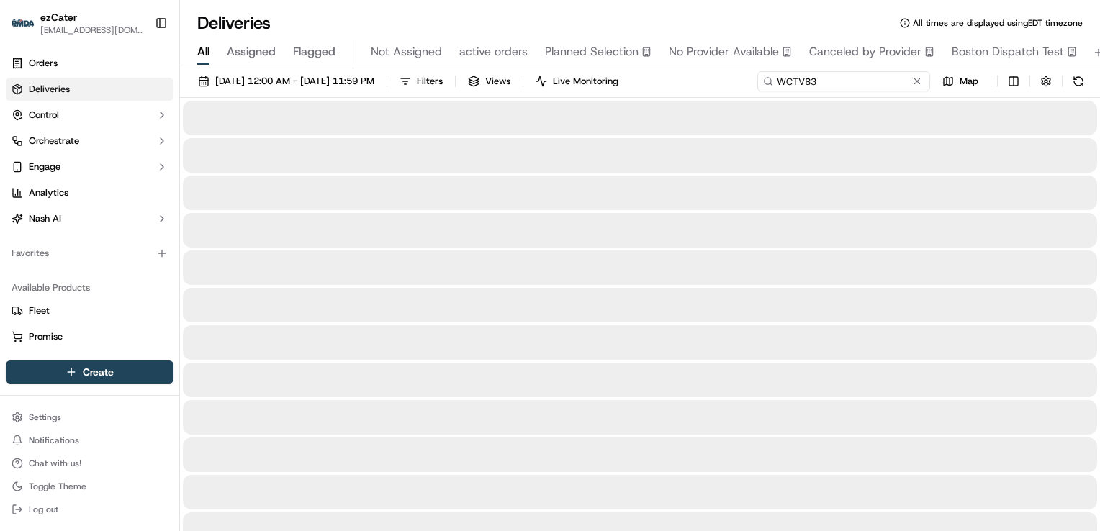
click at [776, 84] on input "WCTV83" at bounding box center [843, 81] width 173 height 20
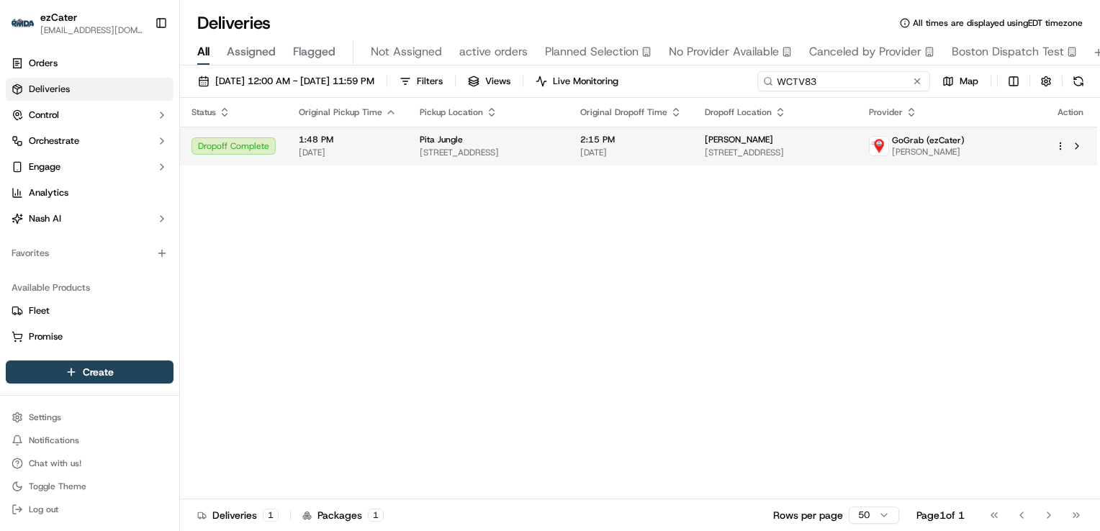
type input "WCTV83"
click at [557, 142] on div "Pita Jungle" at bounding box center [488, 140] width 137 height 12
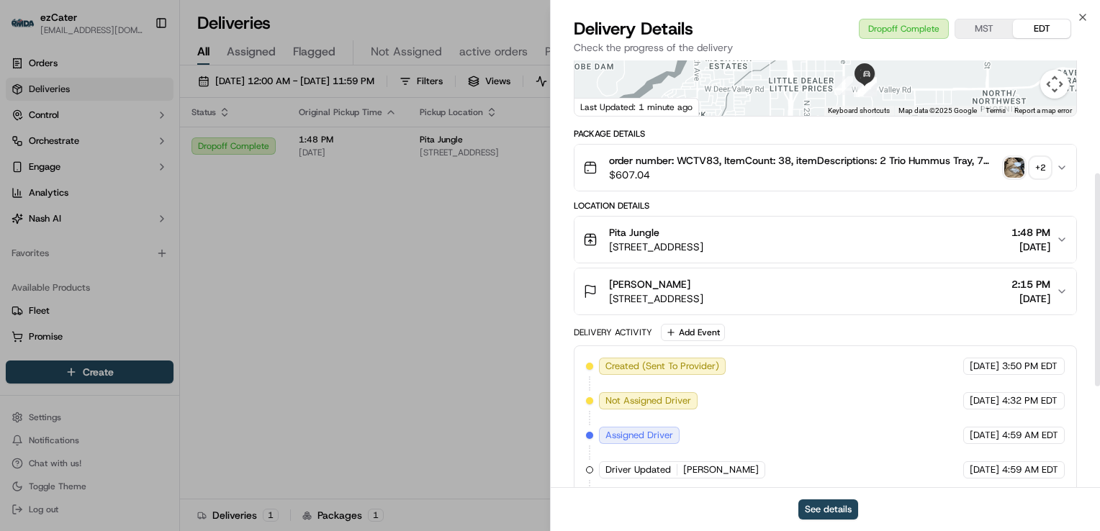
scroll to position [360, 0]
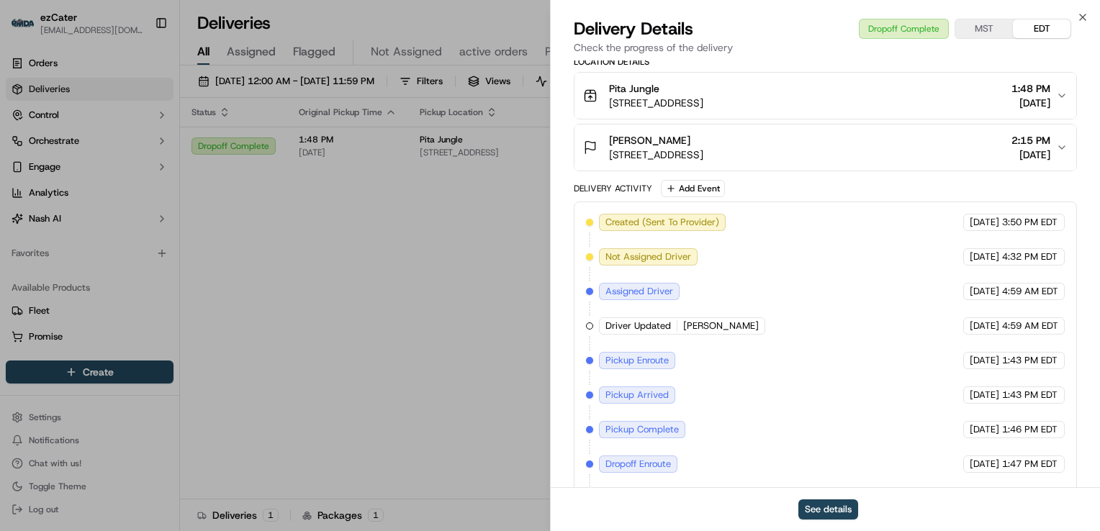
click at [703, 142] on div "[PERSON_NAME]" at bounding box center [656, 140] width 94 height 14
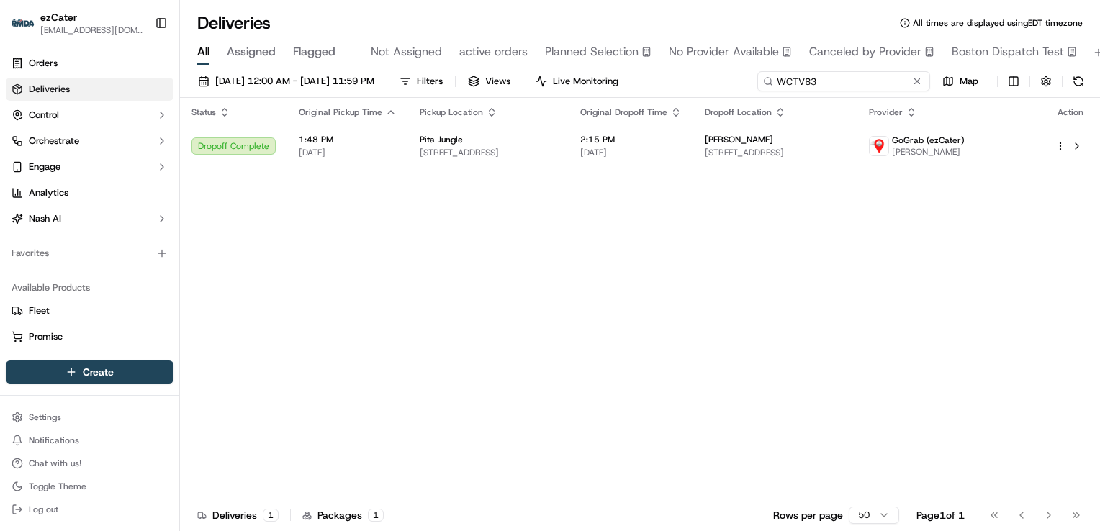
drag, startPoint x: 872, startPoint y: 78, endPoint x: 504, endPoint y: 79, distance: 368.5
click at [506, 79] on div "[DATE] 12:00 AM - [DATE] 11:59 PM Filters Views Live Monitoring WCTV83 Map" at bounding box center [640, 84] width 920 height 27
paste input "QREMQK"
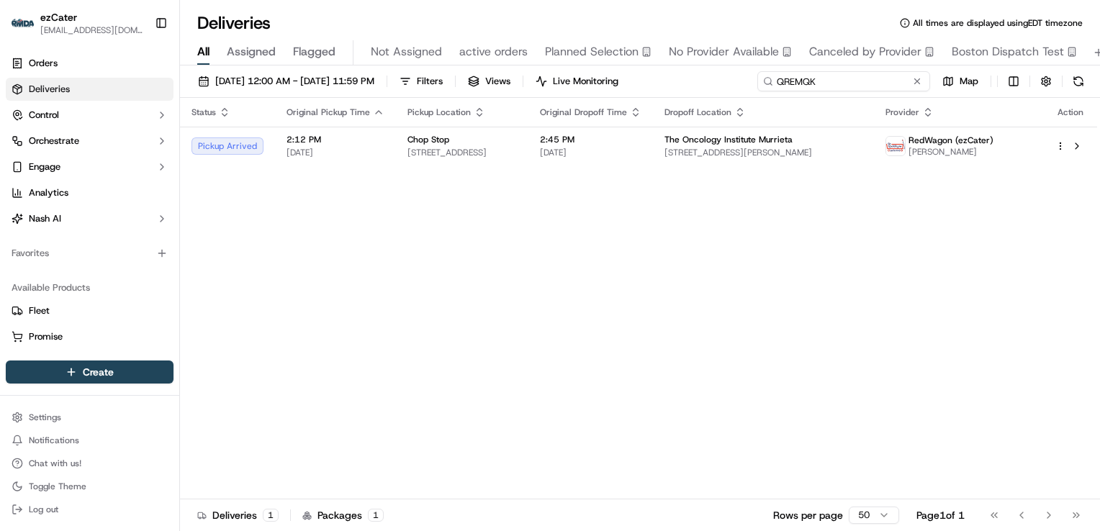
drag, startPoint x: 825, startPoint y: 86, endPoint x: 587, endPoint y: 94, distance: 237.6
click at [588, 94] on div "[DATE] 12:00 AM - [DATE] 11:59 PM Filters Views Live Monitoring QREMQK Map" at bounding box center [640, 84] width 920 height 27
paste input "ZX5-CYZ"
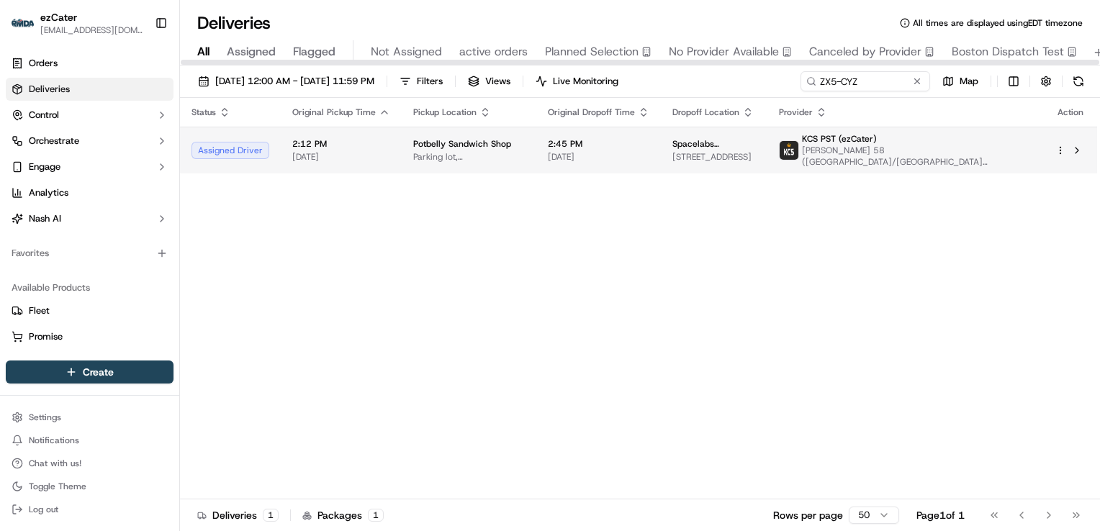
click at [519, 153] on span "Parking lot, [STREET_ADDRESS][PERSON_NAME]" at bounding box center [469, 157] width 112 height 12
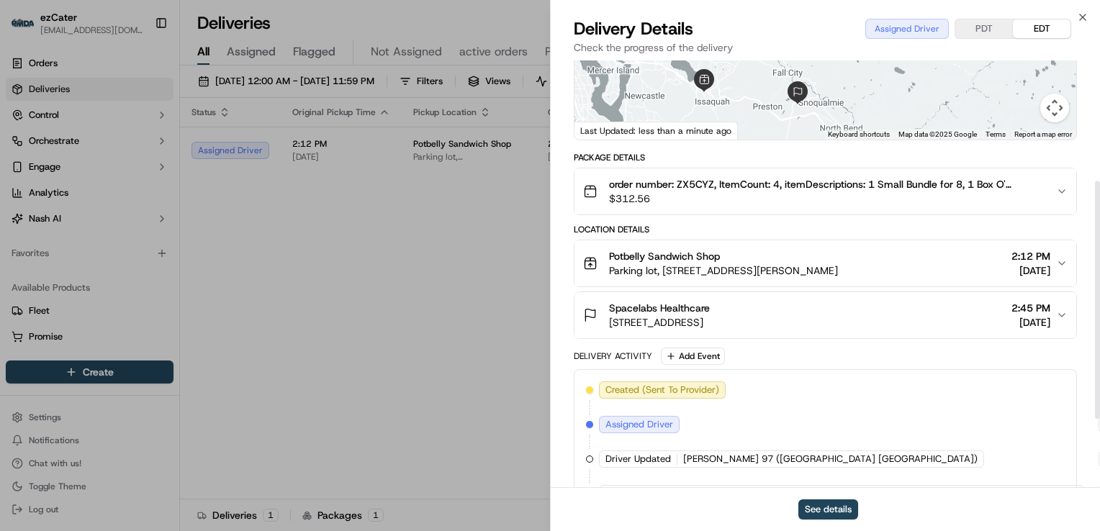
scroll to position [216, 0]
click at [780, 263] on span "Parking lot, [STREET_ADDRESS][PERSON_NAME]" at bounding box center [723, 270] width 229 height 14
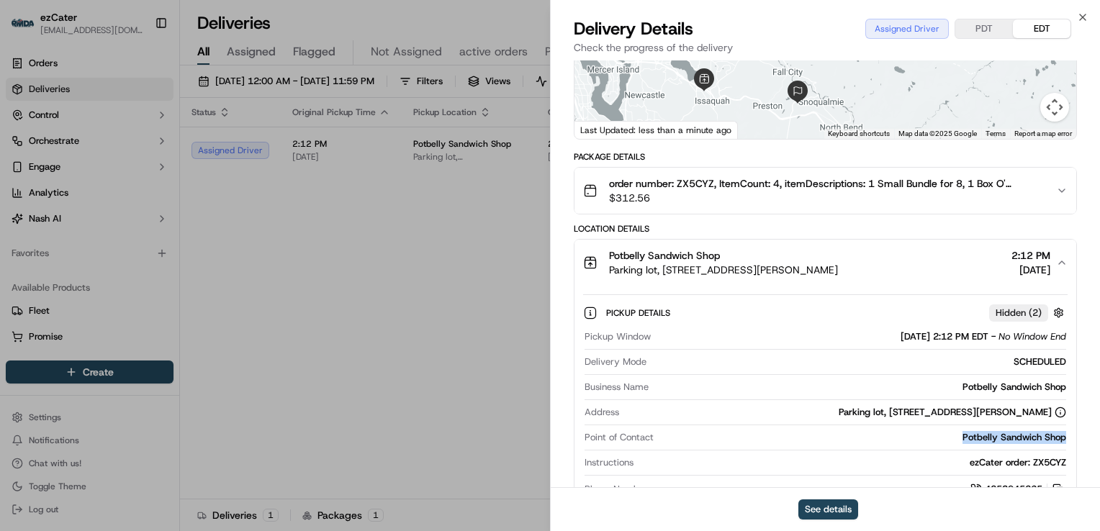
drag, startPoint x: 1016, startPoint y: 427, endPoint x: 964, endPoint y: 427, distance: 52.5
click at [964, 427] on div "Pickup Details Hidden ( 2 ) Pickup Window [DATE] 2:12 PM EDT - No Window End De…" at bounding box center [825, 399] width 502 height 226
copy div "Potbelly Sandwich Shop"
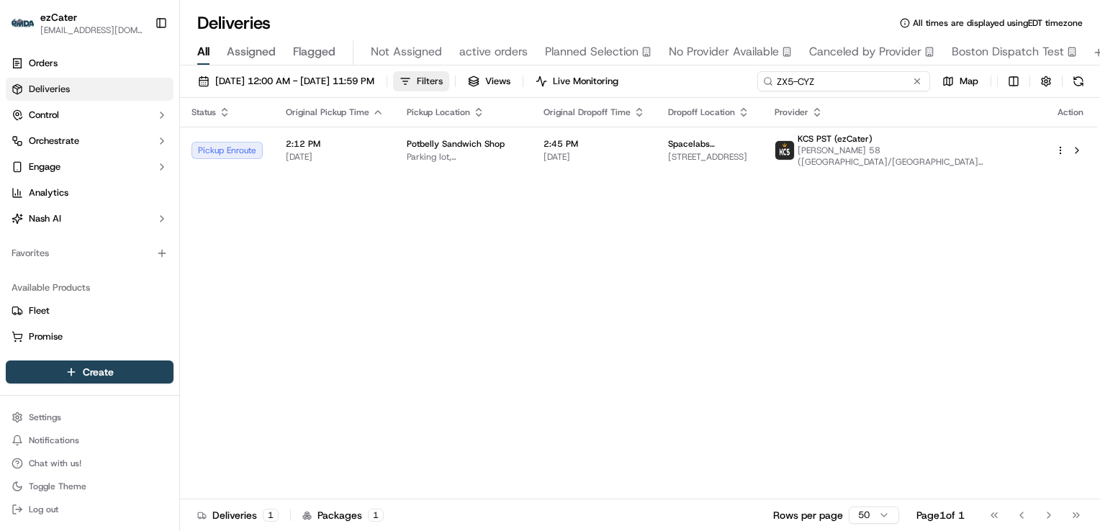
drag, startPoint x: 869, startPoint y: 78, endPoint x: 486, endPoint y: 82, distance: 382.9
click at [493, 82] on div "[DATE] 12:00 AM - [DATE] 11:59 PM Filters Views Live Monitoring ZX5-CYZ Map" at bounding box center [640, 84] width 920 height 27
paste input "J0W-8RH"
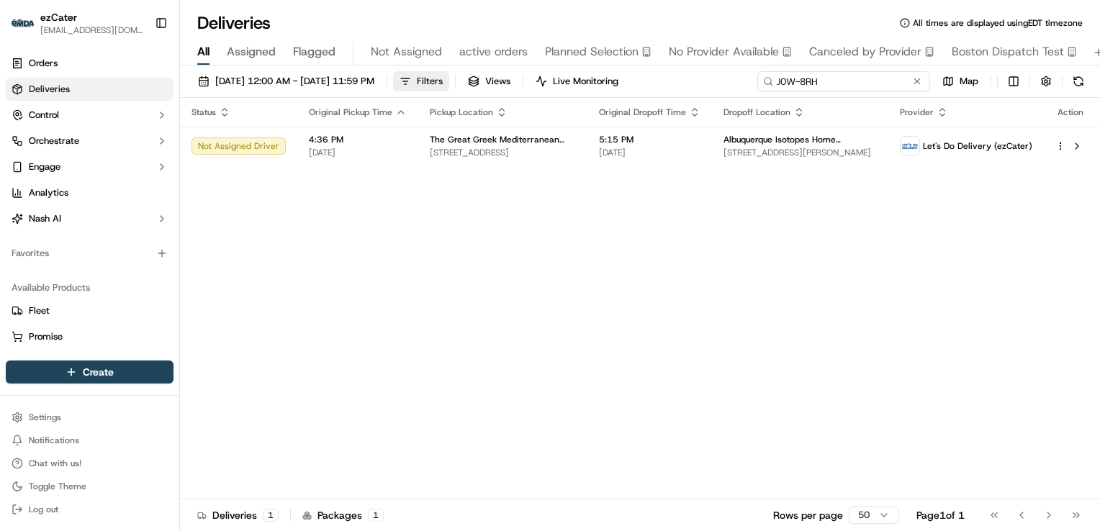
drag, startPoint x: 848, startPoint y: 86, endPoint x: 481, endPoint y: 86, distance: 367.0
click at [481, 88] on div "[DATE] 12:00 AM - [DATE] 11:59 PM Filters Views Live Monitoring J0W-8RH Map" at bounding box center [640, 84] width 920 height 27
paste input "YJ3-TWV"
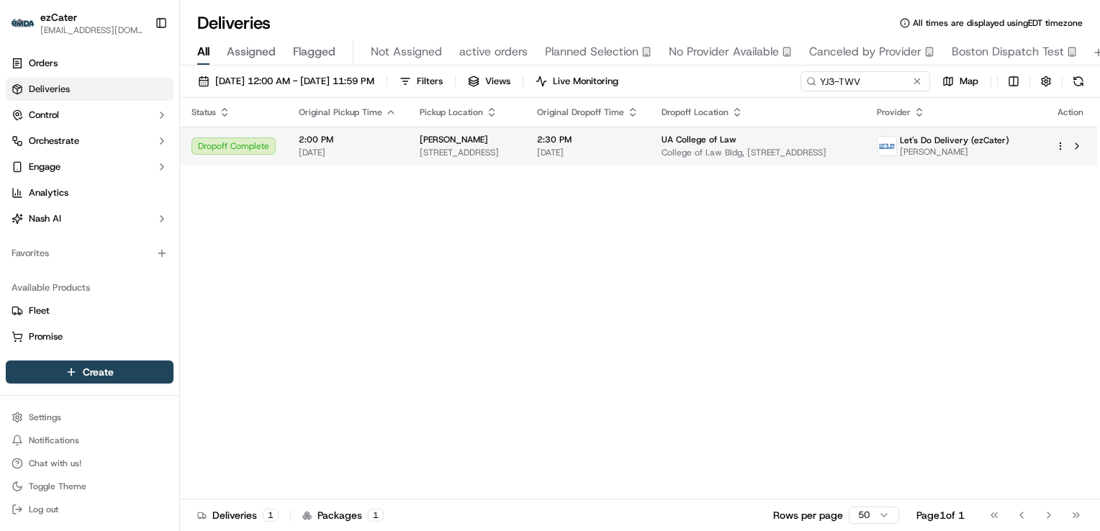
click at [498, 135] on div "[PERSON_NAME]" at bounding box center [467, 140] width 94 height 12
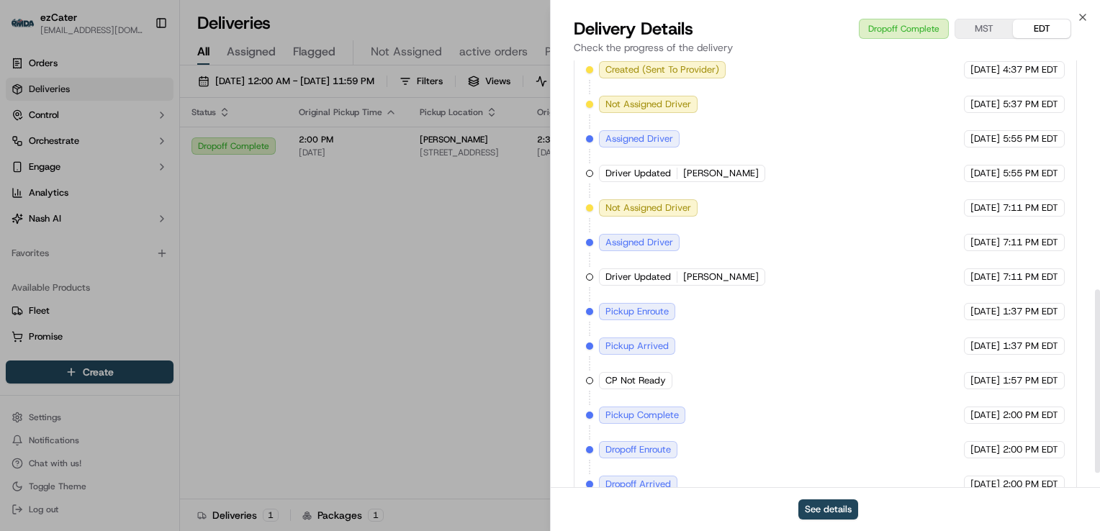
scroll to position [568, 0]
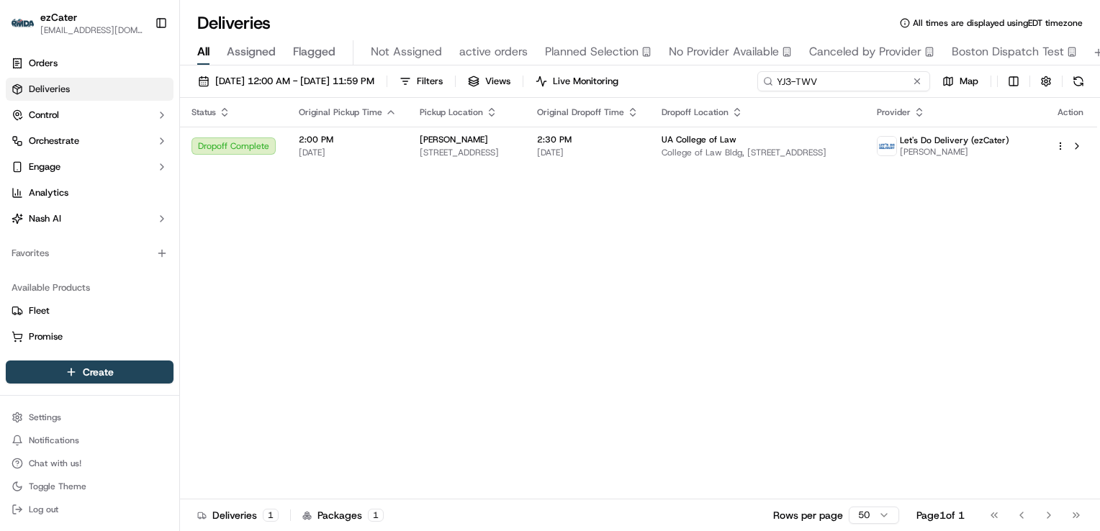
drag, startPoint x: 874, startPoint y: 84, endPoint x: 547, endPoint y: 96, distance: 327.0
click at [547, 96] on div "[DATE] 12:00 AM - [DATE] 11:59 PM Filters Views Live Monitoring YJ3-TWV Map" at bounding box center [640, 84] width 920 height 27
paste input "H12WH4"
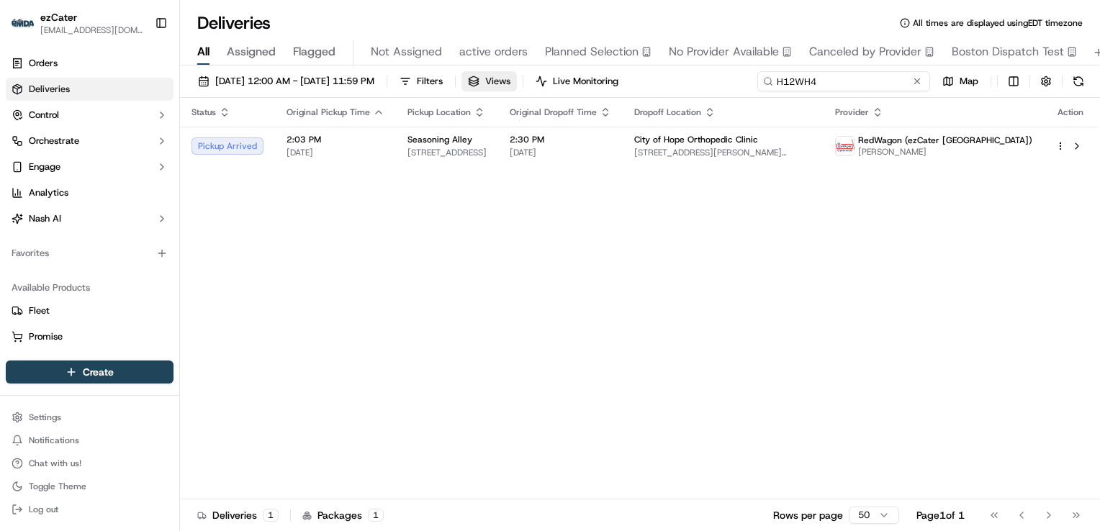
drag, startPoint x: 831, startPoint y: 84, endPoint x: 553, endPoint y: 76, distance: 277.9
click at [554, 76] on div "[DATE] 12:00 AM - [DATE] 11:59 PM Filters Views Live Monitoring H12WH4 Map" at bounding box center [640, 84] width 920 height 27
paste input "6WVHY7"
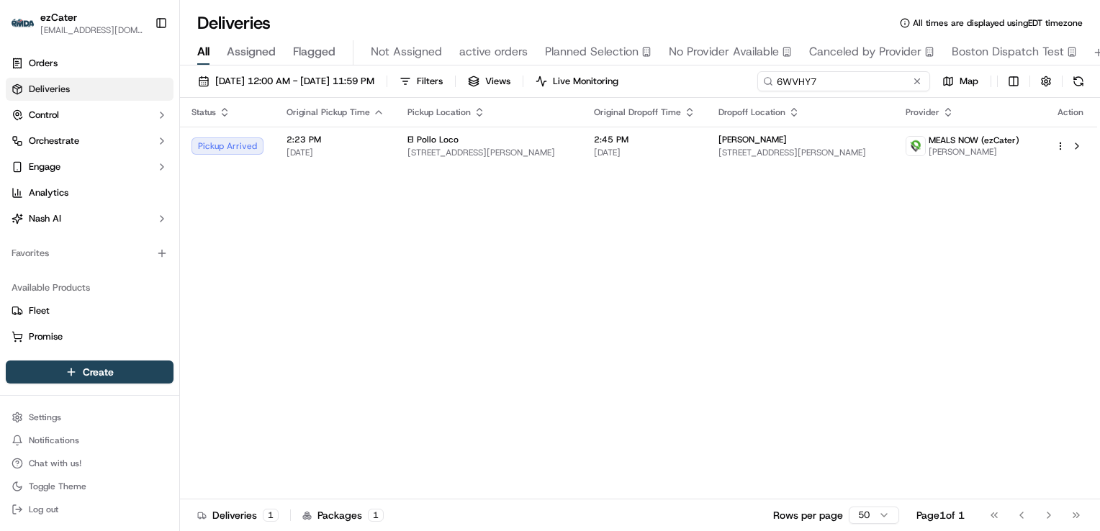
drag, startPoint x: 821, startPoint y: 81, endPoint x: 594, endPoint y: 104, distance: 228.6
click at [594, 104] on div "[DATE] 12:00 AM - [DATE] 11:59 PM Filters Views Live Monitoring 6WVHY7 Map Stat…" at bounding box center [640, 299] width 920 height 469
paste input "H12WH4"
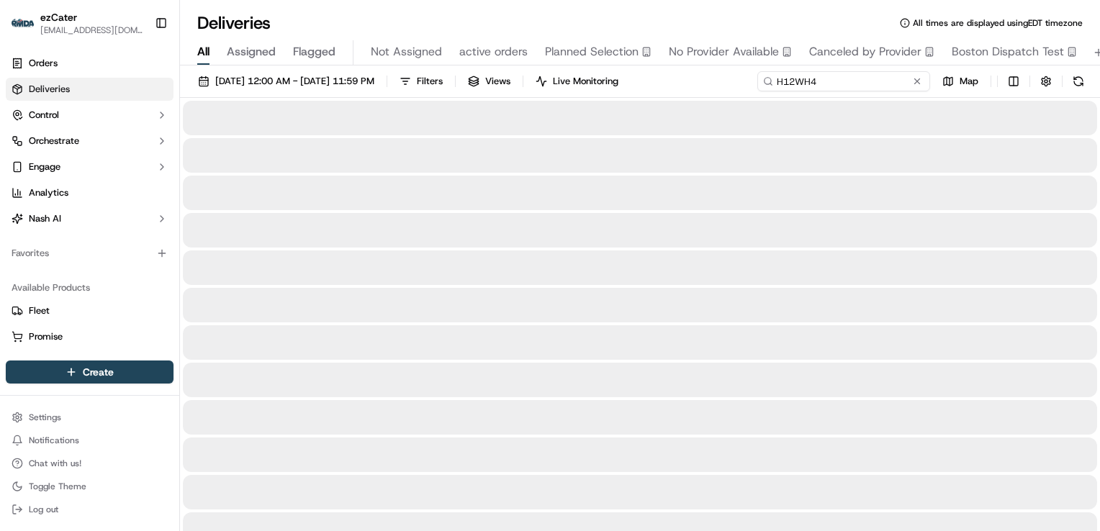
click at [777, 85] on input "H12WH4" at bounding box center [843, 81] width 173 height 20
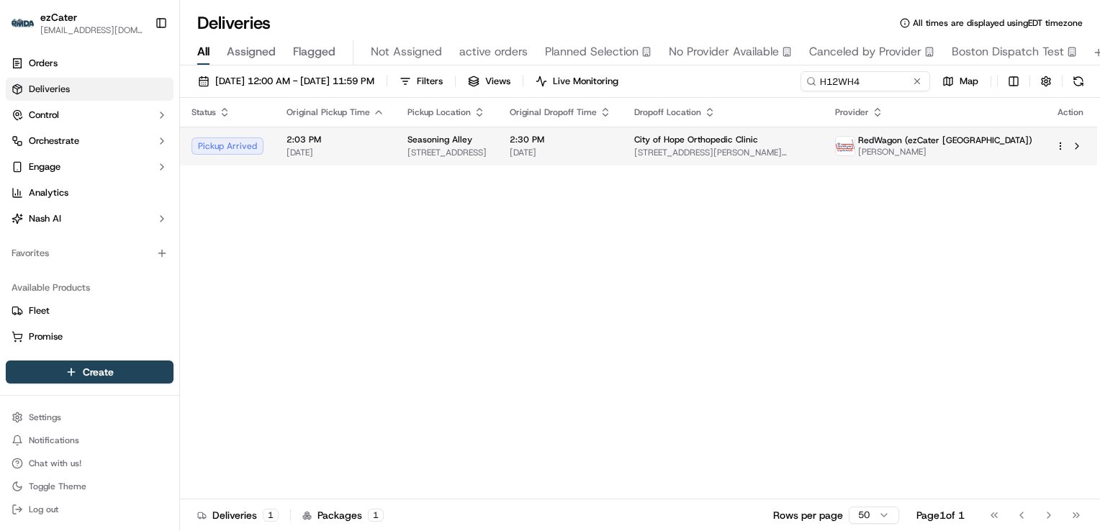
click at [610, 145] on span "2:30 PM" at bounding box center [560, 140] width 101 height 12
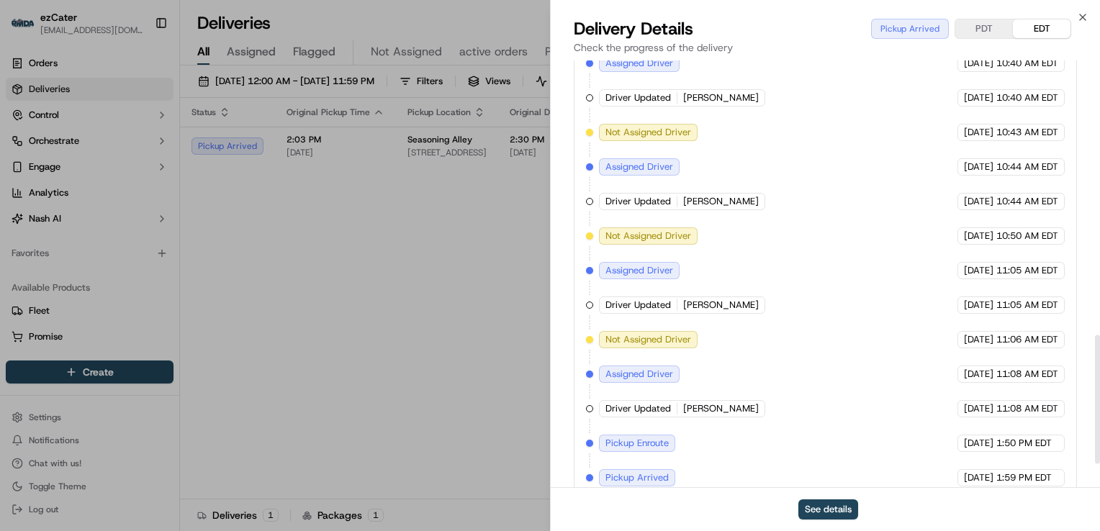
scroll to position [990, 0]
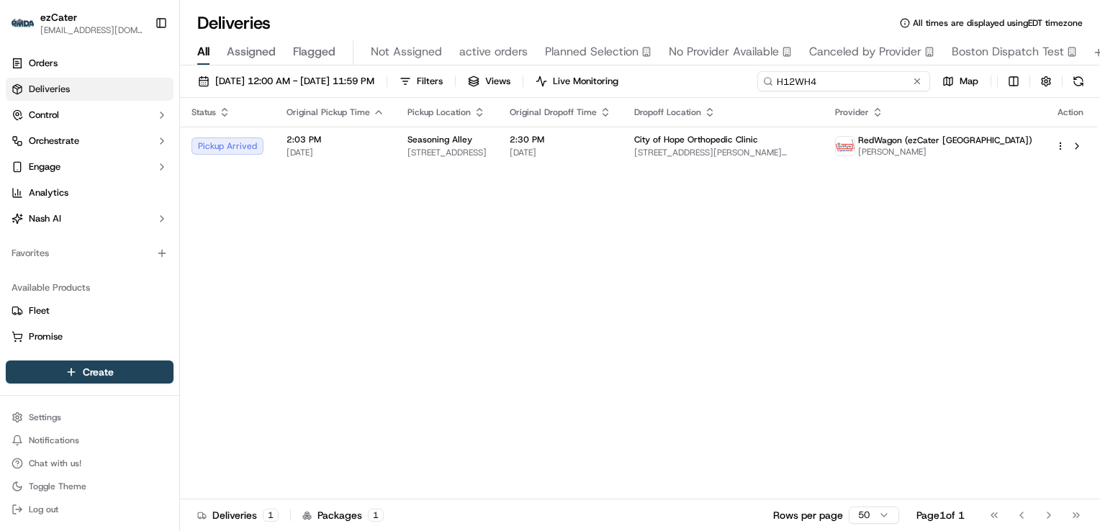
drag, startPoint x: 874, startPoint y: 82, endPoint x: 507, endPoint y: 73, distance: 366.4
click at [510, 74] on div "[DATE] 12:00 AM - [DATE] 11:59 PM Filters Views Live Monitoring H12WH4 Map" at bounding box center [640, 84] width 920 height 27
paste input "QREMQK"
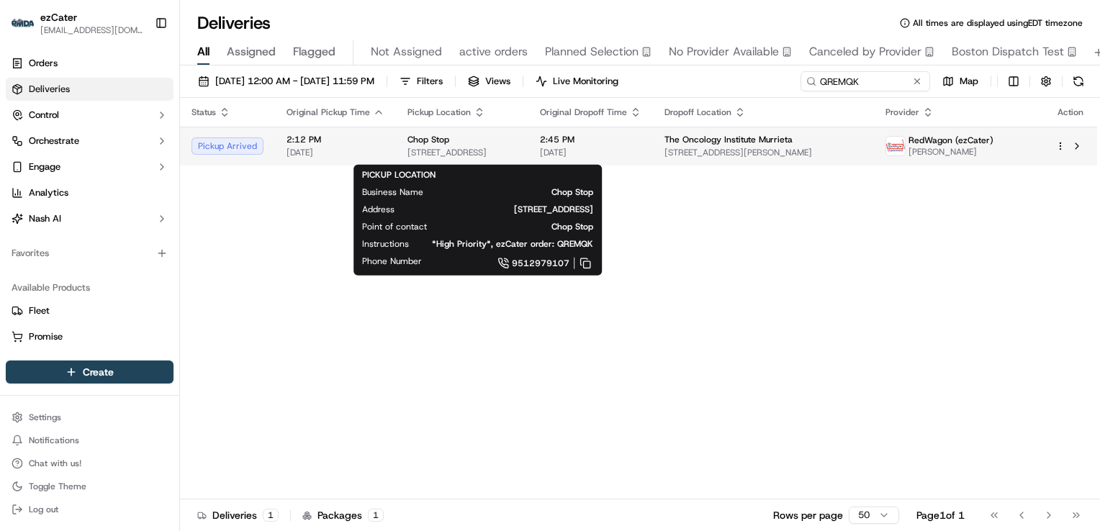
click at [498, 150] on span "[STREET_ADDRESS]" at bounding box center [461, 153] width 109 height 12
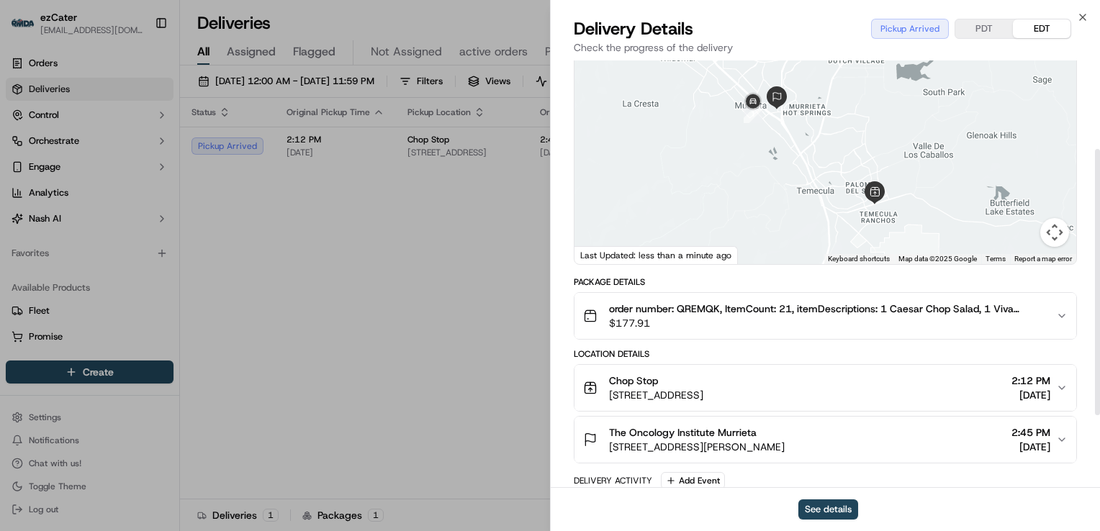
scroll to position [144, 0]
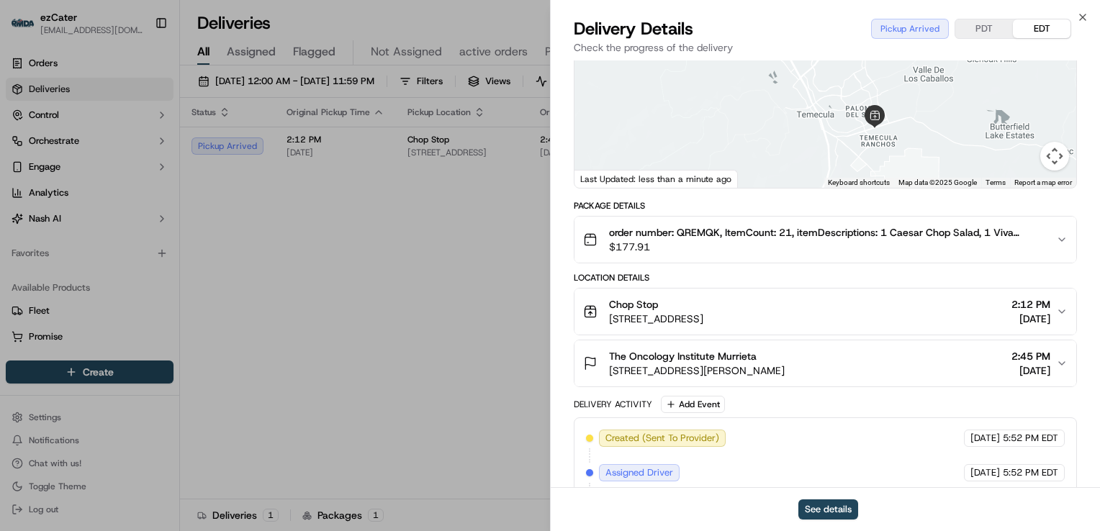
click at [703, 321] on span "[STREET_ADDRESS]" at bounding box center [656, 319] width 94 height 14
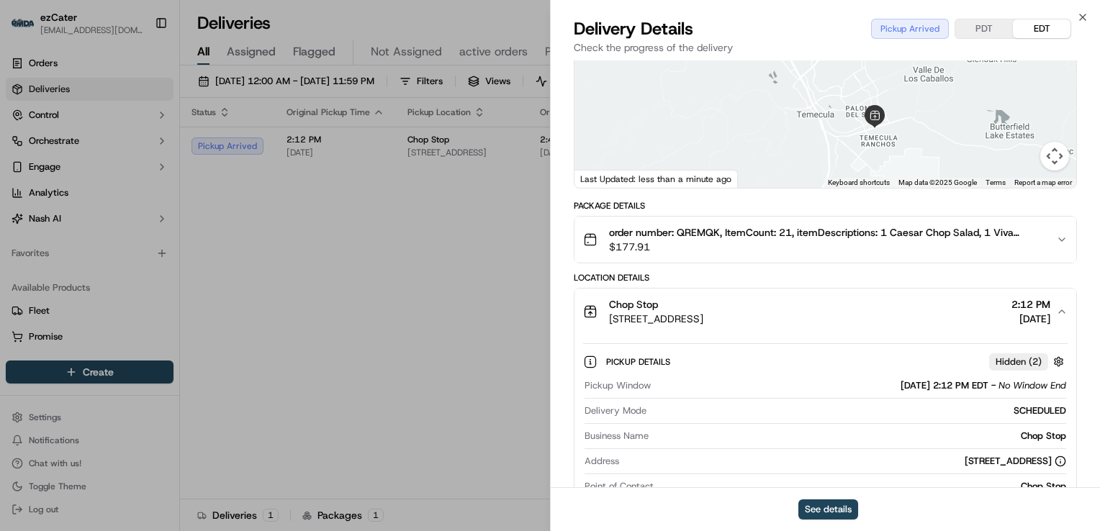
scroll to position [288, 0]
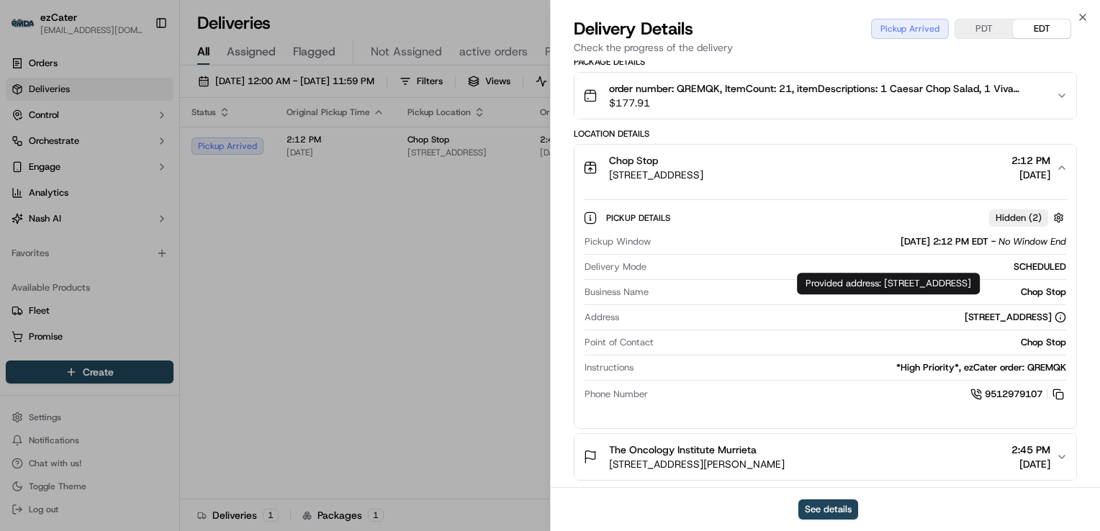
drag, startPoint x: 884, startPoint y: 281, endPoint x: 913, endPoint y: 299, distance: 34.9
click at [913, 294] on div "Provided address: [STREET_ADDRESS] Provided address: [STREET_ADDRESS]" at bounding box center [888, 284] width 183 height 22
copy div "[STREET_ADDRESS]"
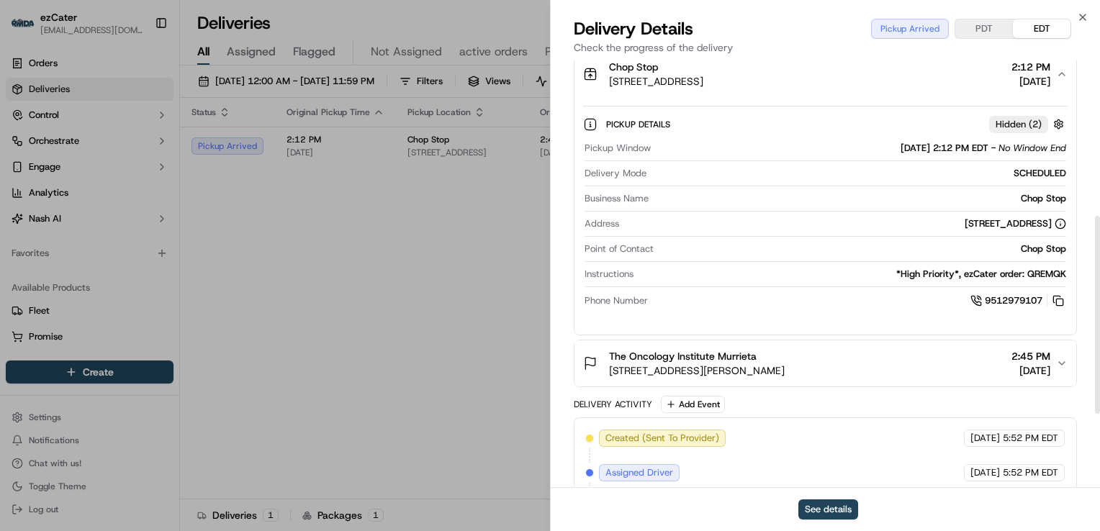
scroll to position [432, 0]
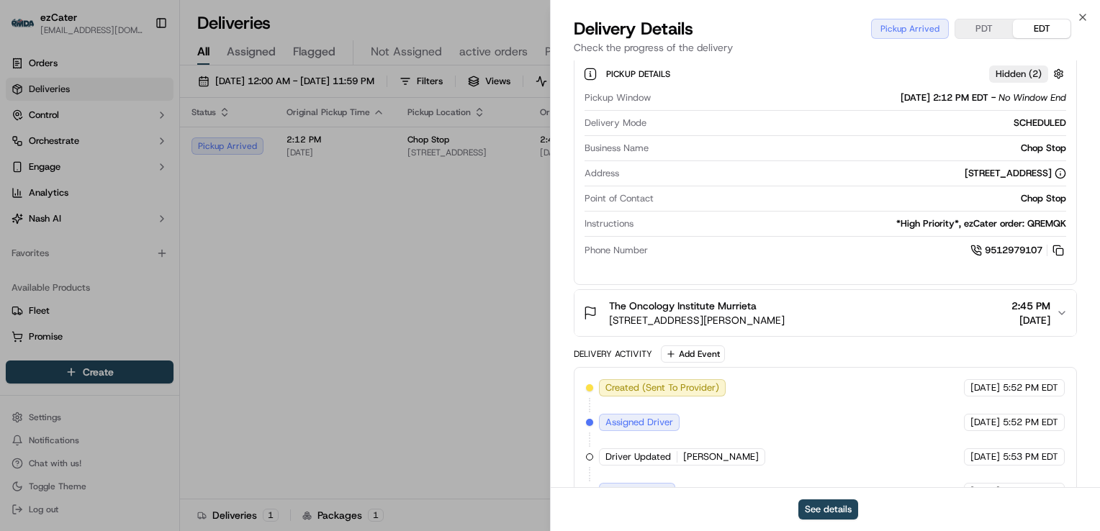
click at [784, 304] on div "The Oncology Institute Murrieta" at bounding box center [697, 306] width 176 height 14
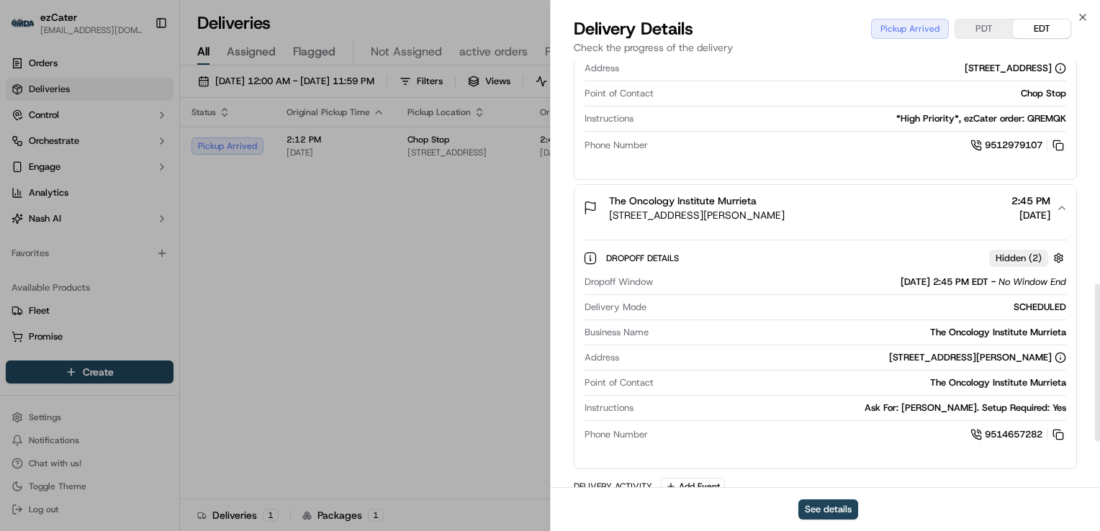
scroll to position [648, 0]
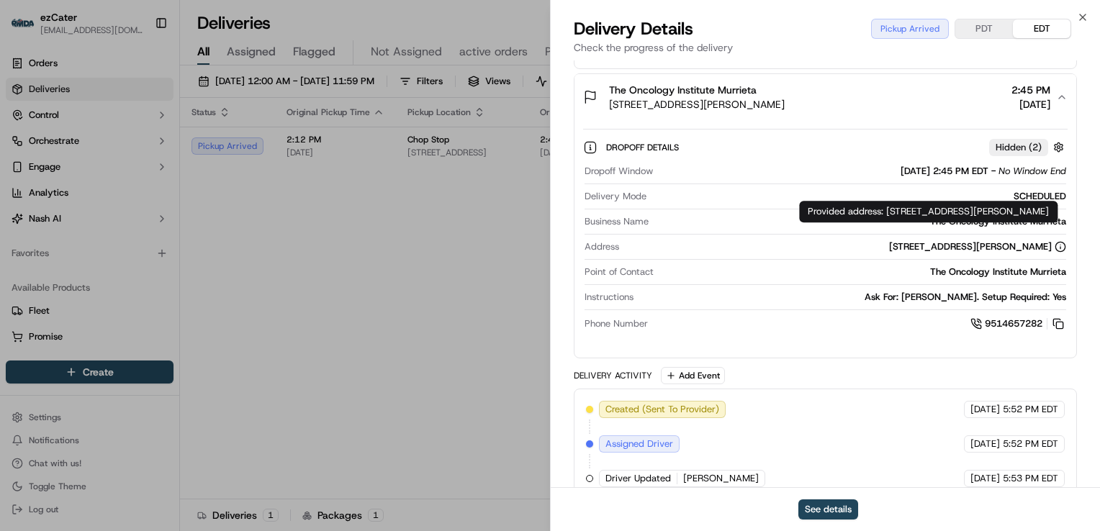
drag, startPoint x: 890, startPoint y: 212, endPoint x: 910, endPoint y: 227, distance: 26.2
click at [910, 222] on div "Provided address: [STREET_ADDRESS][PERSON_NAME] Provided address: [STREET_ADDRE…" at bounding box center [928, 212] width 258 height 22
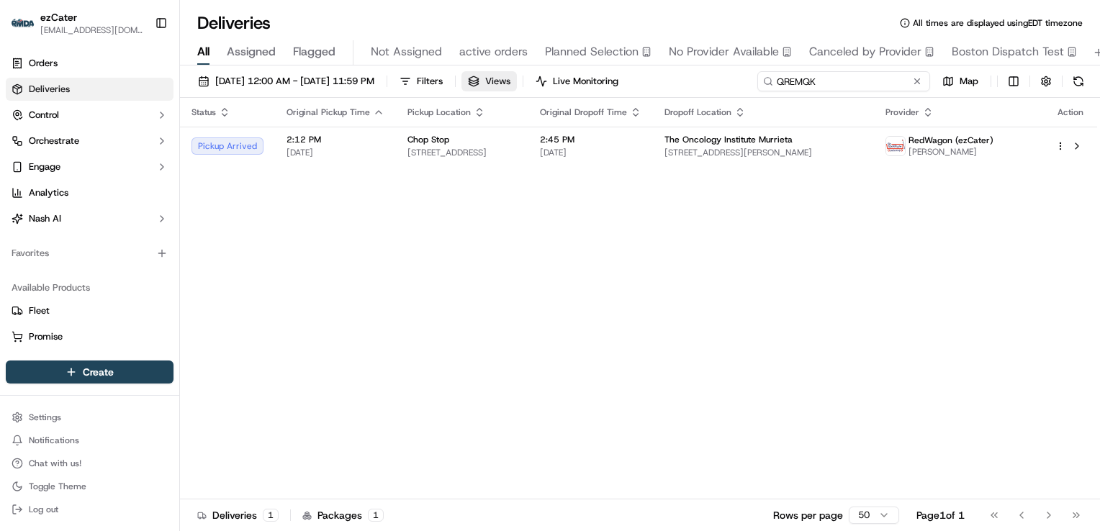
drag, startPoint x: 872, startPoint y: 81, endPoint x: 538, endPoint y: 81, distance: 333.9
click at [541, 82] on div "[DATE] 12:00 AM - [DATE] 11:59 PM Filters Views Live Monitoring QREMQK Map" at bounding box center [640, 84] width 920 height 27
paste input "H12WH4"
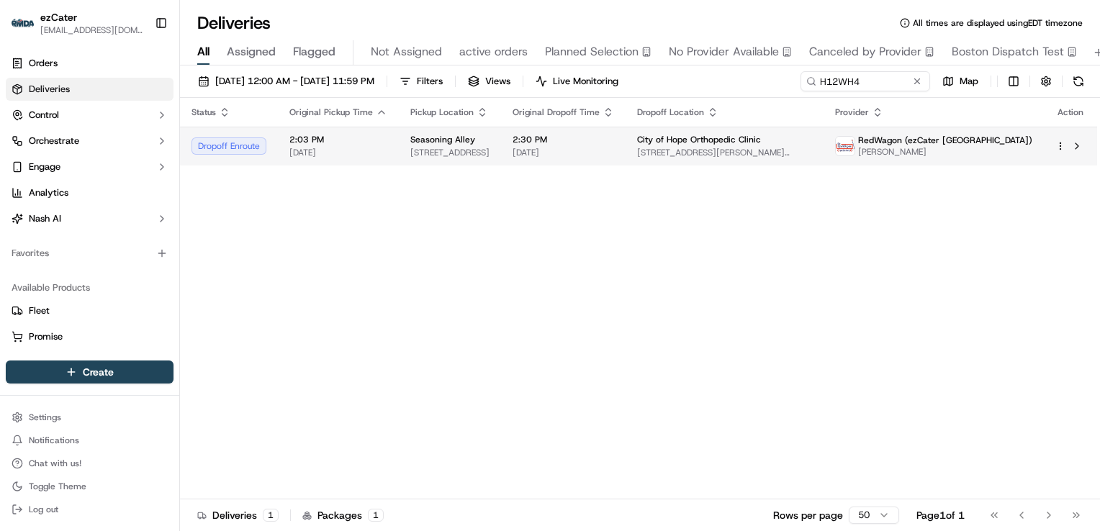
click at [442, 147] on span "[STREET_ADDRESS]" at bounding box center [449, 153] width 79 height 12
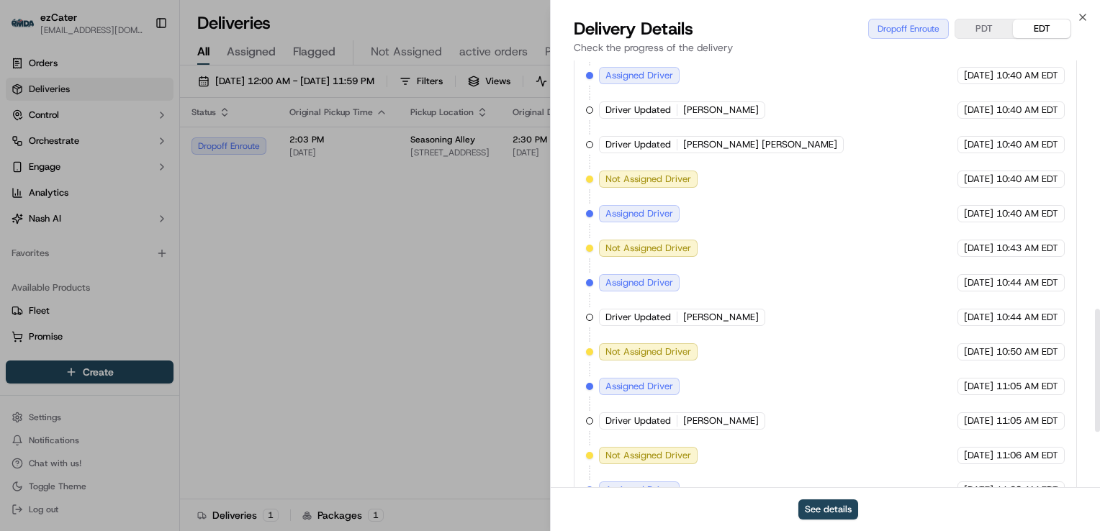
scroll to position [1059, 0]
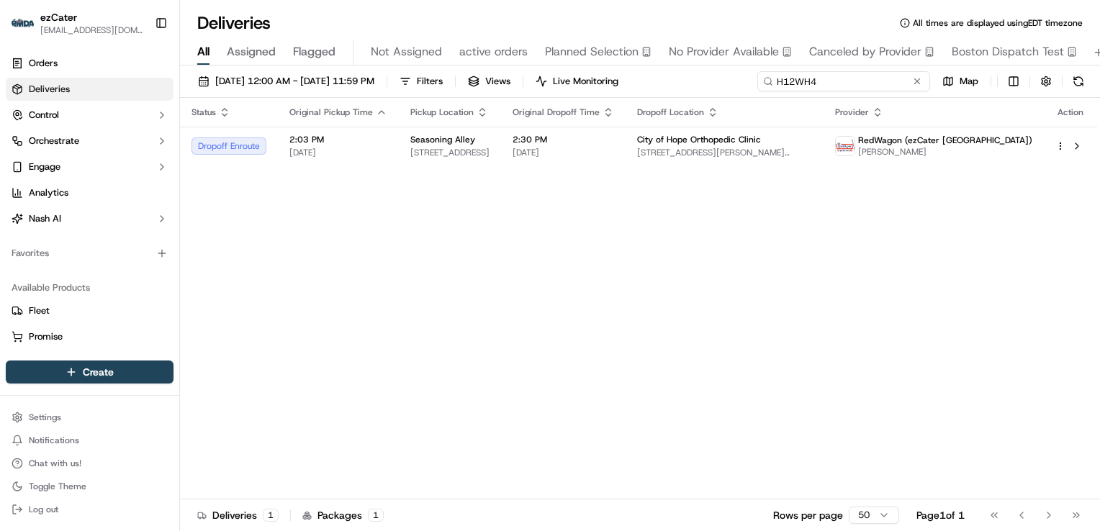
drag, startPoint x: 610, startPoint y: 96, endPoint x: 481, endPoint y: 101, distance: 128.9
click at [486, 101] on div "[DATE] 12:00 AM - [DATE] 11:59 PM Filters Views Live Monitoring H12WH4 Map Stat…" at bounding box center [640, 299] width 920 height 469
paste input "6WVHY7"
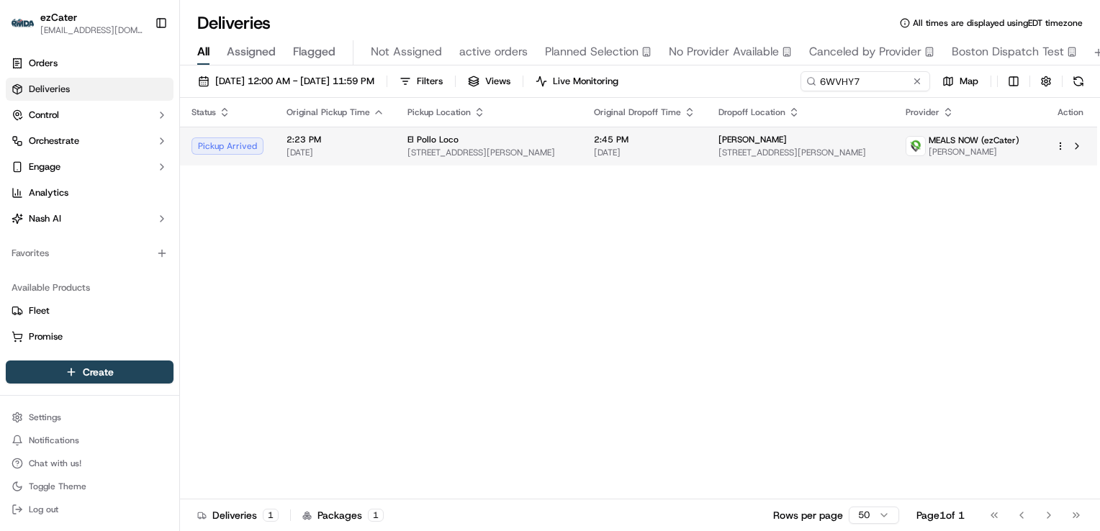
click at [486, 137] on div "El Pollo Loco" at bounding box center [488, 140] width 163 height 12
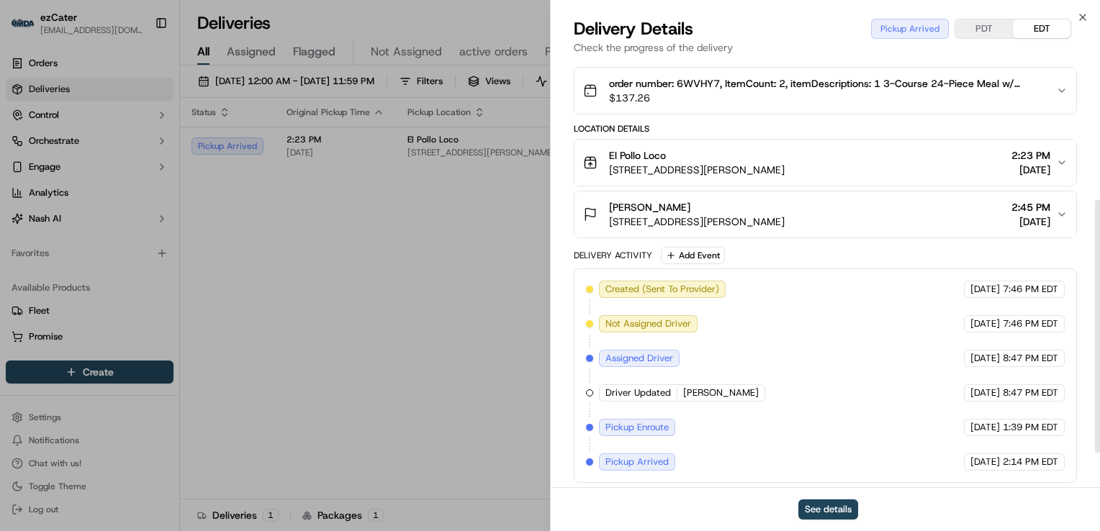
scroll to position [294, 0]
click at [756, 148] on div "El Pollo Loco" at bounding box center [697, 155] width 176 height 14
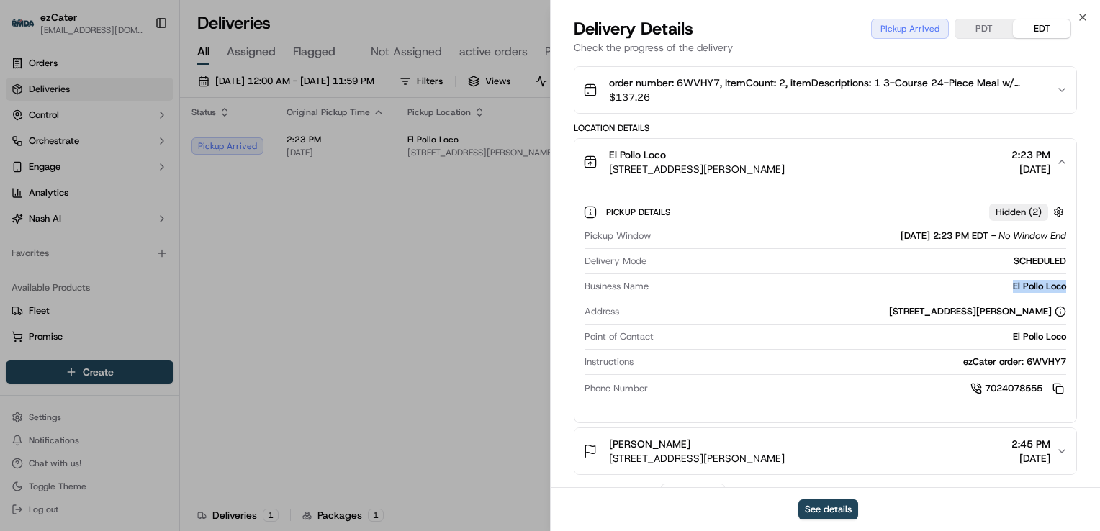
drag, startPoint x: 1069, startPoint y: 285, endPoint x: 988, endPoint y: 289, distance: 81.4
click at [988, 289] on div "Pickup Details Hidden ( 2 ) Pickup Window [DATE] 2:23 PM EDT - No Window End De…" at bounding box center [825, 298] width 502 height 226
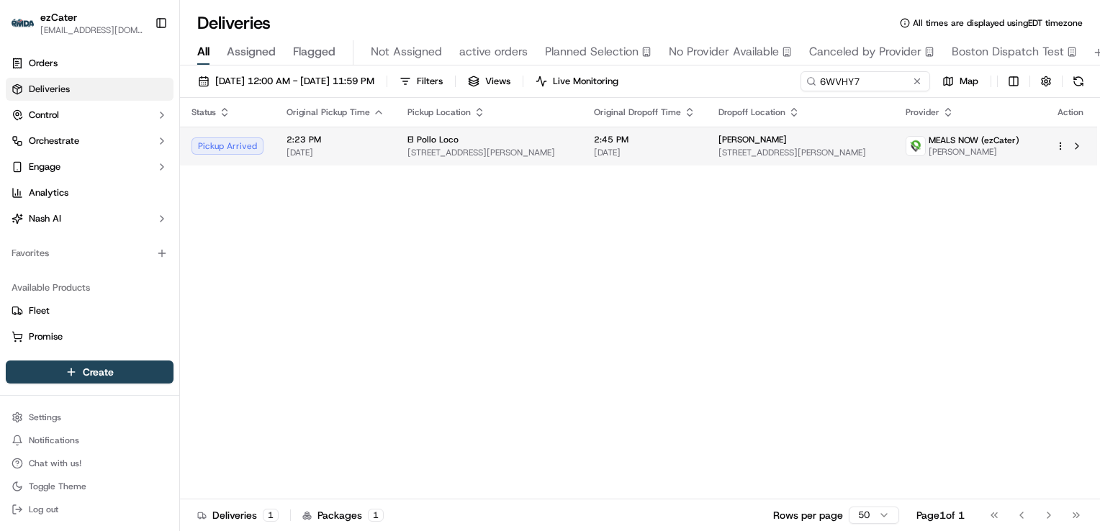
click at [564, 140] on div "El Pollo Loco" at bounding box center [488, 140] width 163 height 12
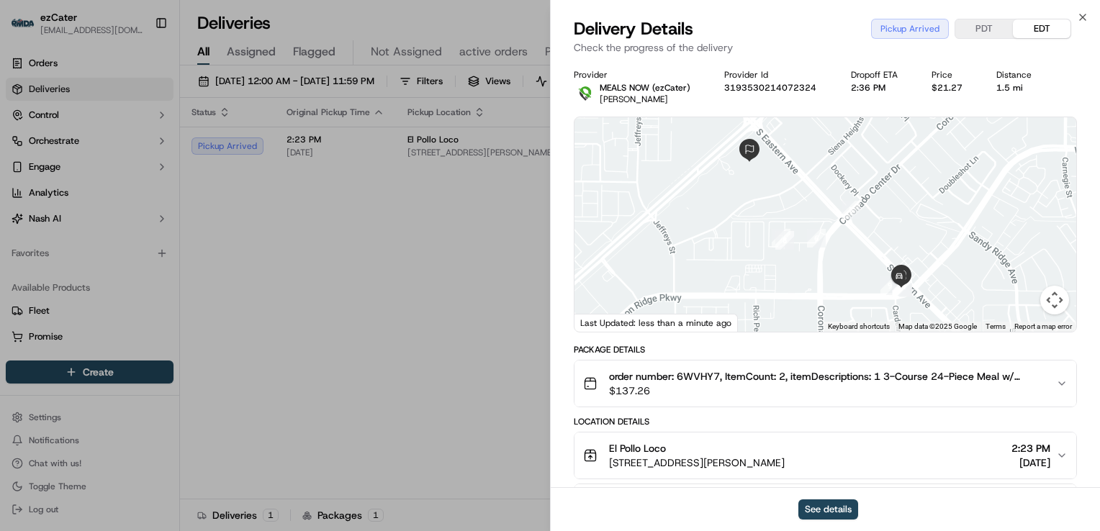
click at [977, 27] on button "PDT" at bounding box center [984, 28] width 58 height 19
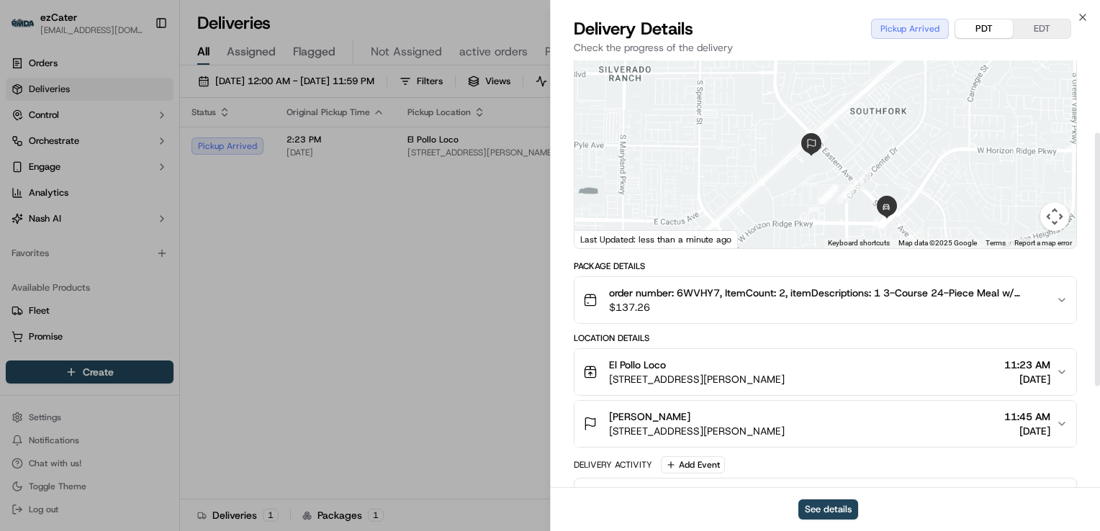
scroll to position [144, 0]
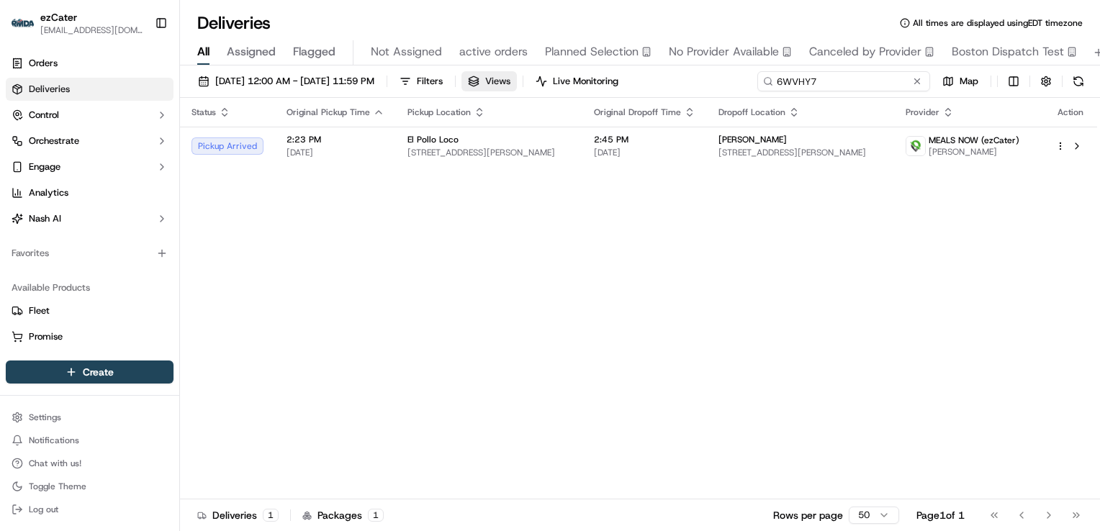
drag, startPoint x: 872, startPoint y: 85, endPoint x: 539, endPoint y: 91, distance: 332.5
click at [540, 91] on div "[DATE] 12:00 AM - [DATE] 11:59 PM Filters Views Live Monitoring 6WVHY7 Map" at bounding box center [640, 84] width 920 height 27
paste input "WQ6QX8"
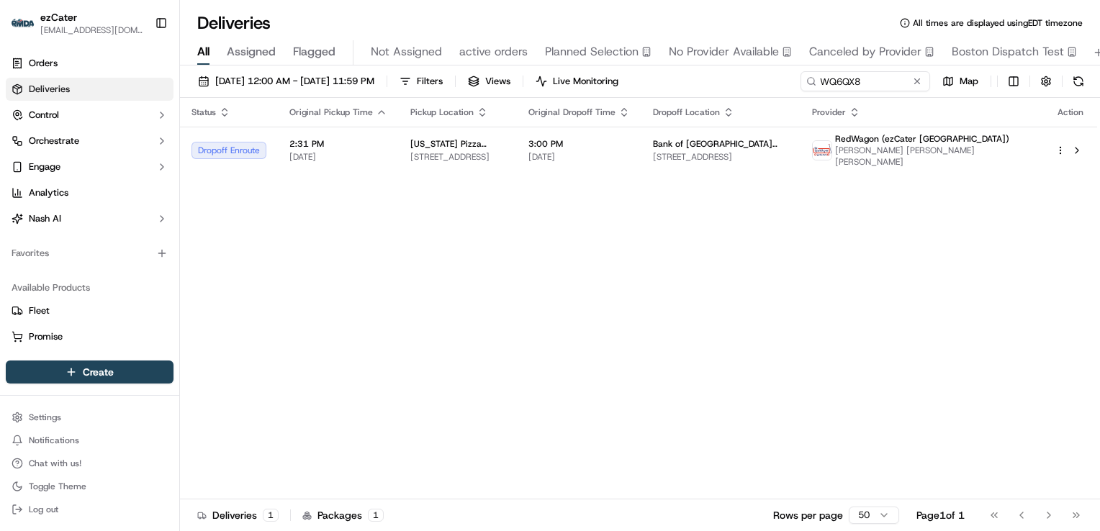
click at [475, 139] on span "[US_STATE] Pizza Kitchen" at bounding box center [457, 144] width 95 height 12
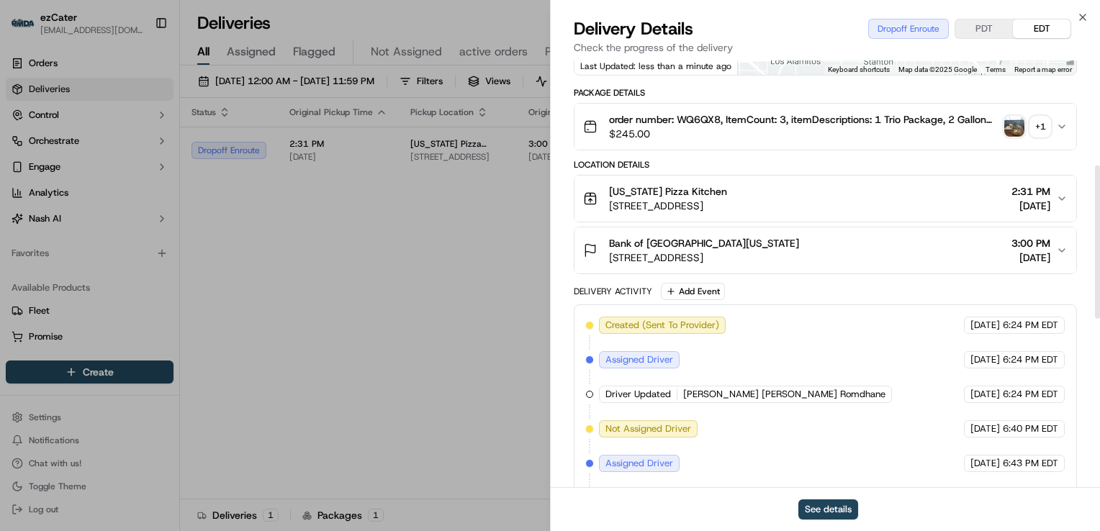
scroll to position [360, 0]
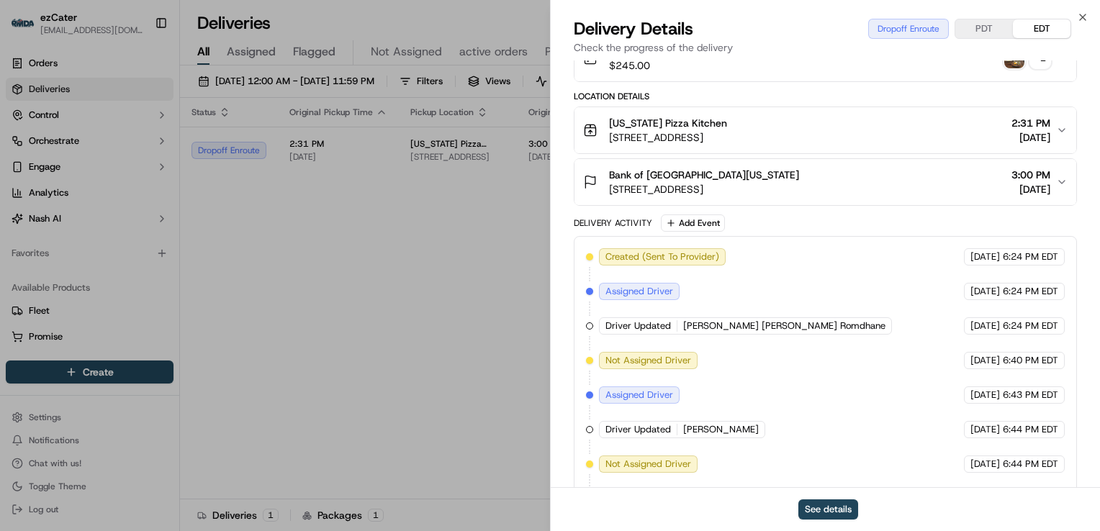
click at [727, 130] on span "[STREET_ADDRESS]" at bounding box center [668, 137] width 118 height 14
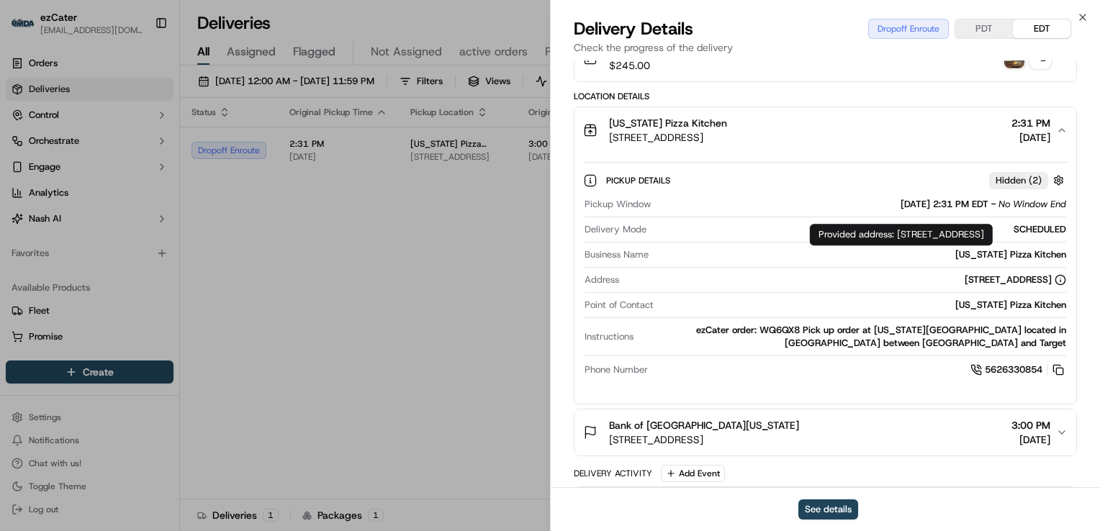
drag, startPoint x: 897, startPoint y: 232, endPoint x: 925, endPoint y: 255, distance: 35.9
click at [925, 245] on div "Provided address: [STREET_ADDRESS] Provided address: [STREET_ADDRESS]" at bounding box center [901, 235] width 183 height 22
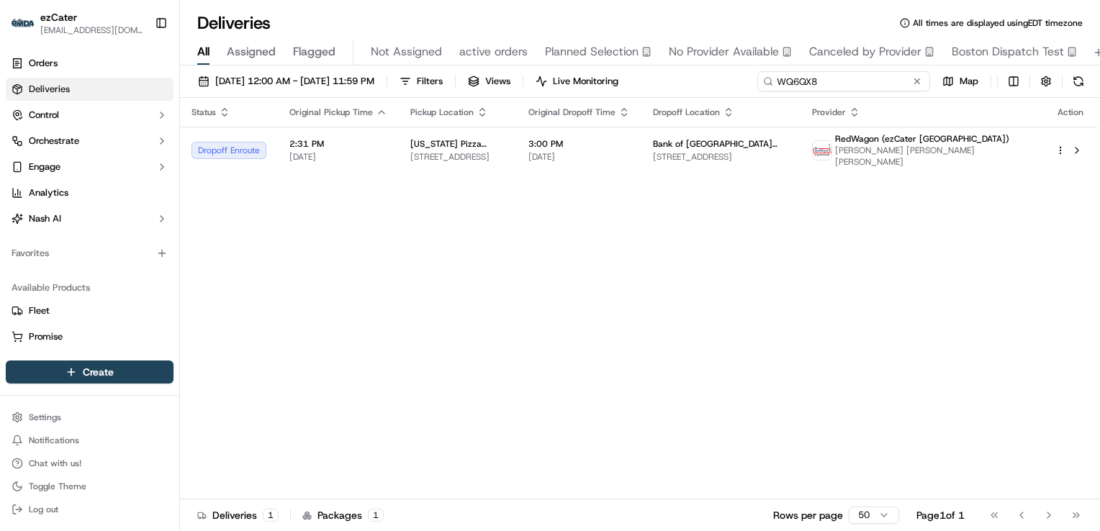
drag, startPoint x: 864, startPoint y: 84, endPoint x: 593, endPoint y: 91, distance: 270.7
click at [595, 91] on div "[DATE] 12:00 AM - [DATE] 11:59 PM Filters Views Live Monitoring WQ6QX8 Map" at bounding box center [640, 84] width 920 height 27
paste input "8TW-9MK"
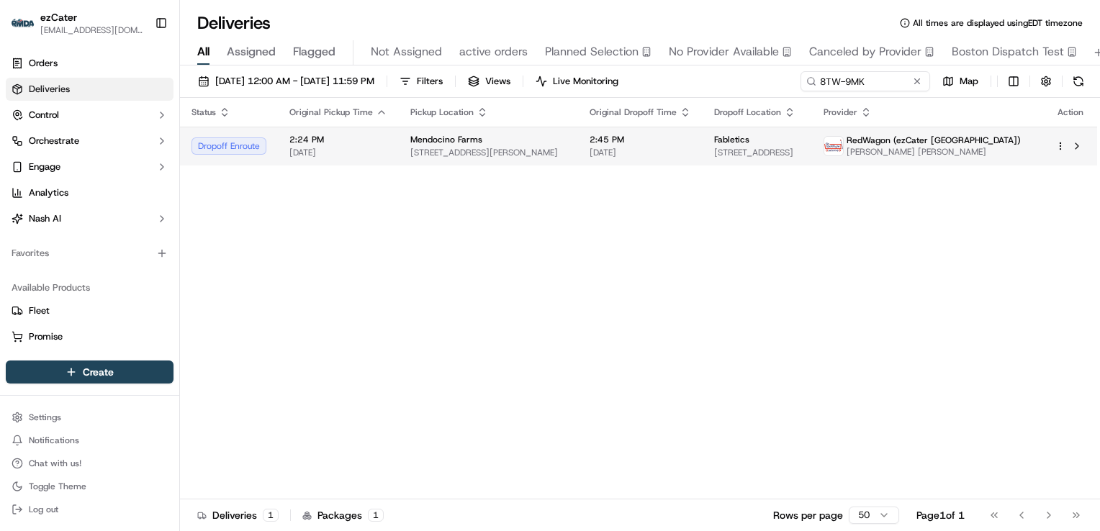
click at [581, 150] on td "2:45 PM [DATE]" at bounding box center [640, 146] width 125 height 39
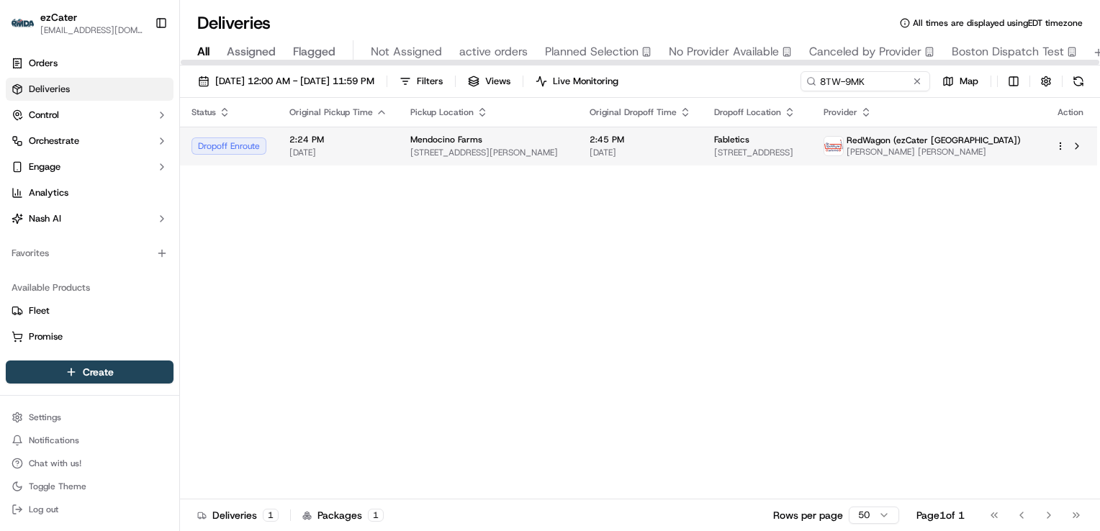
click at [542, 150] on span "[STREET_ADDRESS][PERSON_NAME]" at bounding box center [488, 153] width 156 height 12
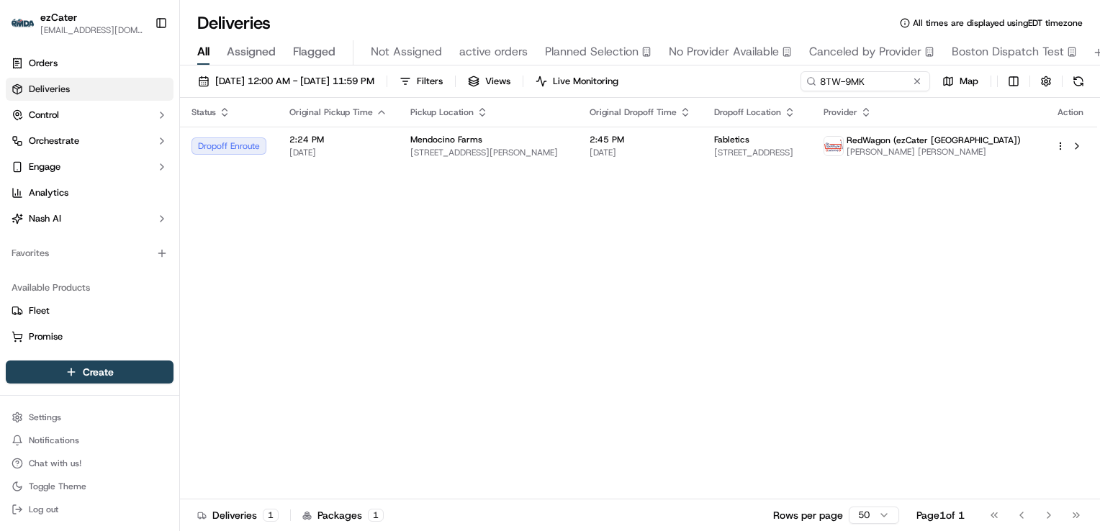
drag, startPoint x: 350, startPoint y: 338, endPoint x: 512, endPoint y: 202, distance: 211.5
drag, startPoint x: 869, startPoint y: 74, endPoint x: 543, endPoint y: 86, distance: 326.2
click at [547, 86] on div "[DATE] 12:00 AM - [DATE] 11:59 PM Filters Views Live Monitoring 8TW-9MK Map" at bounding box center [640, 84] width 920 height 27
paste input "8TW-9MK"
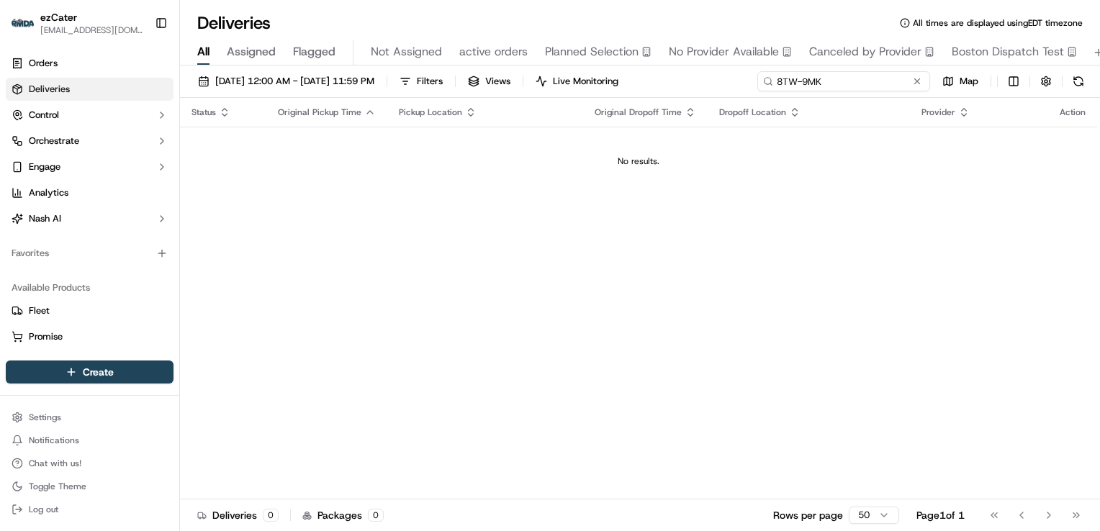
click at [780, 79] on input "8TW-9MK" at bounding box center [843, 81] width 173 height 20
click at [838, 78] on input "8TW-9MK" at bounding box center [843, 81] width 173 height 20
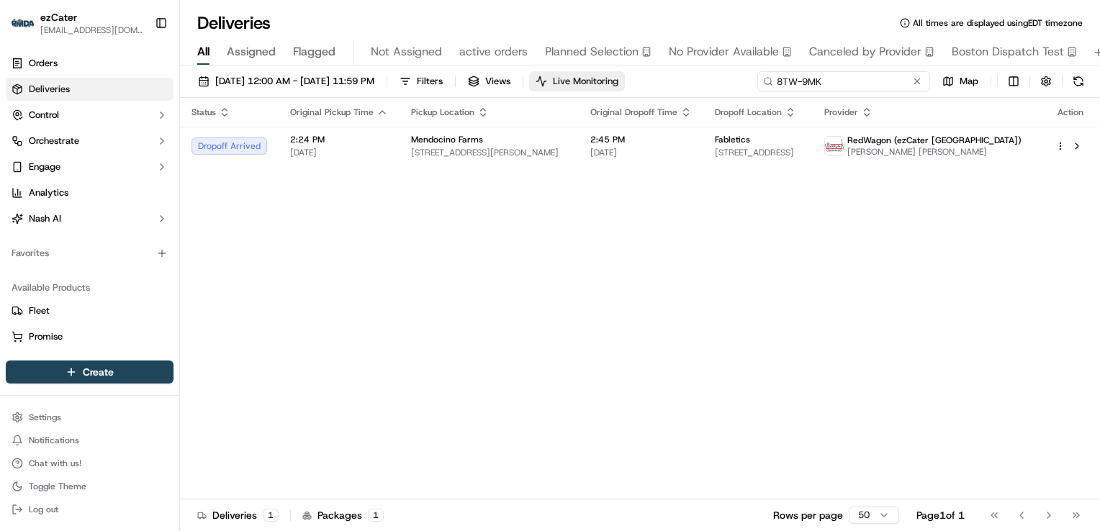
drag, startPoint x: 823, startPoint y: 81, endPoint x: 647, endPoint y: 89, distance: 176.5
click at [648, 89] on div "[DATE] 12:00 AM - [DATE] 11:59 PM Filters Views Live Monitoring 8TW-9MK Map" at bounding box center [640, 84] width 920 height 27
paste input "T7T1FZ"
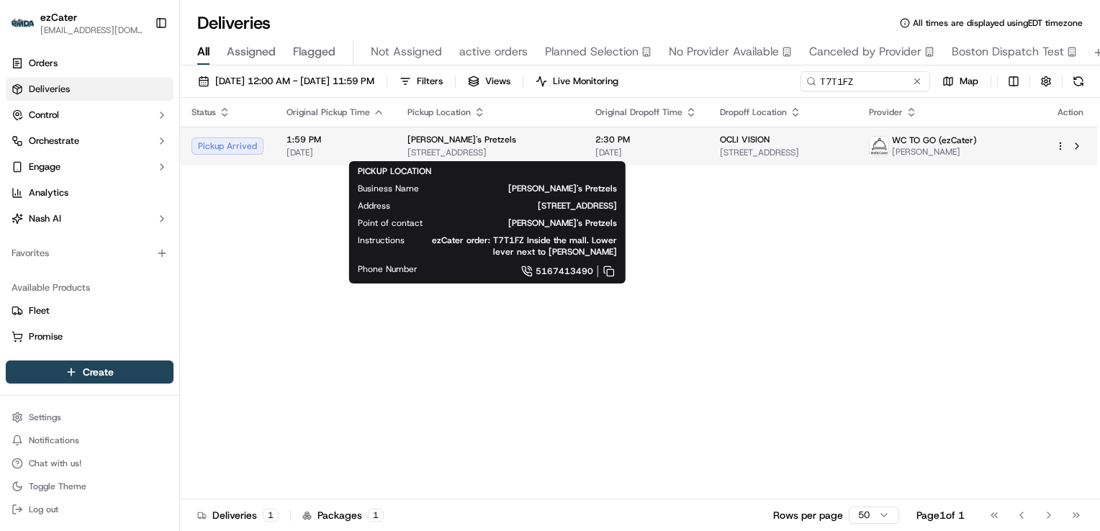
click at [455, 152] on span "[STREET_ADDRESS]" at bounding box center [489, 153] width 165 height 12
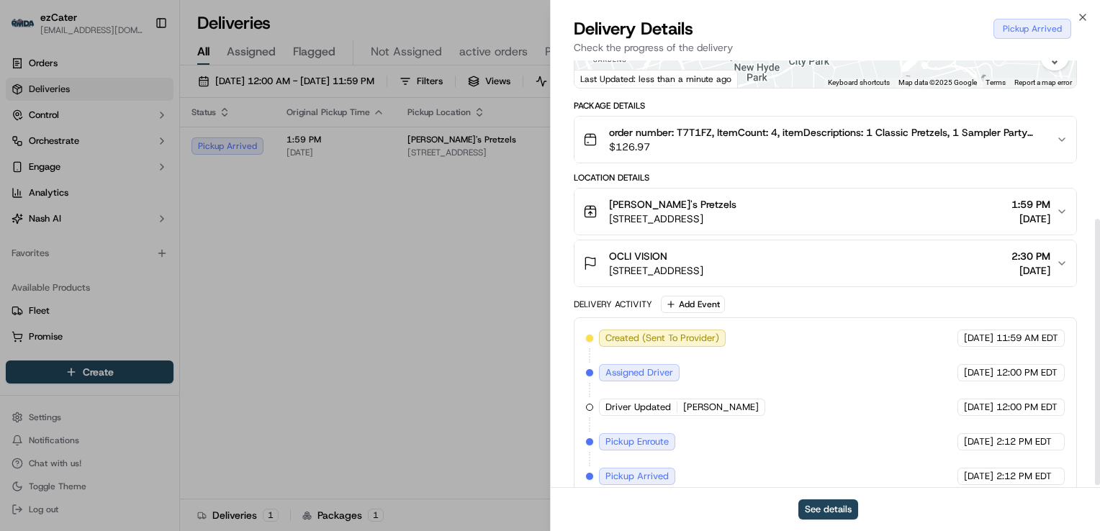
scroll to position [259, 0]
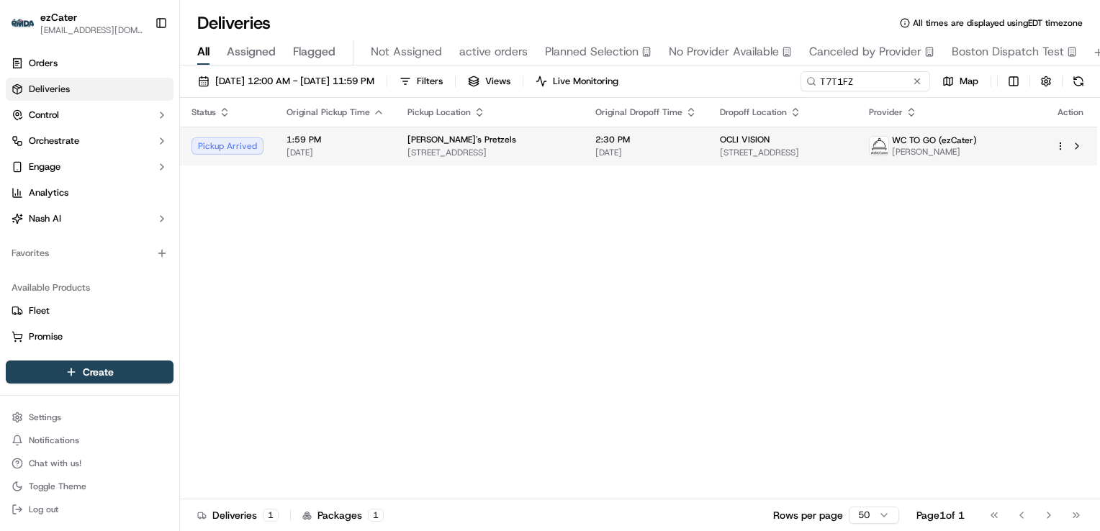
click at [438, 150] on span "[STREET_ADDRESS]" at bounding box center [489, 153] width 165 height 12
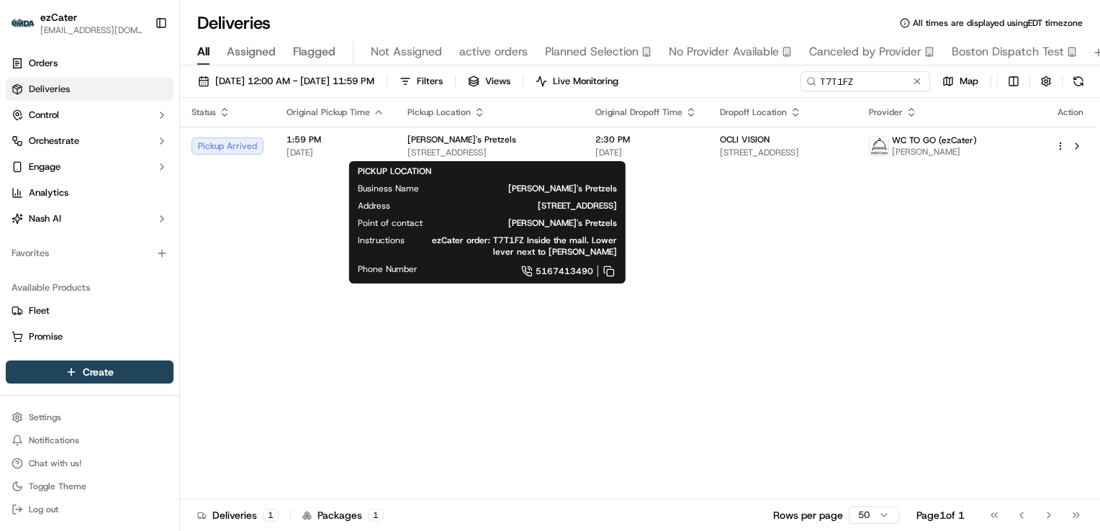
drag, startPoint x: 408, startPoint y: 340, endPoint x: 415, endPoint y: 336, distance: 7.8
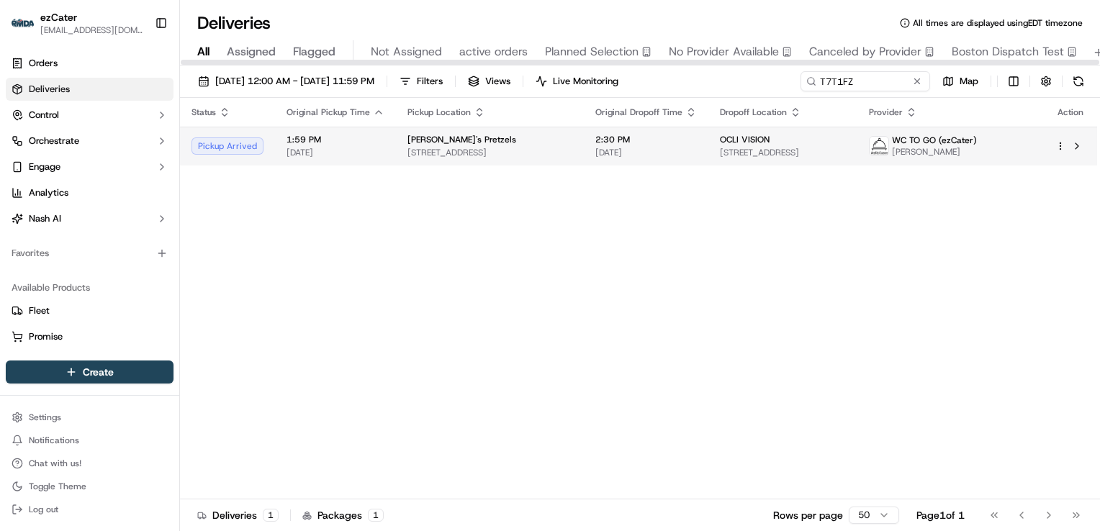
click at [457, 152] on span "[STREET_ADDRESS]" at bounding box center [489, 153] width 165 height 12
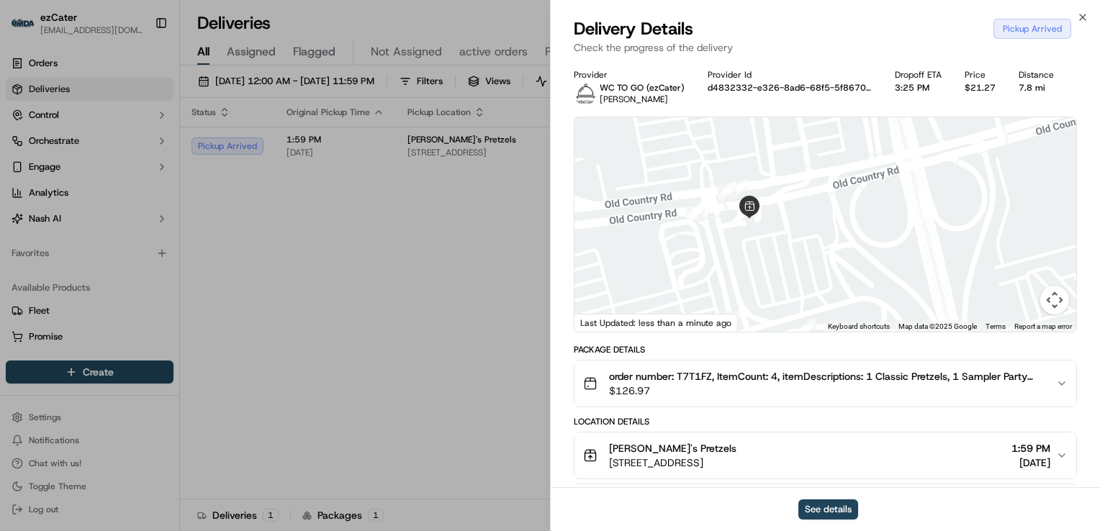
drag, startPoint x: 828, startPoint y: 283, endPoint x: 858, endPoint y: 294, distance: 31.4
click at [858, 294] on div at bounding box center [825, 224] width 502 height 214
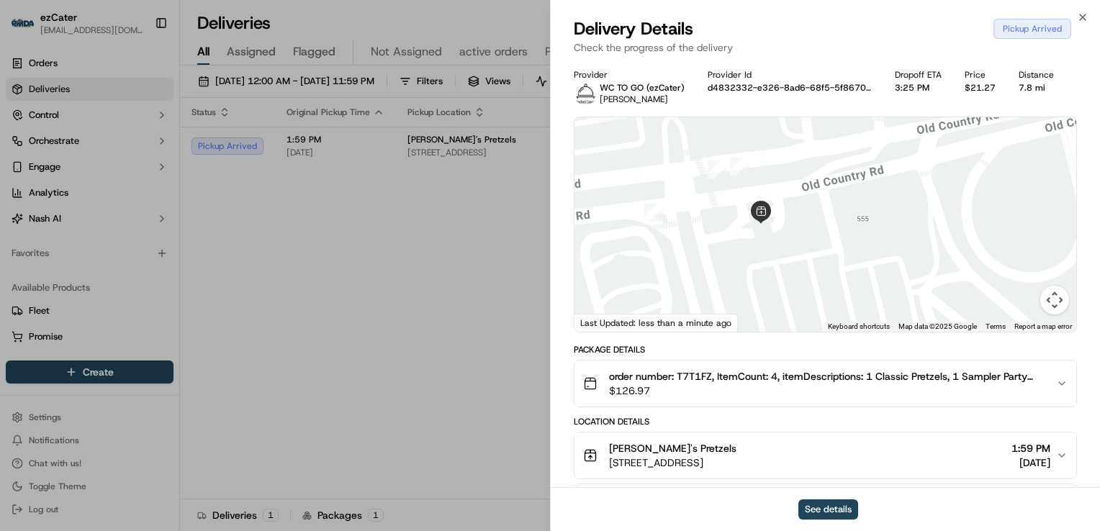
drag, startPoint x: 771, startPoint y: 245, endPoint x: 809, endPoint y: 287, distance: 56.6
click at [809, 287] on div at bounding box center [825, 224] width 502 height 214
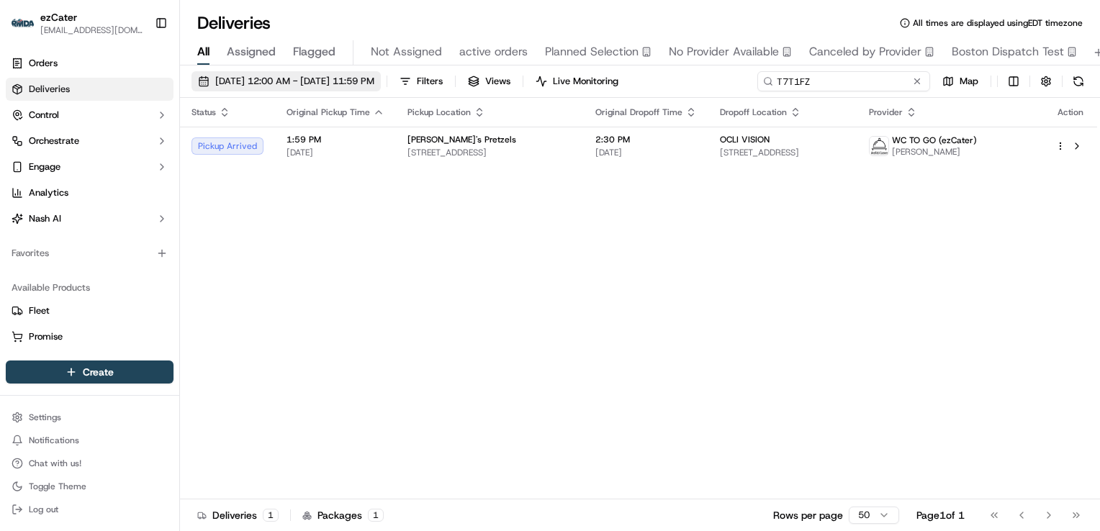
drag, startPoint x: 856, startPoint y: 82, endPoint x: 379, endPoint y: 80, distance: 477.1
click at [379, 80] on div "[DATE] 12:00 AM - [DATE] 11:59 PM Filters Views Live Monitoring T7T1FZ Map" at bounding box center [640, 84] width 920 height 27
paste input "WXP-WRW"
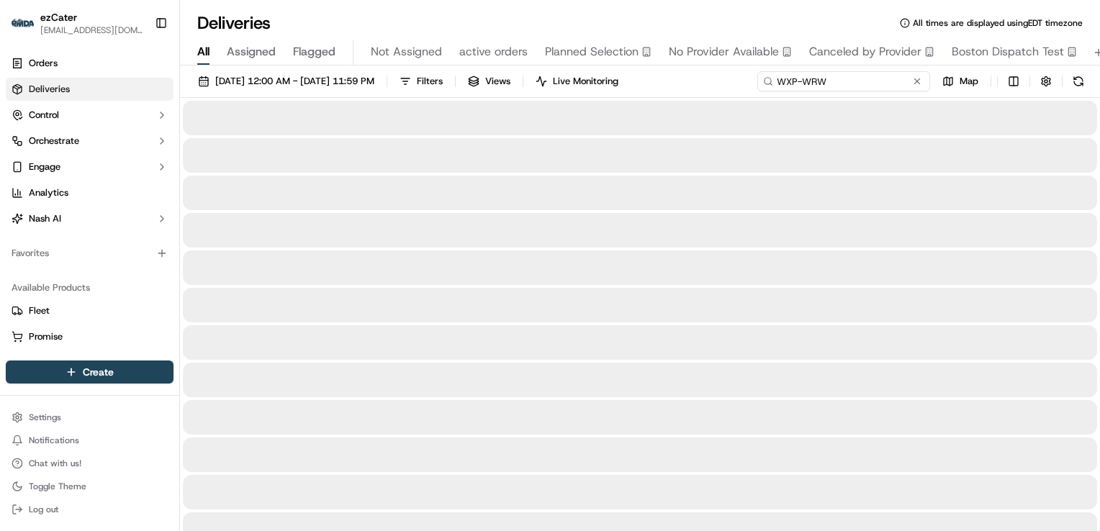
click at [779, 81] on input "WXP-WRW" at bounding box center [843, 81] width 173 height 20
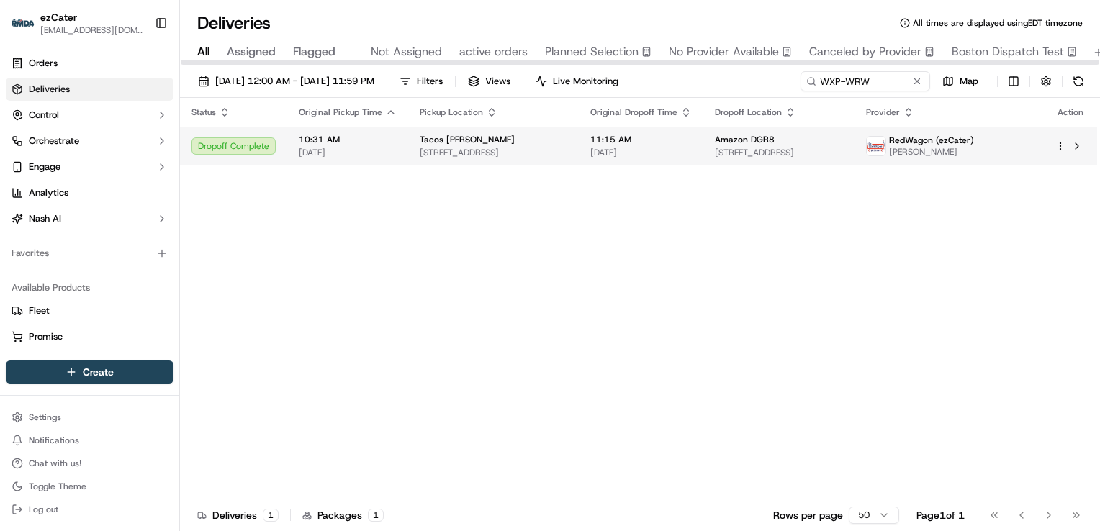
click at [552, 138] on div "Tacos [PERSON_NAME]" at bounding box center [494, 140] width 148 height 12
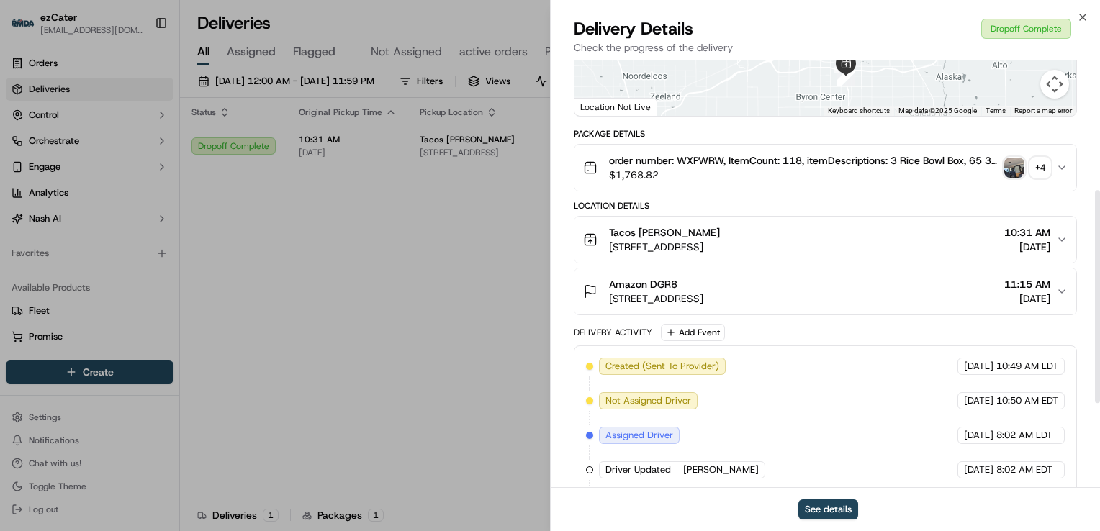
scroll to position [431, 0]
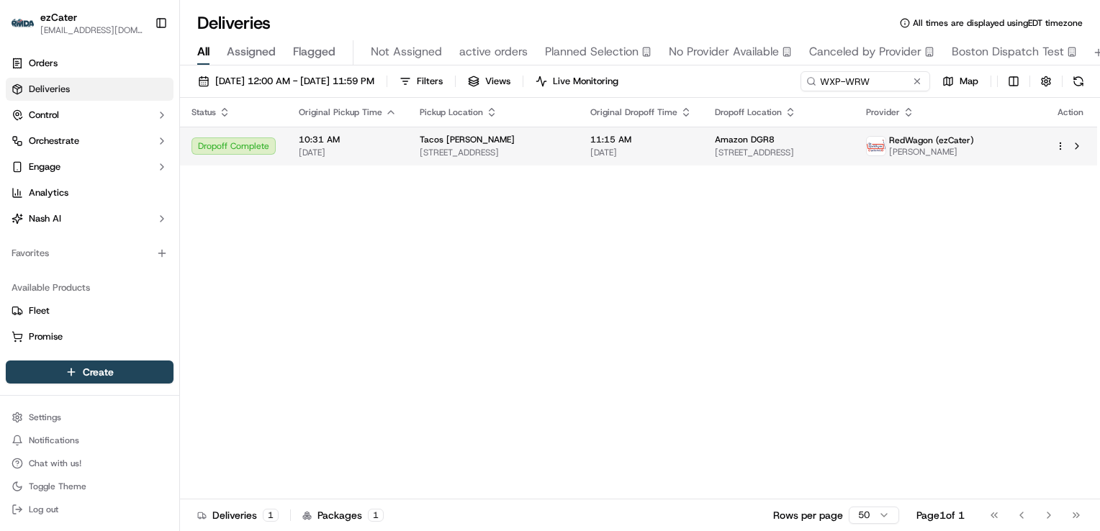
drag, startPoint x: 1014, startPoint y: 155, endPoint x: 951, endPoint y: 164, distance: 64.0
click at [951, 164] on td "RedWagon (ezCater) [PERSON_NAME]" at bounding box center [948, 146] width 189 height 39
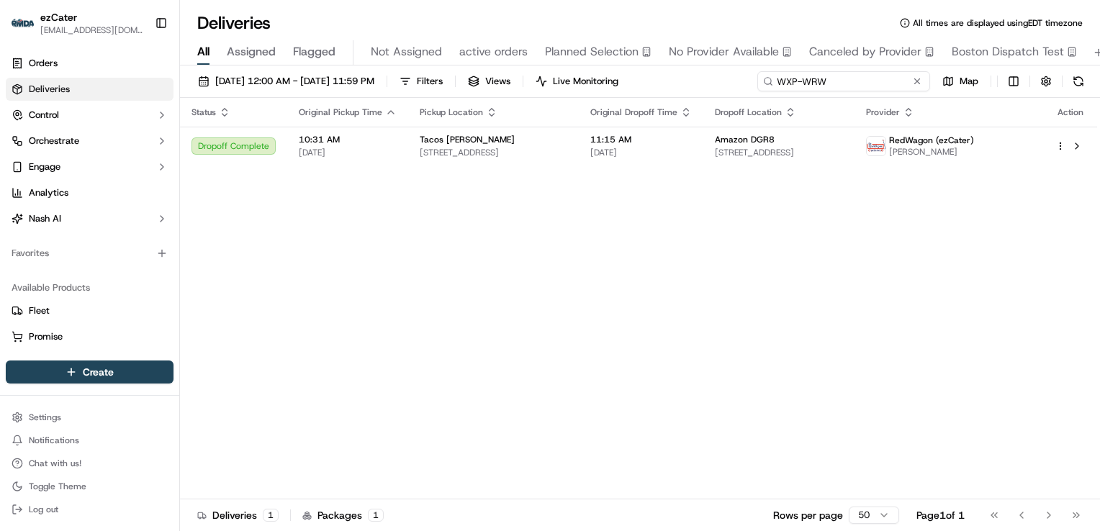
drag, startPoint x: 874, startPoint y: 85, endPoint x: 553, endPoint y: 94, distance: 321.8
click at [569, 95] on div "[DATE] 12:00 AM - [DATE] 11:59 PM Filters Views Live Monitoring WXP-WRW Map" at bounding box center [640, 84] width 920 height 27
paste input "T7T1FZ"
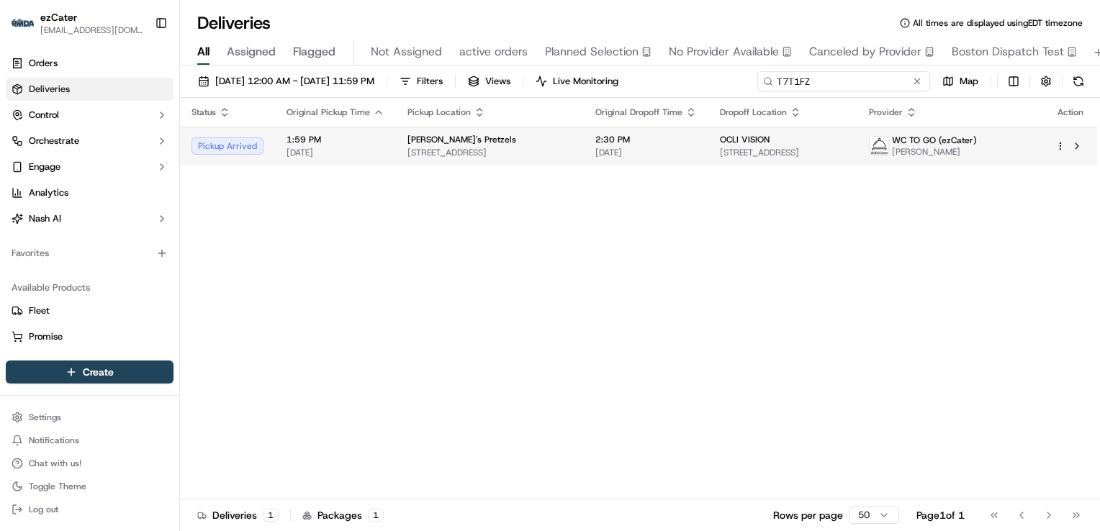
type input "T7T1FZ"
click at [598, 145] on span "2:30 PM" at bounding box center [645, 140] width 101 height 12
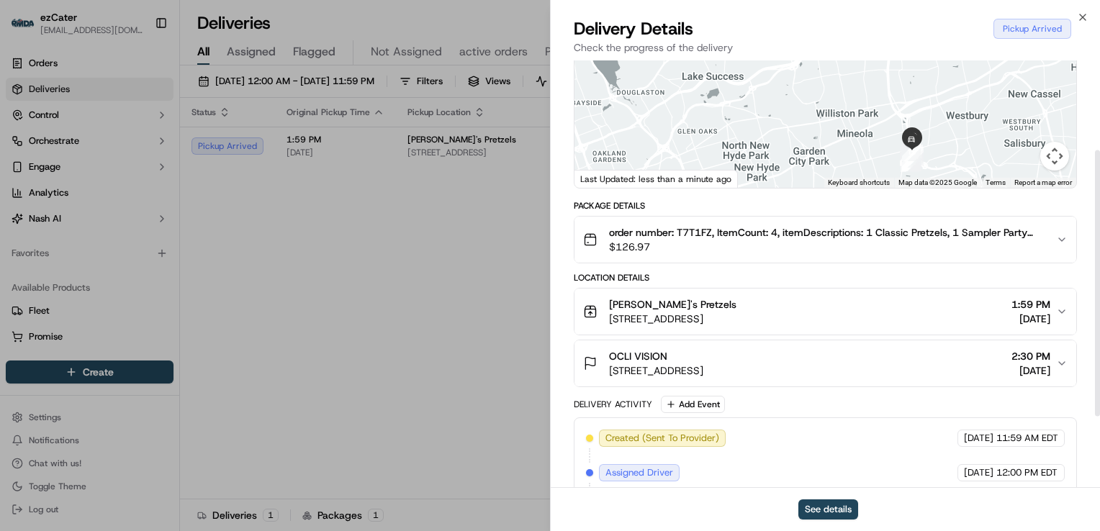
scroll to position [259, 0]
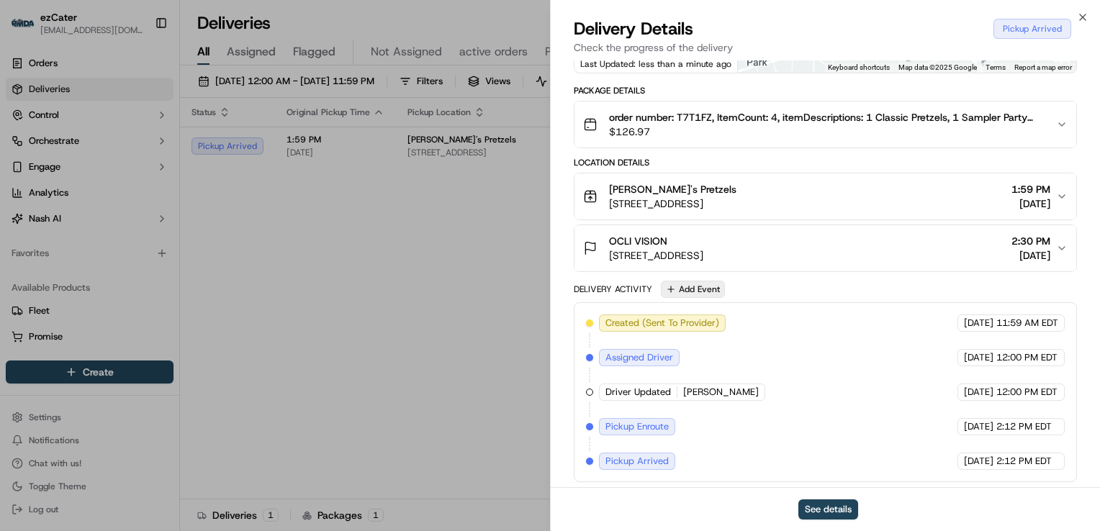
click at [697, 287] on button "Add Event" at bounding box center [693, 289] width 64 height 17
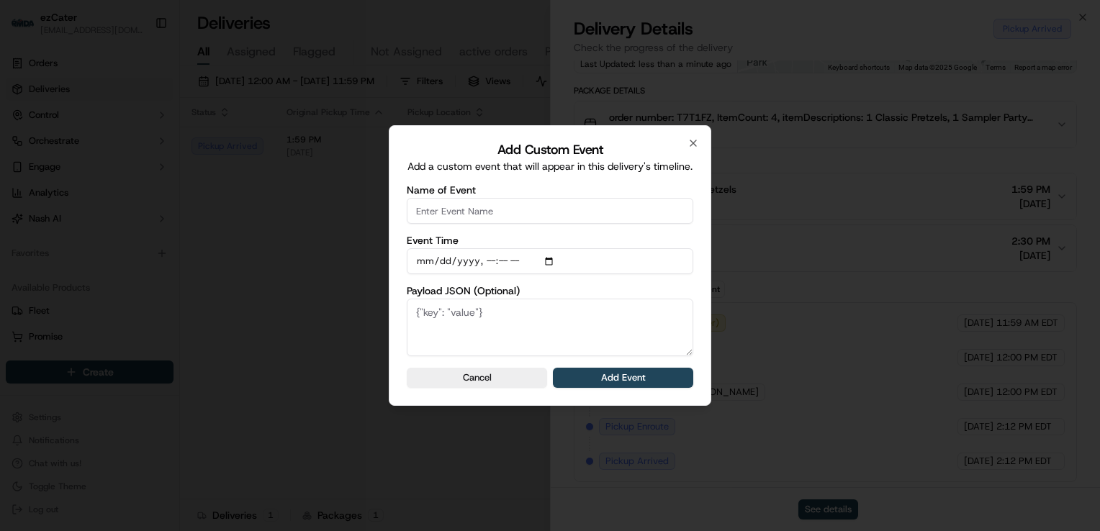
click at [477, 212] on input "Name of Event" at bounding box center [550, 211] width 286 height 26
type input "CP Not Ready"
click at [623, 384] on button "Add Event" at bounding box center [623, 378] width 140 height 20
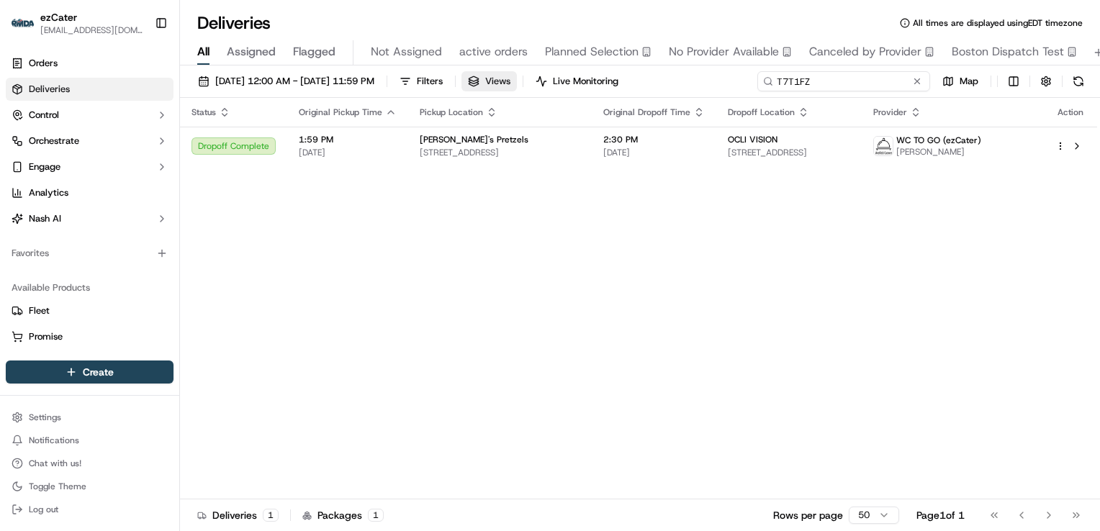
drag, startPoint x: 852, startPoint y: 82, endPoint x: 535, endPoint y: 85, distance: 316.7
click at [535, 85] on div "[DATE] 12:00 AM - [DATE] 11:59 PM Filters Views Live Monitoring T7T1FZ Map" at bounding box center [640, 84] width 920 height 27
paste input "@here H12WH4"
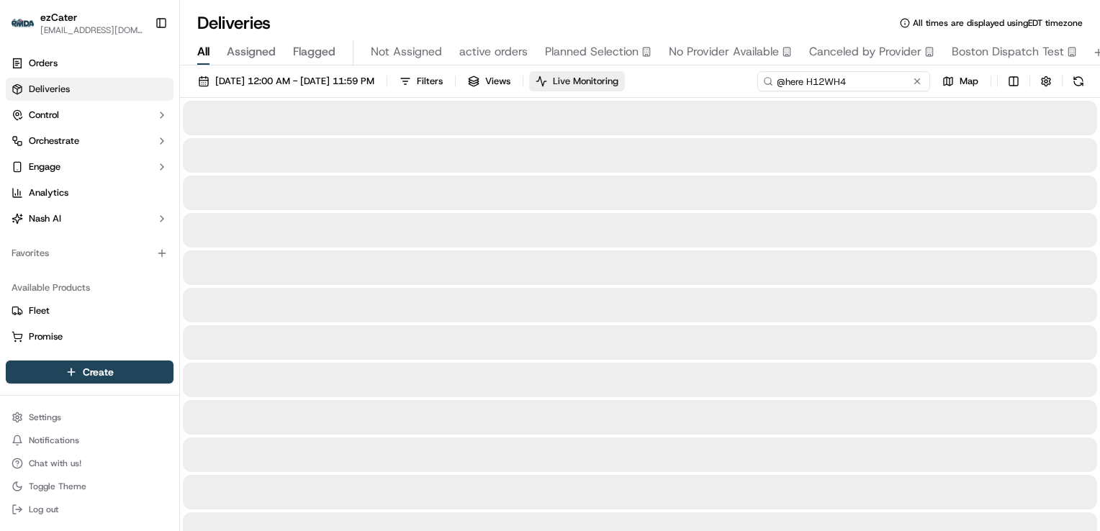
drag, startPoint x: 807, startPoint y: 81, endPoint x: 667, endPoint y: 90, distance: 139.9
click at [663, 90] on div "[DATE] 12:00 AM - [DATE] 11:59 PM Filters Views Live Monitoring @here H12WH4 Map" at bounding box center [640, 84] width 920 height 27
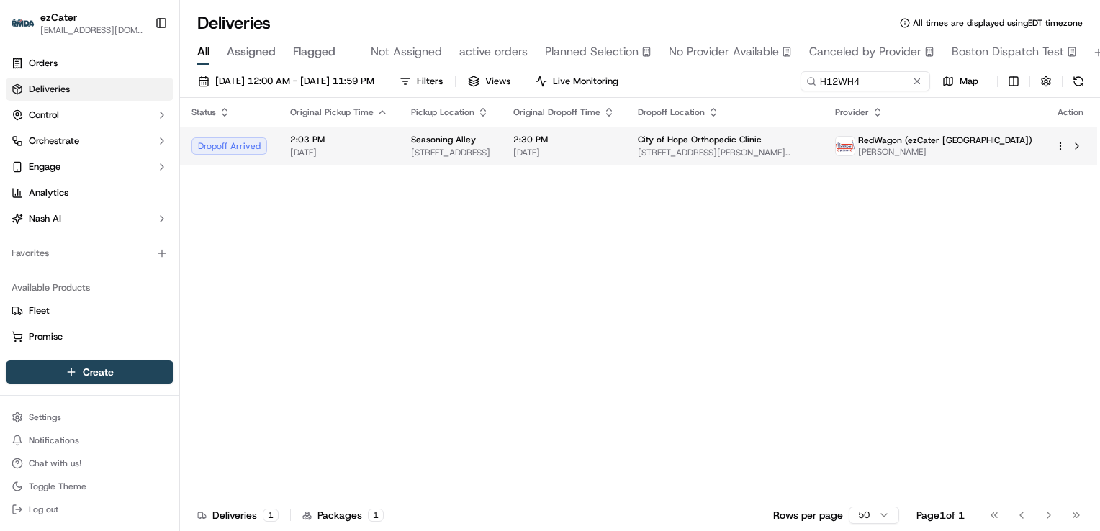
click at [490, 154] on span "[STREET_ADDRESS]" at bounding box center [450, 153] width 79 height 12
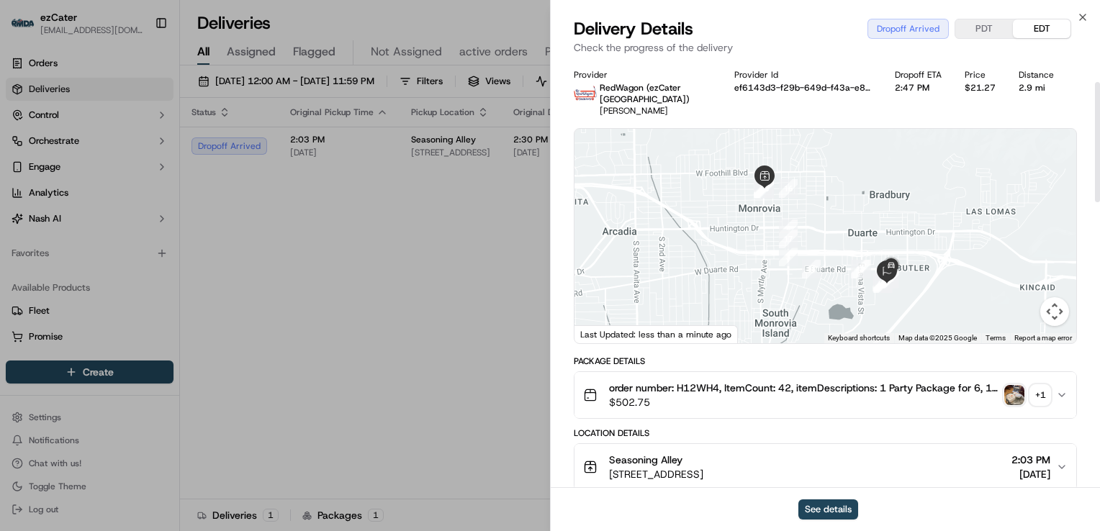
scroll to position [216, 0]
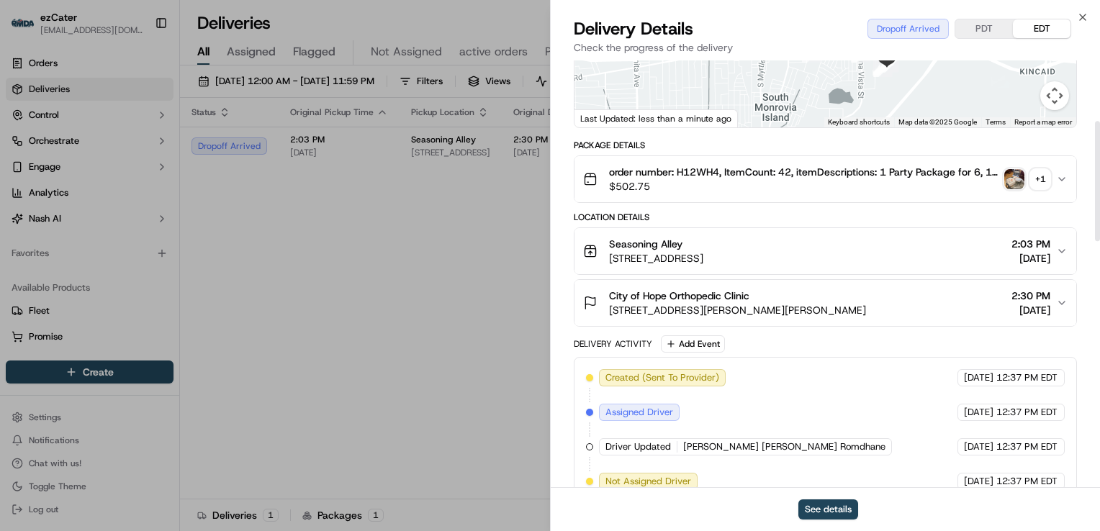
click at [841, 308] on div "City of Hope Orthopedic Clinic [STREET_ADDRESS][PERSON_NAME] 2:30 PM [DATE]" at bounding box center [819, 303] width 473 height 29
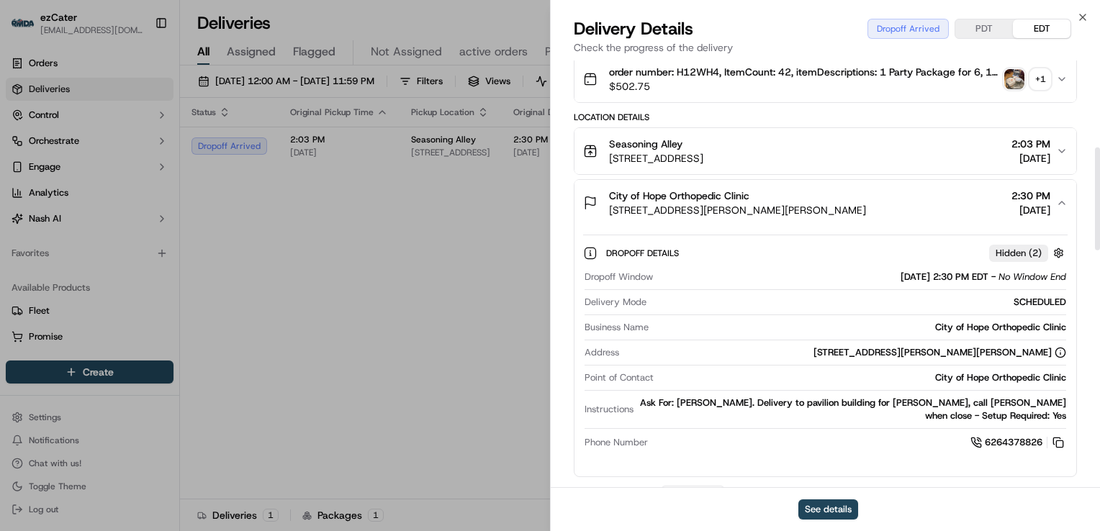
scroll to position [360, 0]
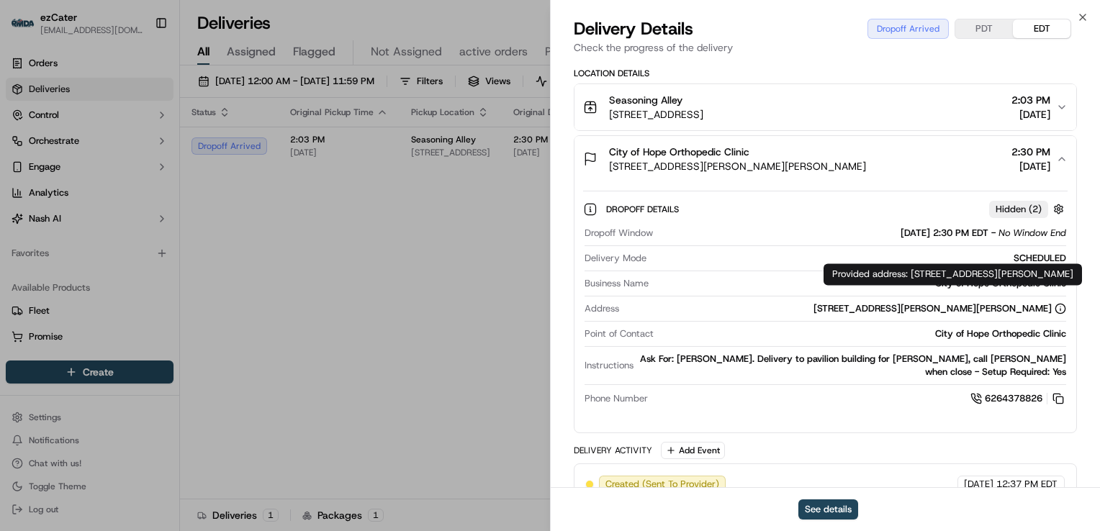
drag, startPoint x: 908, startPoint y: 271, endPoint x: 1073, endPoint y: 293, distance: 166.2
click at [1073, 285] on div "Provided address: [STREET_ADDRESS][PERSON_NAME] Provided address: [STREET_ADDRE…" at bounding box center [952, 274] width 258 height 22
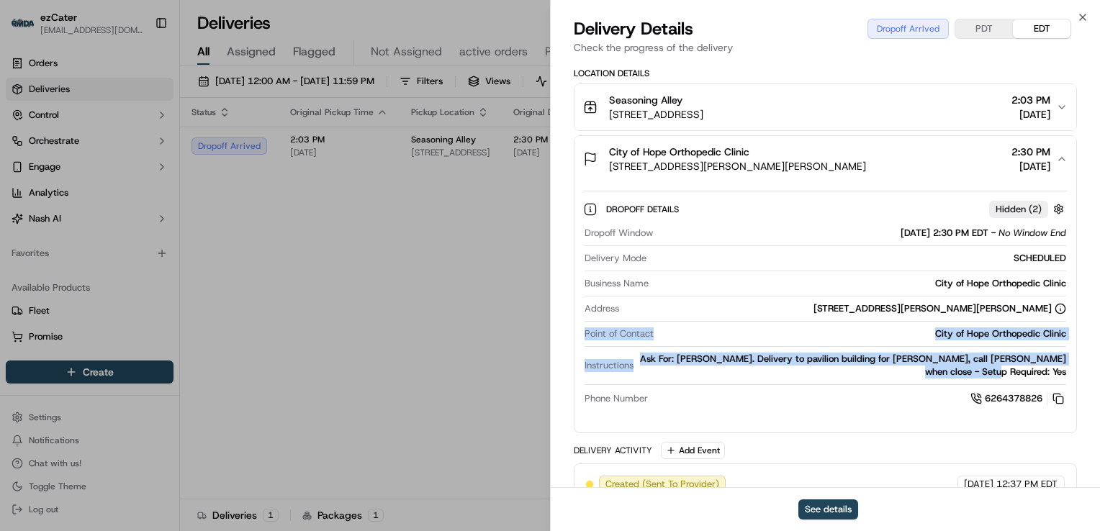
drag, startPoint x: 581, startPoint y: 333, endPoint x: 1081, endPoint y: 370, distance: 501.5
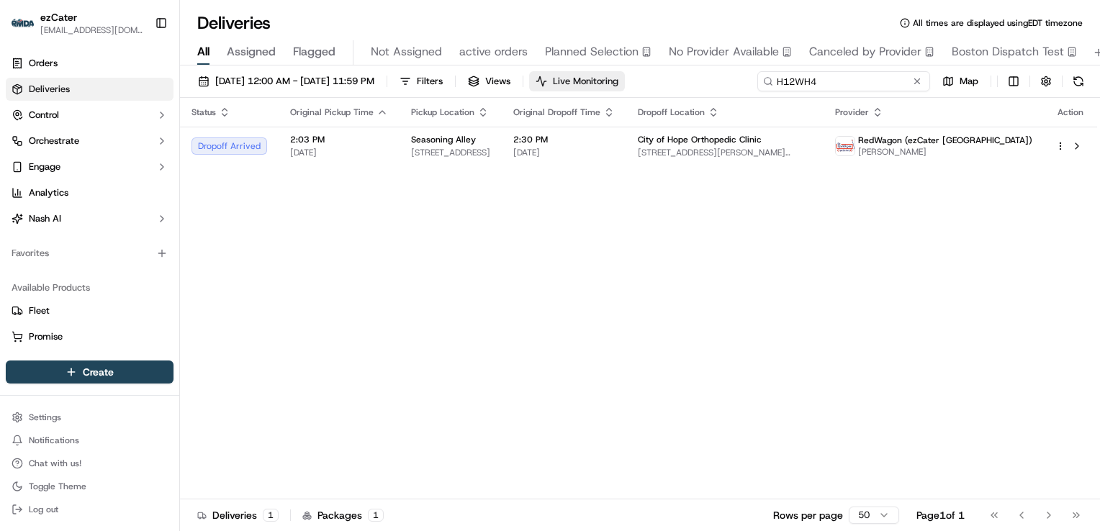
drag, startPoint x: 875, startPoint y: 73, endPoint x: 622, endPoint y: 78, distance: 253.4
click at [622, 79] on div "[DATE] 12:00 AM - [DATE] 11:59 PM Filters Views Live Monitoring H12WH4 Map" at bounding box center [640, 84] width 920 height 27
paste input "5VT-QRC"
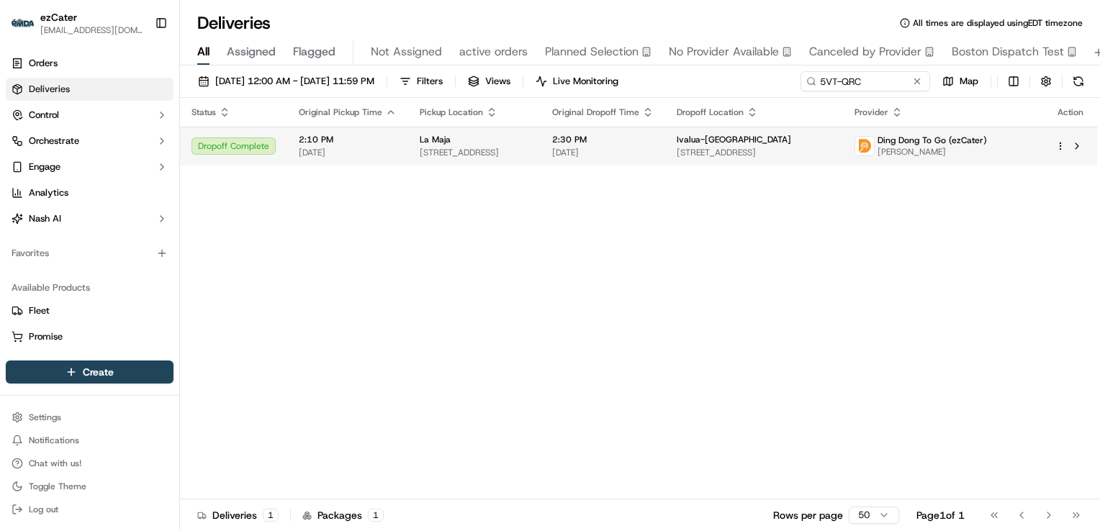
click at [529, 151] on span "[STREET_ADDRESS]" at bounding box center [474, 153] width 109 height 12
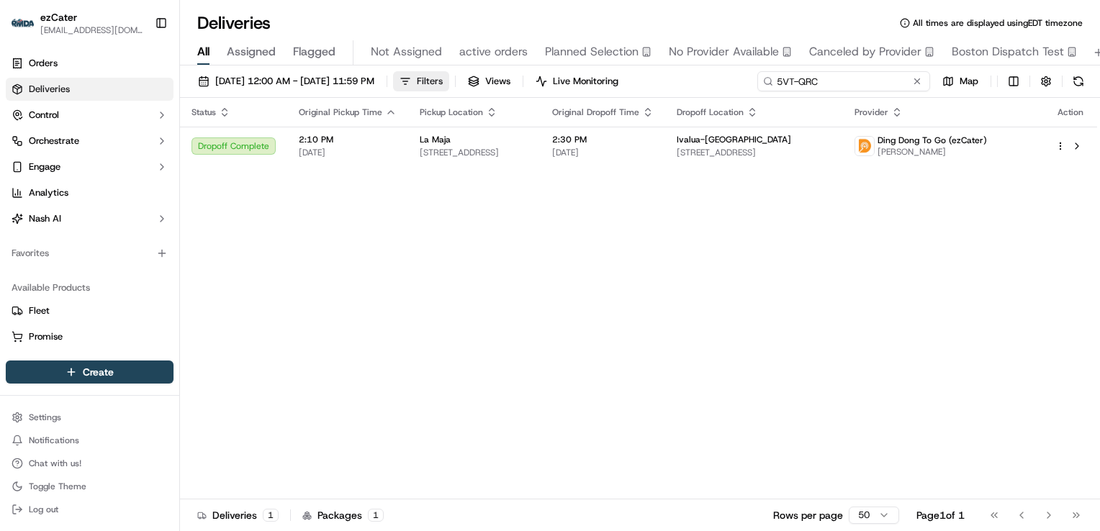
drag, startPoint x: 864, startPoint y: 79, endPoint x: 497, endPoint y: 82, distance: 367.8
click at [501, 83] on div "[DATE] 12:00 AM - [DATE] 11:59 PM Filters Views Live Monitoring 5VT-QRC Map" at bounding box center [640, 84] width 920 height 27
paste input "8TW-9MK"
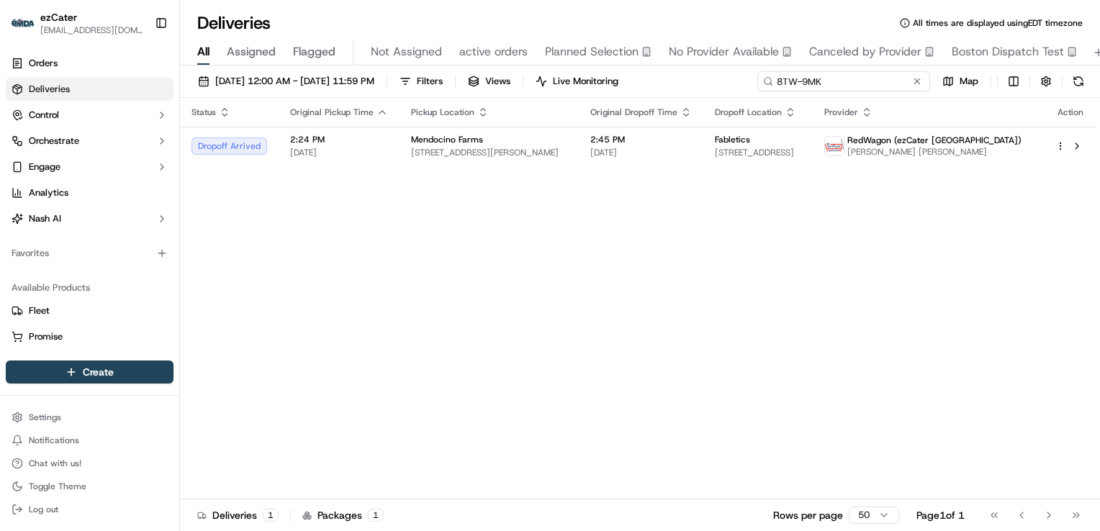
drag, startPoint x: 848, startPoint y: 83, endPoint x: 687, endPoint y: 81, distance: 161.9
click at [694, 81] on div "[DATE] 12:00 AM - [DATE] 11:59 PM Filters Views Live Monitoring 8TW-9MK Map" at bounding box center [640, 84] width 920 height 27
paste input "H12WH4"
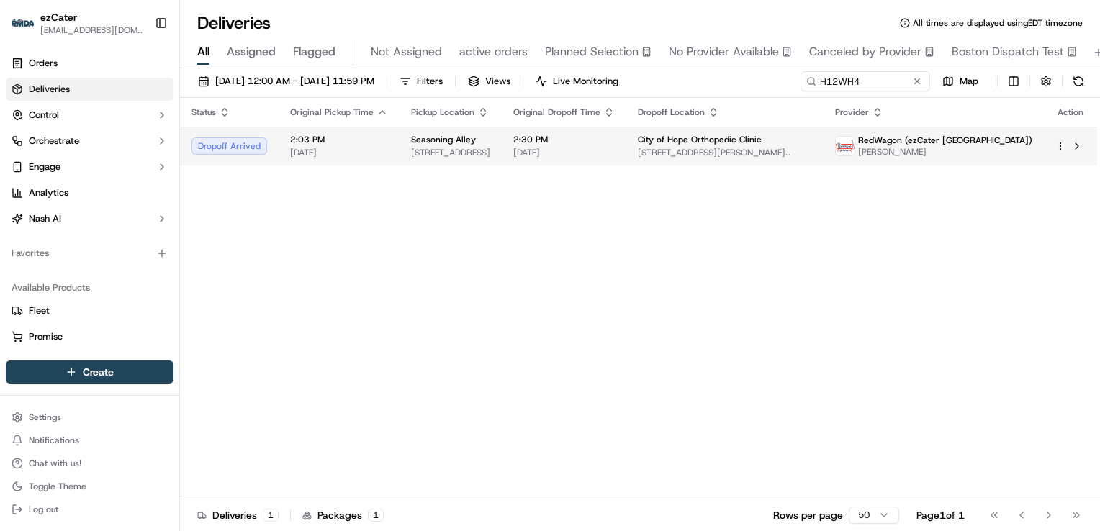
click at [577, 145] on td "2:30 PM [DATE]" at bounding box center [564, 146] width 125 height 39
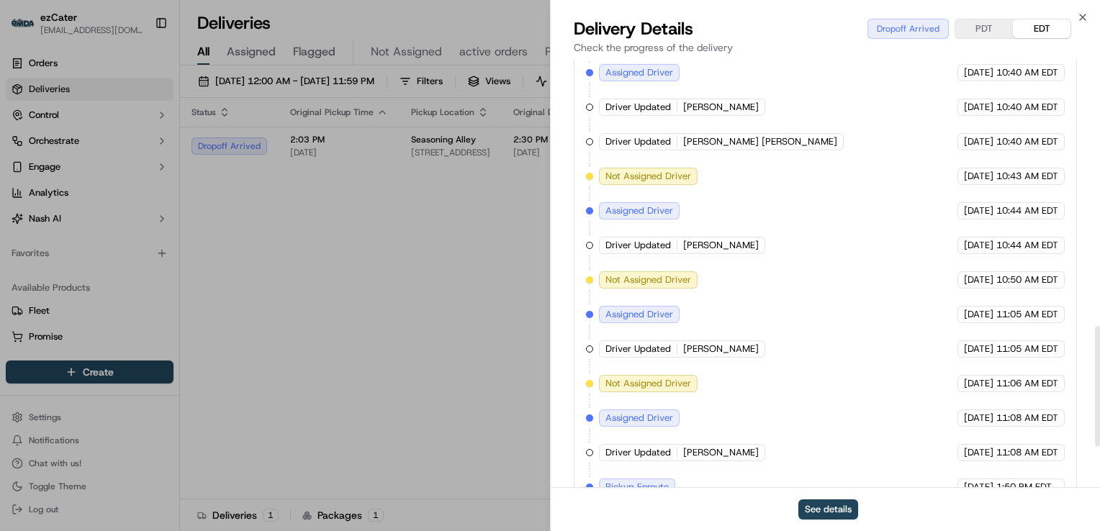
scroll to position [1008, 0]
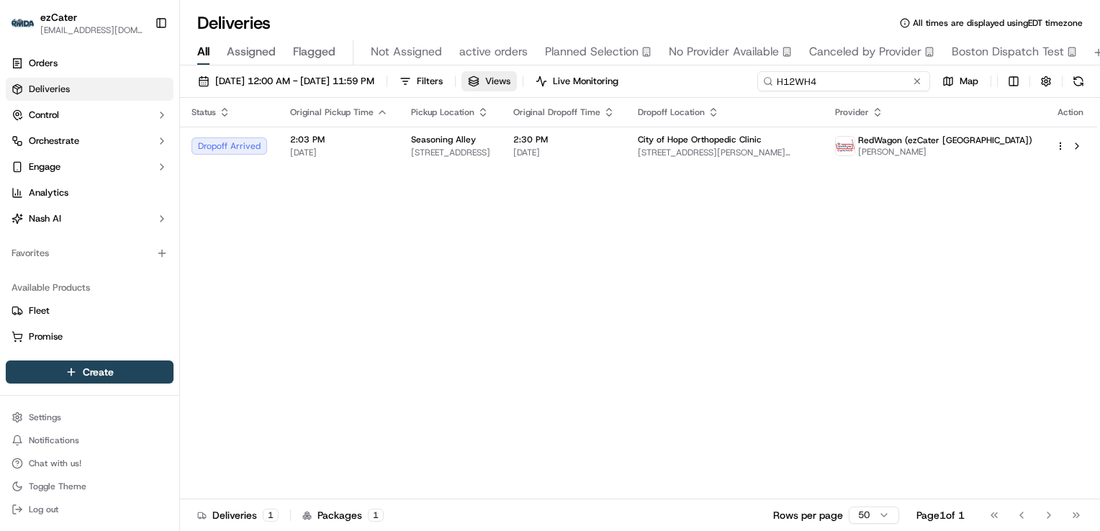
drag, startPoint x: 866, startPoint y: 78, endPoint x: 536, endPoint y: 89, distance: 330.5
click at [540, 91] on div "[DATE] 12:00 AM - [DATE] 11:59 PM Filters Views Live Monitoring H12WH4 Map" at bounding box center [640, 84] width 920 height 27
paste input "8TW-9MK"
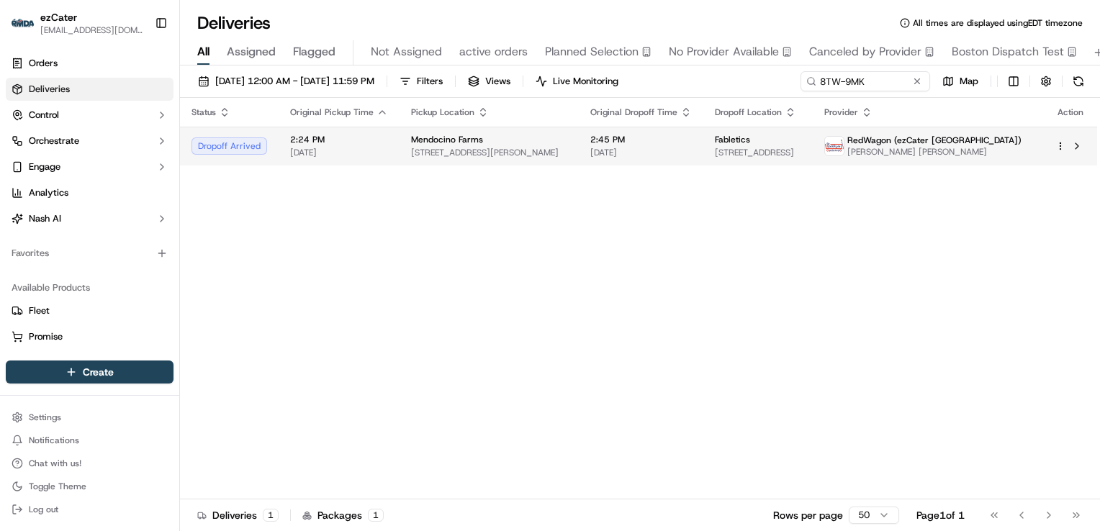
click at [539, 140] on div "Mendocino Farms" at bounding box center [489, 140] width 156 height 12
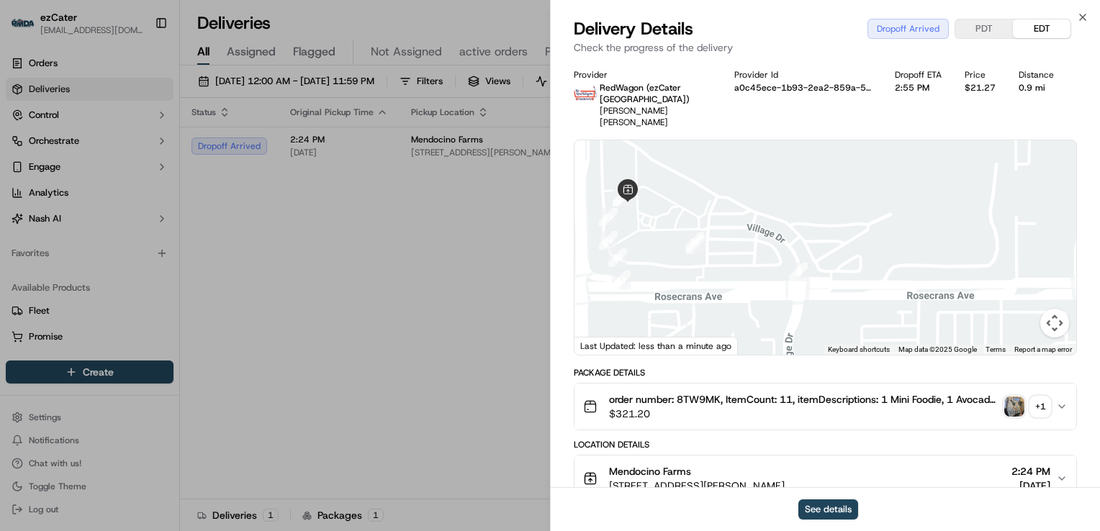
drag, startPoint x: 738, startPoint y: 237, endPoint x: 743, endPoint y: 202, distance: 35.5
click at [743, 202] on div at bounding box center [825, 247] width 502 height 214
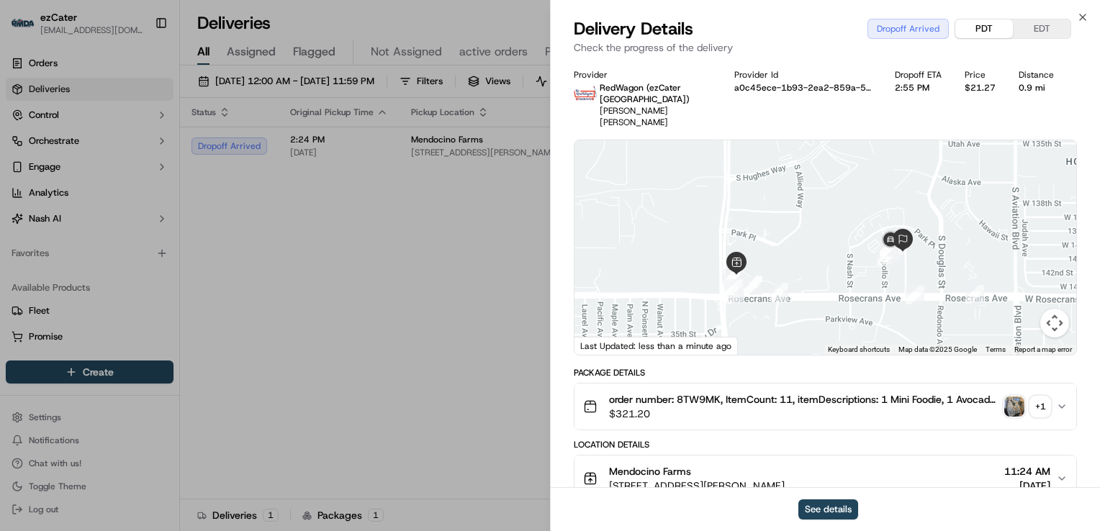
click at [975, 29] on button "PDT" at bounding box center [984, 28] width 58 height 19
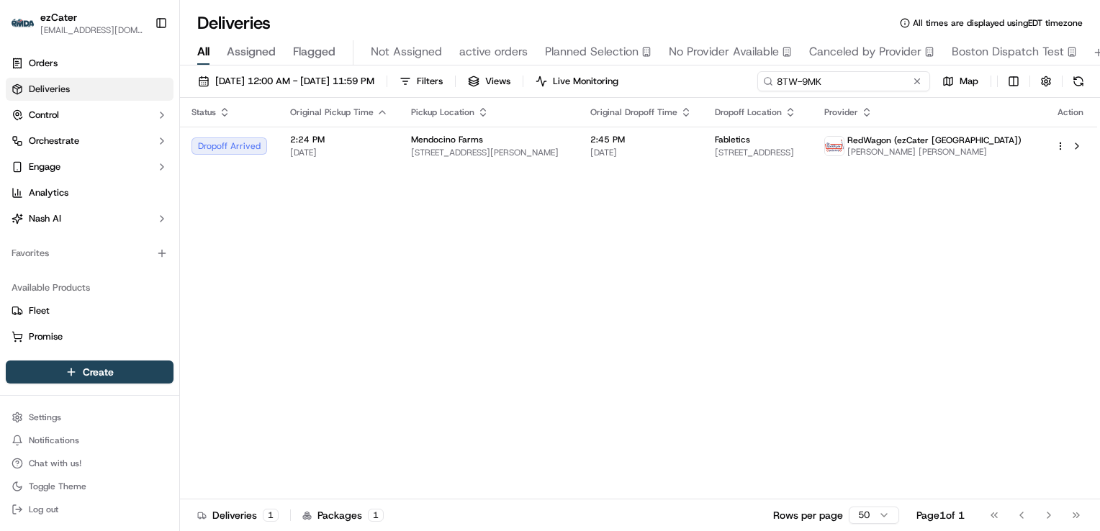
drag, startPoint x: 866, startPoint y: 82, endPoint x: 566, endPoint y: 93, distance: 300.3
click at [567, 93] on div "[DATE] 12:00 AM - [DATE] 11:59 PM Filters Views Live Monitoring 8TW-9MK Map" at bounding box center [640, 84] width 920 height 27
paste input "V6JU4T"
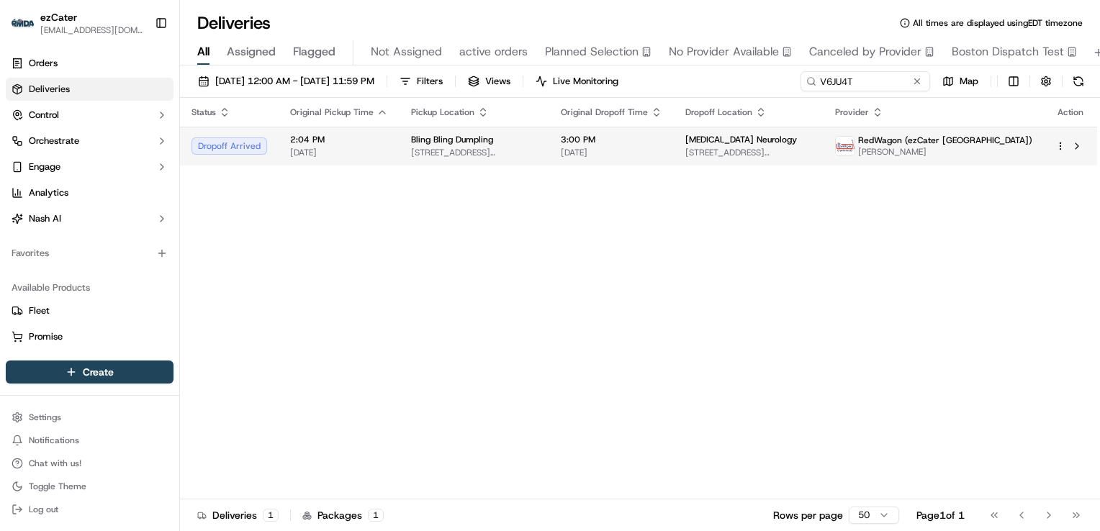
click at [501, 145] on div "Bling Bling Dumpling [STREET_ADDRESS][PERSON_NAME]" at bounding box center [474, 146] width 127 height 24
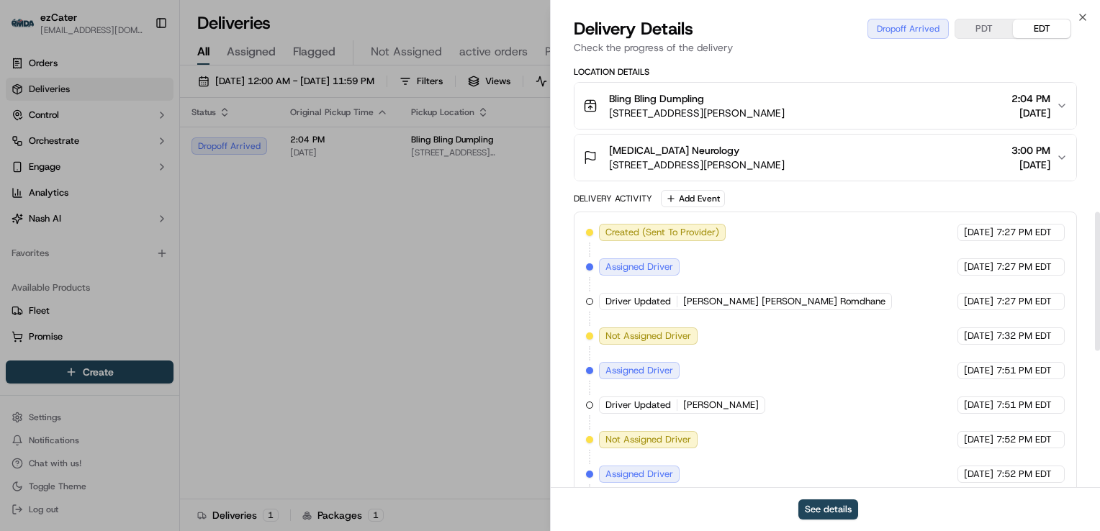
scroll to position [360, 0]
click at [784, 151] on div "[MEDICAL_DATA] Neurology" at bounding box center [697, 152] width 176 height 14
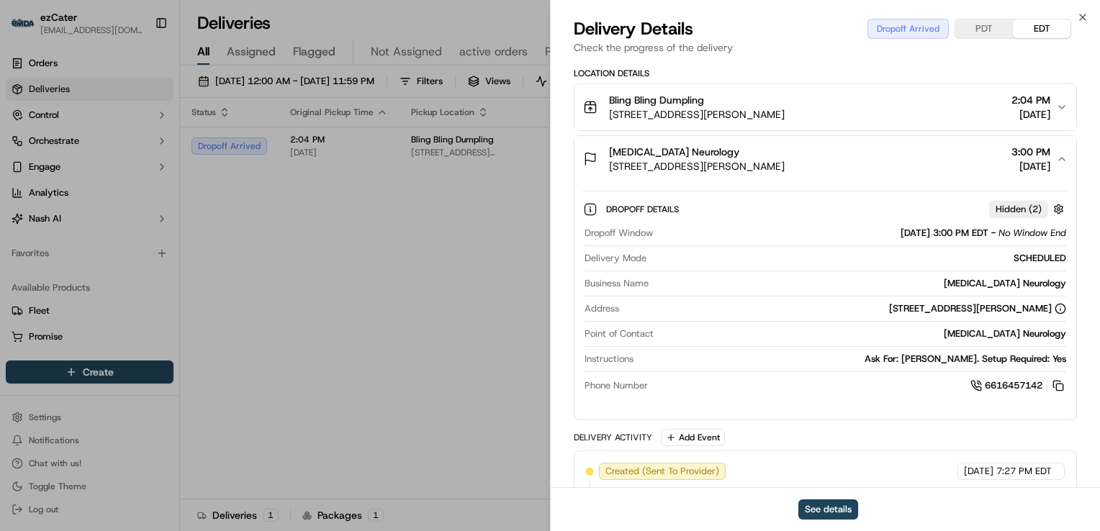
scroll to position [504, 0]
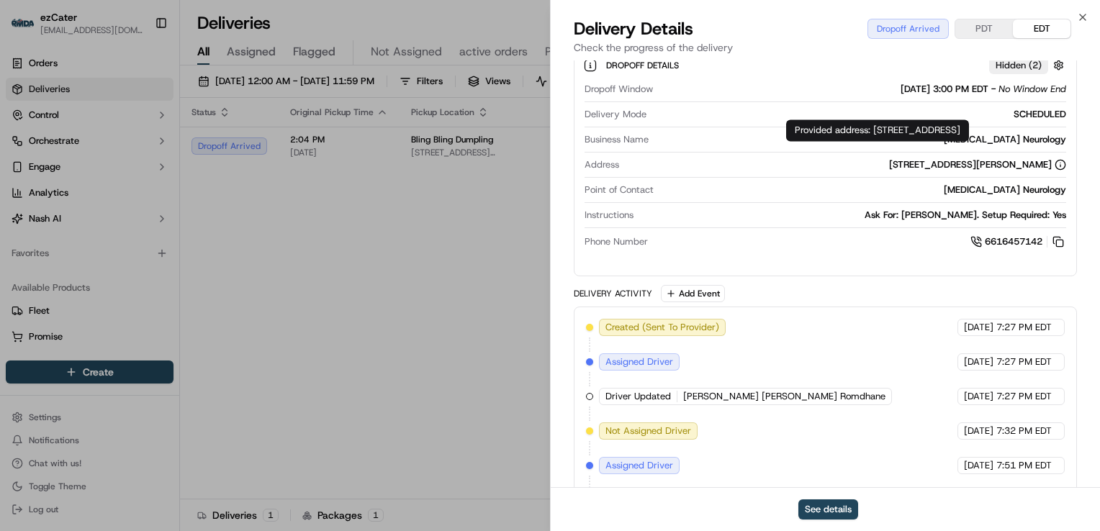
drag, startPoint x: 873, startPoint y: 128, endPoint x: 900, endPoint y: 145, distance: 31.7
click at [900, 141] on div "Provided address: [STREET_ADDRESS] Provided address: [STREET_ADDRESS]" at bounding box center [877, 130] width 183 height 22
drag, startPoint x: 1072, startPoint y: 187, endPoint x: 987, endPoint y: 189, distance: 84.2
click at [987, 189] on div "Dropoff Details Hidden ( 2 ) Dropoff Window [DATE] 3:00 PM EDT - No Window End …" at bounding box center [825, 151] width 502 height 226
drag, startPoint x: 874, startPoint y: 130, endPoint x: 884, endPoint y: 149, distance: 20.9
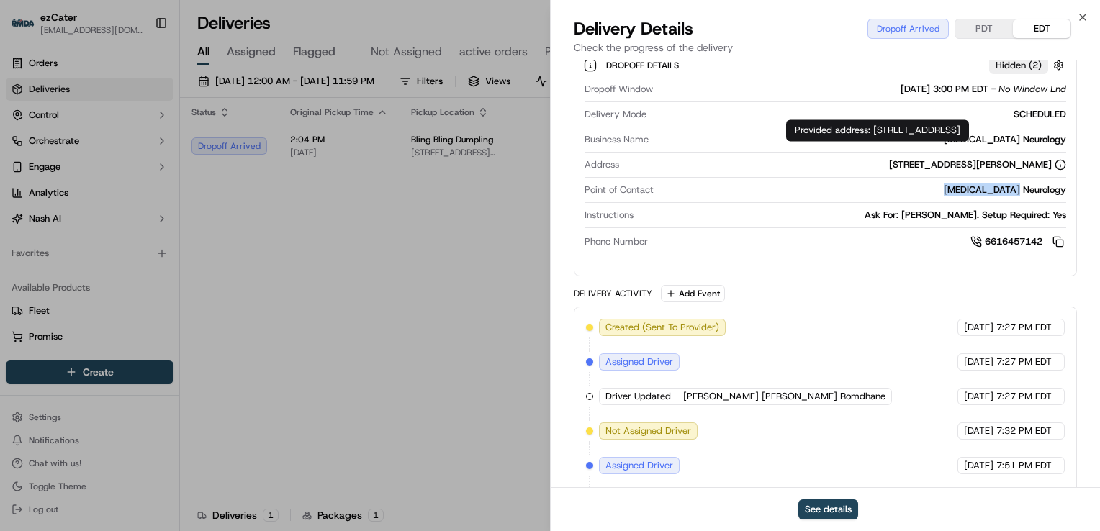
click at [884, 141] on div "Provided address: [STREET_ADDRESS] Provided address: [STREET_ADDRESS]" at bounding box center [877, 130] width 183 height 22
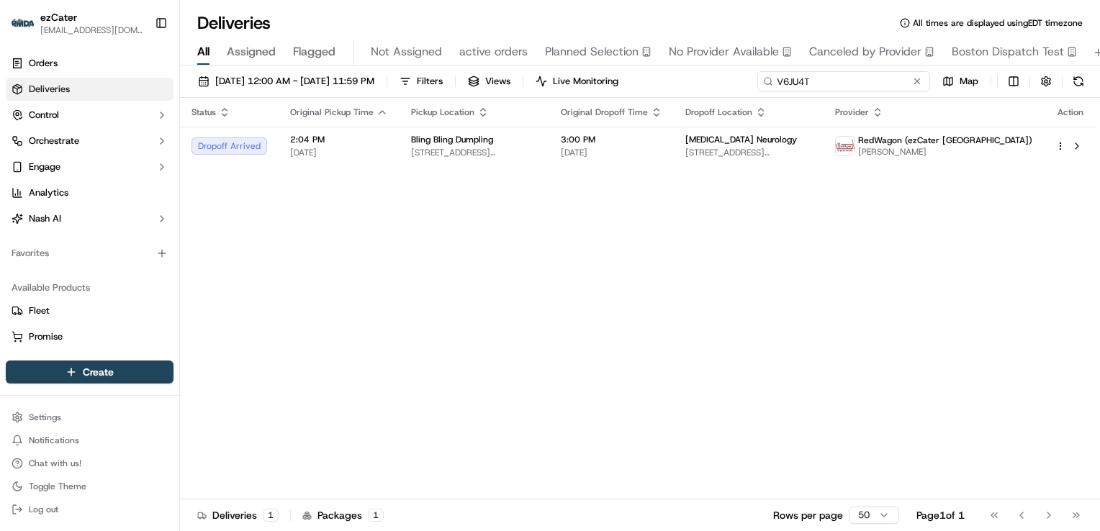
drag, startPoint x: 859, startPoint y: 82, endPoint x: 486, endPoint y: 68, distance: 372.3
click at [492, 68] on div "[DATE] 12:00 AM - [DATE] 11:59 PM Filters Views Live Monitoring V6JU4T Map Stat…" at bounding box center [640, 299] width 920 height 469
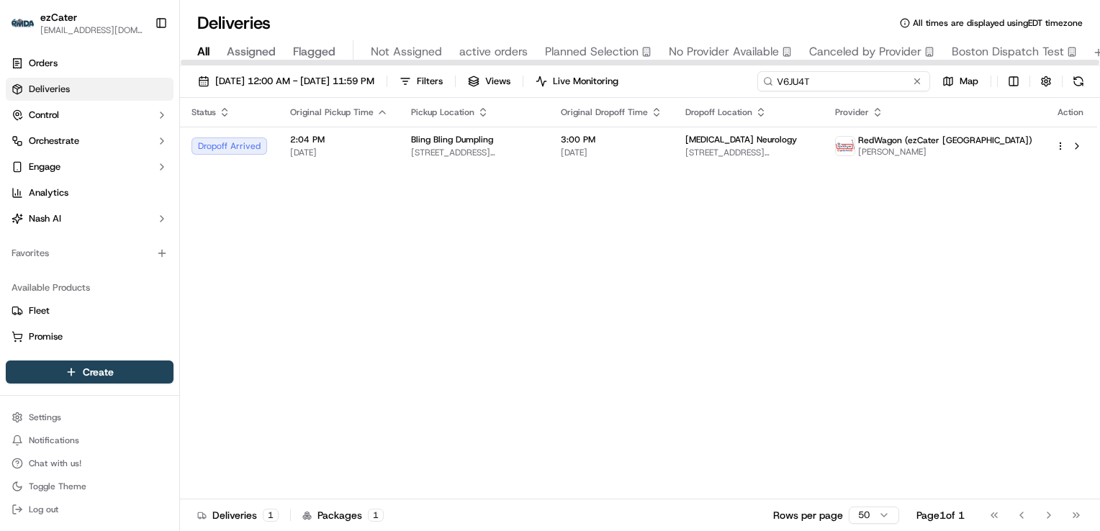
paste input "43M-630"
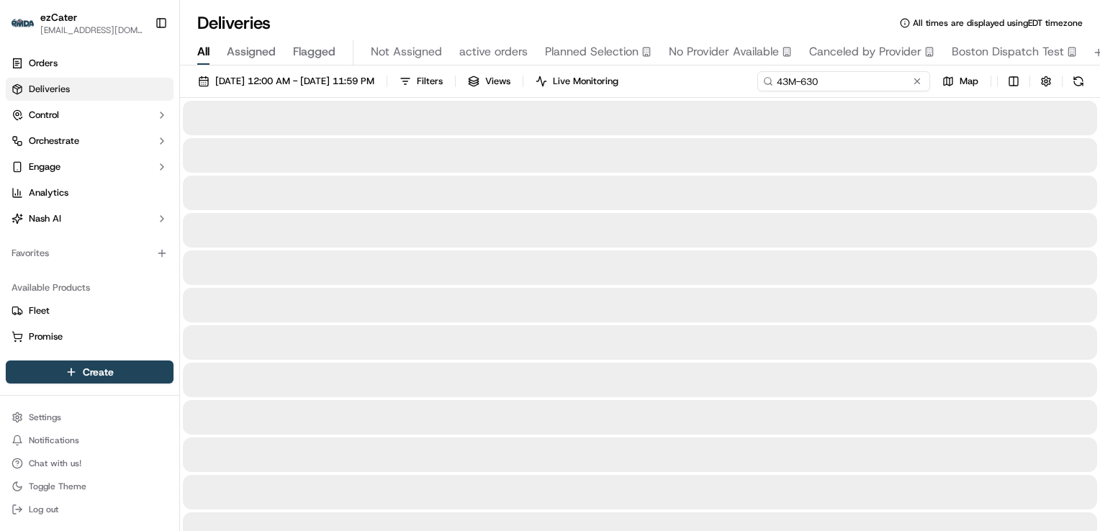
click at [775, 81] on input "43M-630" at bounding box center [843, 81] width 173 height 20
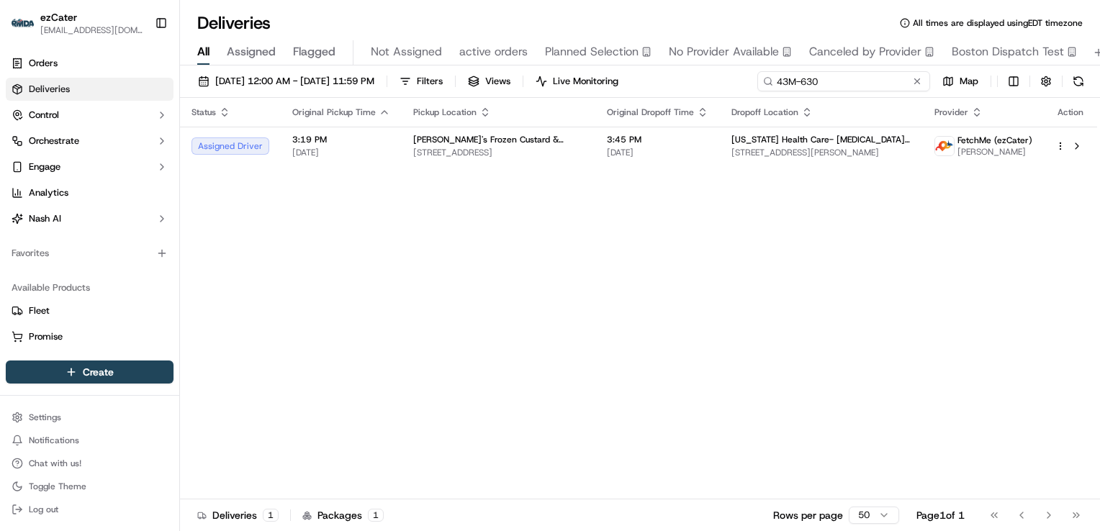
type input "43M-630"
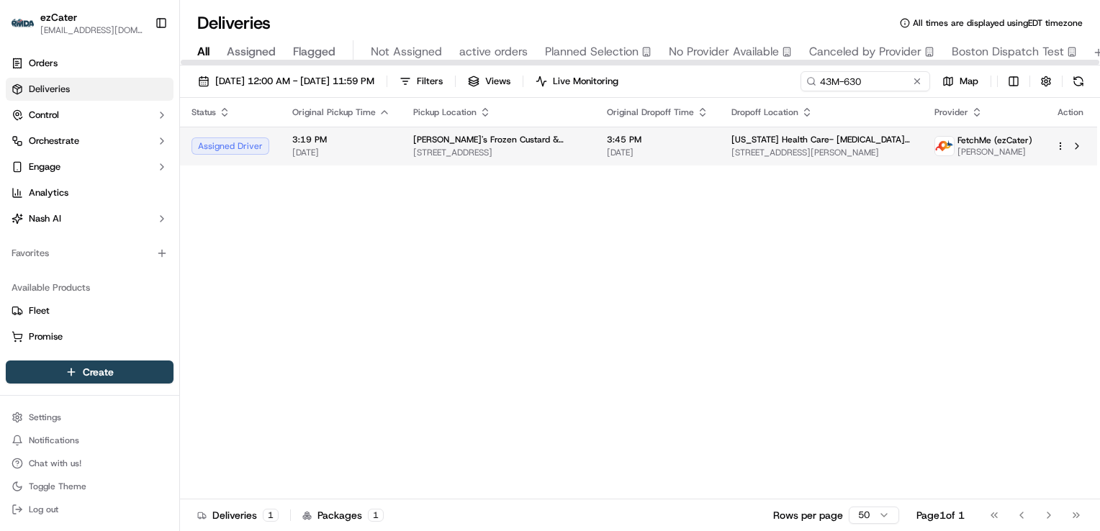
click at [470, 135] on span "[PERSON_NAME]'s Frozen Custard & Steakburgers" at bounding box center [498, 140] width 171 height 12
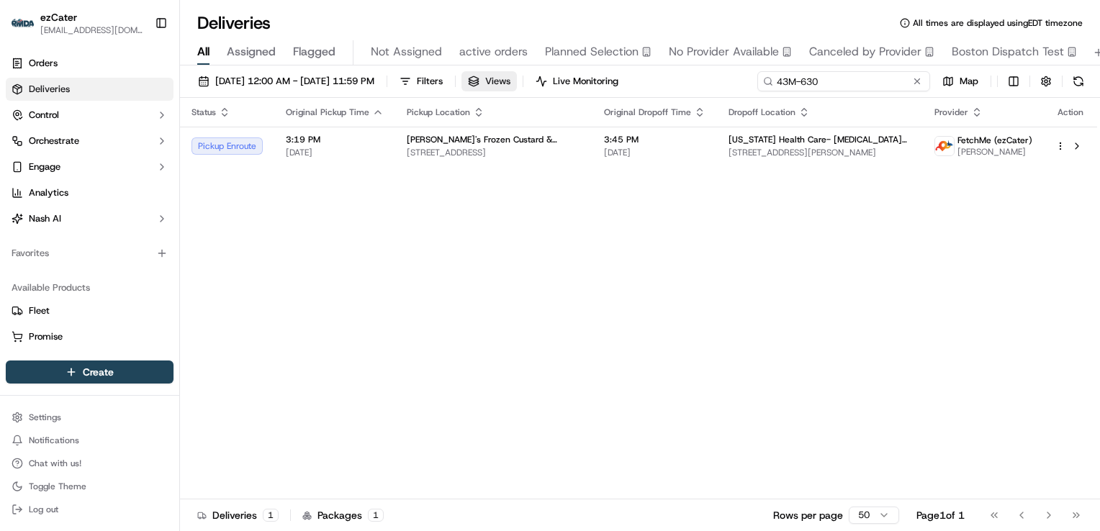
drag, startPoint x: 874, startPoint y: 84, endPoint x: 540, endPoint y: 73, distance: 334.8
click at [540, 73] on div "[DATE] 12:00 AM - [DATE] 11:59 PM Filters Views Live Monitoring 43M-630 Map" at bounding box center [640, 84] width 920 height 27
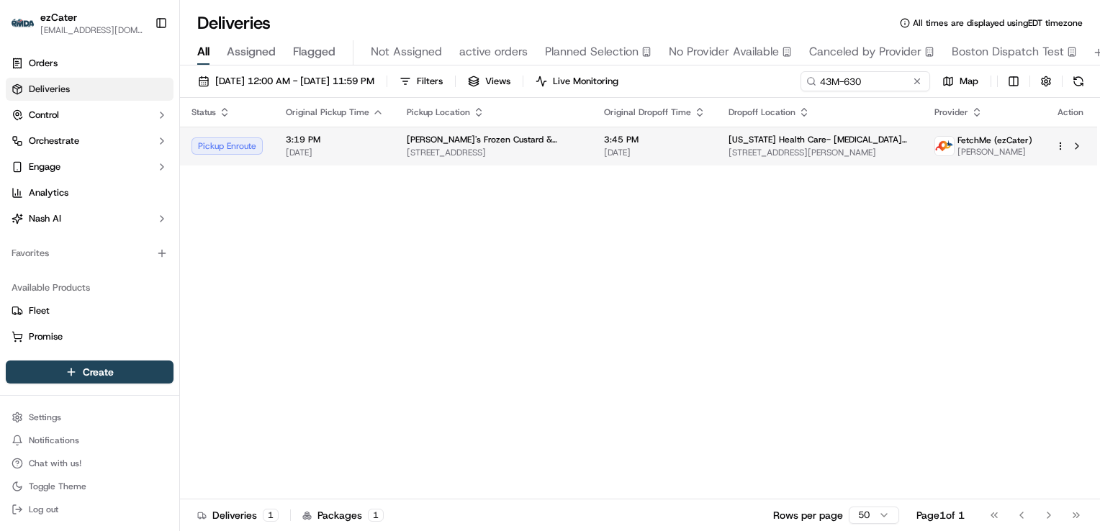
click at [547, 151] on span "[STREET_ADDRESS]" at bounding box center [494, 153] width 174 height 12
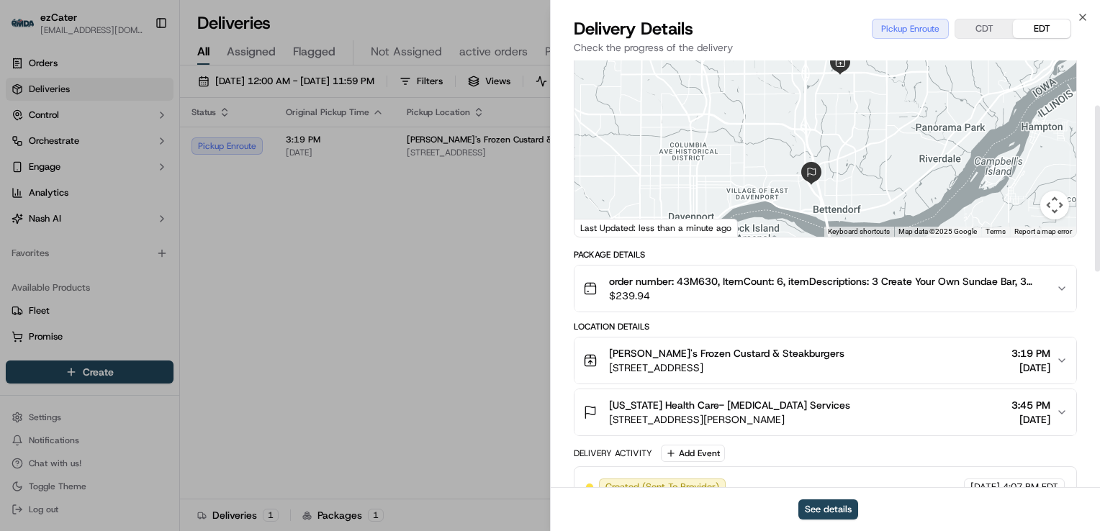
scroll to position [144, 0]
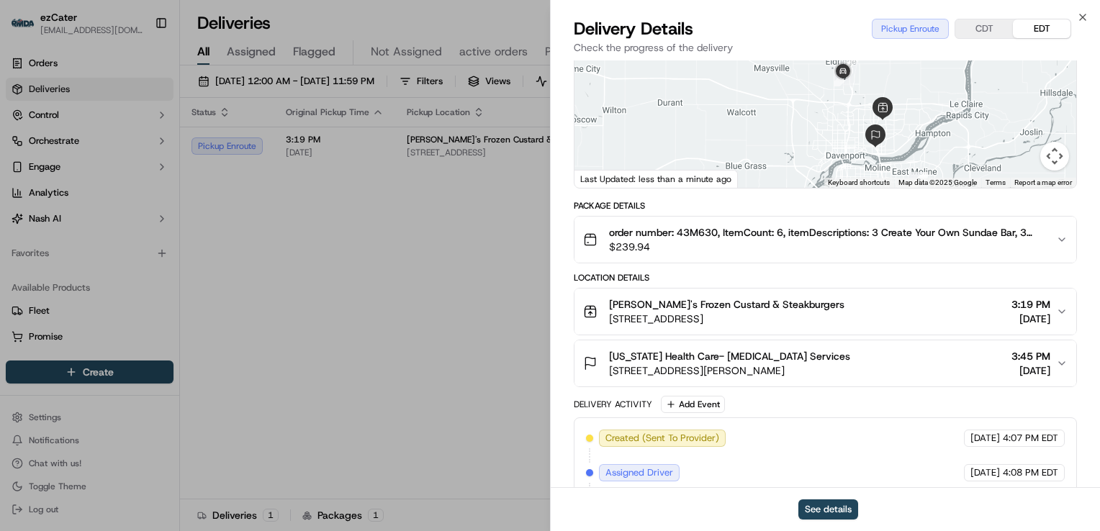
drag, startPoint x: 796, startPoint y: 153, endPoint x: 809, endPoint y: 157, distance: 13.4
click at [809, 157] on div at bounding box center [825, 80] width 502 height 214
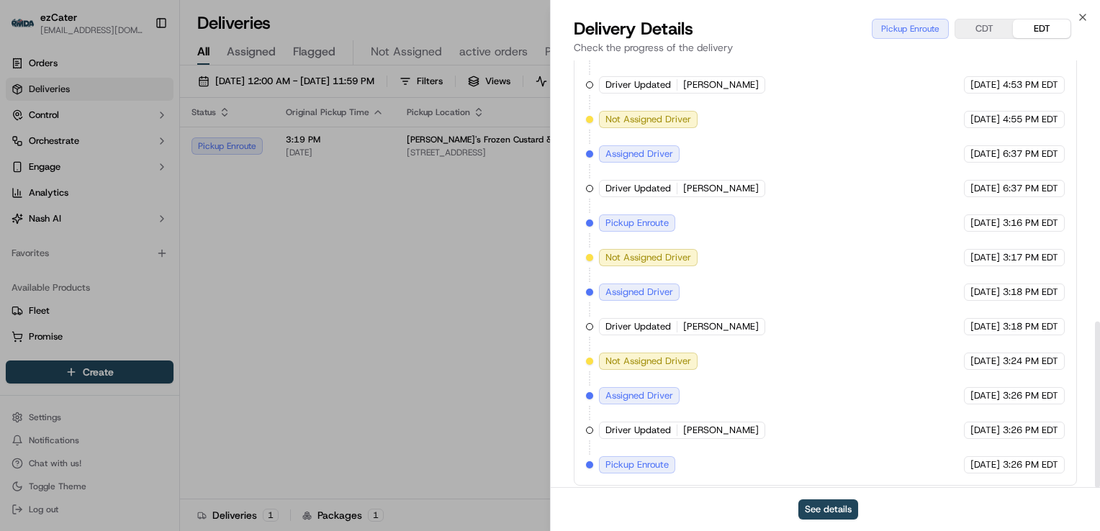
scroll to position [671, 0]
click at [986, 30] on button "CDT" at bounding box center [984, 28] width 58 height 19
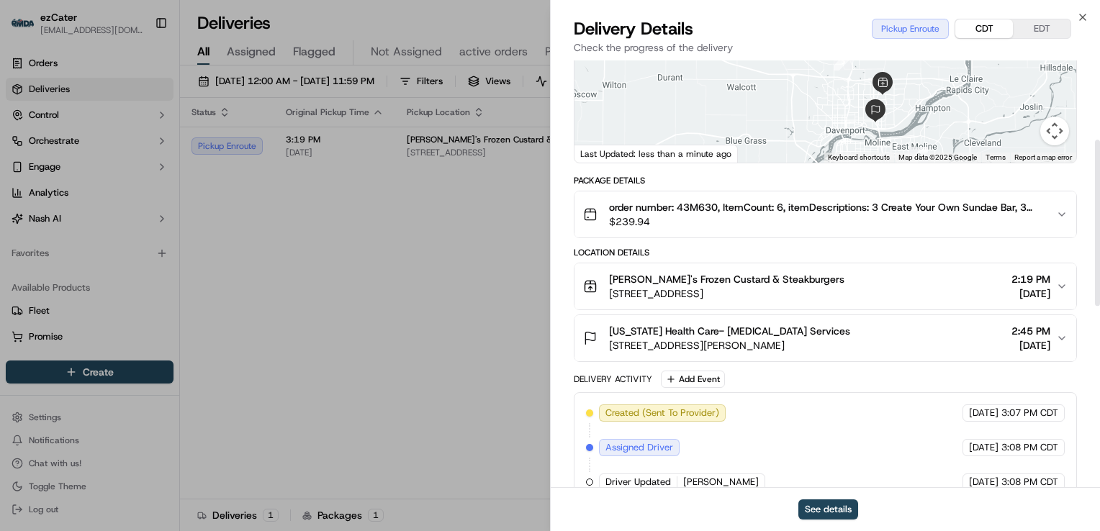
scroll to position [167, 0]
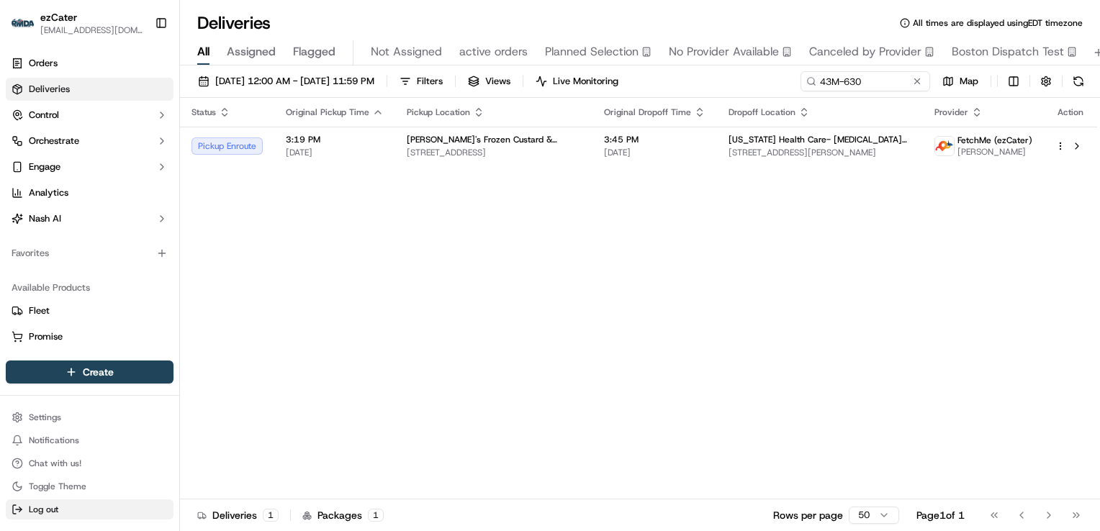
click at [74, 504] on button "Log out" at bounding box center [90, 509] width 168 height 20
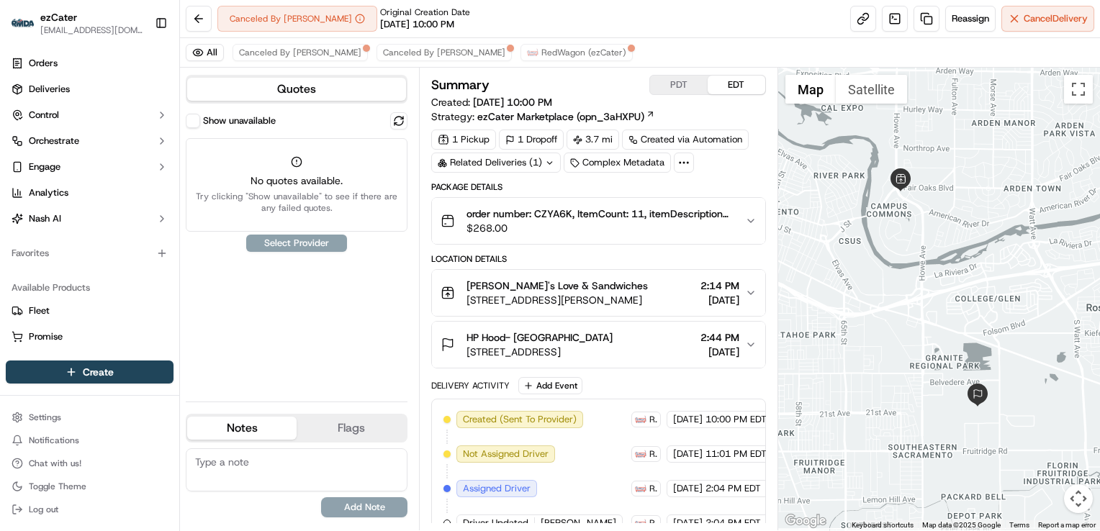
click at [558, 225] on span "$268.00" at bounding box center [599, 228] width 266 height 14
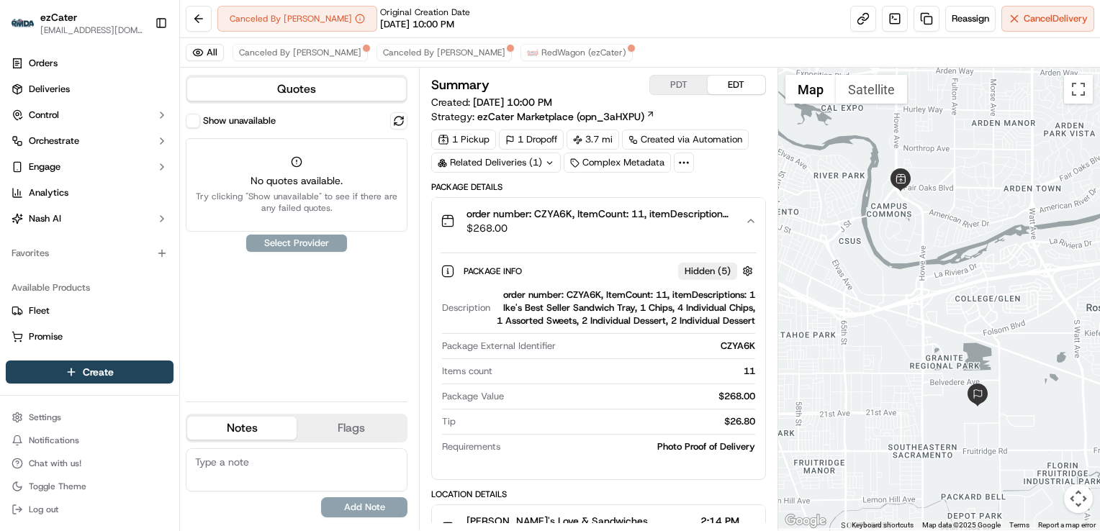
click at [579, 291] on div "order number: CZYA6K, ItemCount: 11, itemDescriptions: 1 Ike's Best Seller Sand…" at bounding box center [625, 308] width 258 height 39
copy div "CZYA6K"
